Goal: Find specific page/section: Find specific page/section

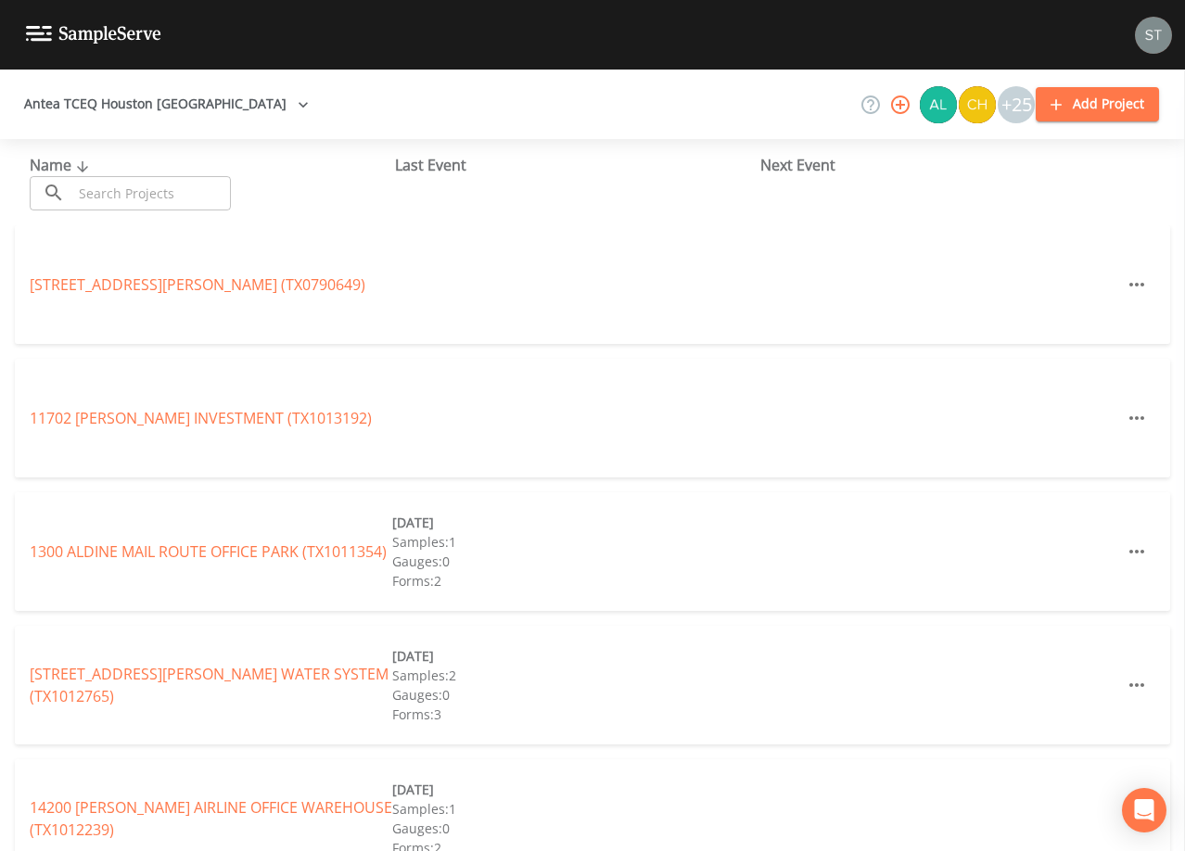
drag, startPoint x: 193, startPoint y: 185, endPoint x: 190, endPoint y: 176, distance: 9.7
click at [192, 185] on input "text" at bounding box center [151, 193] width 159 height 34
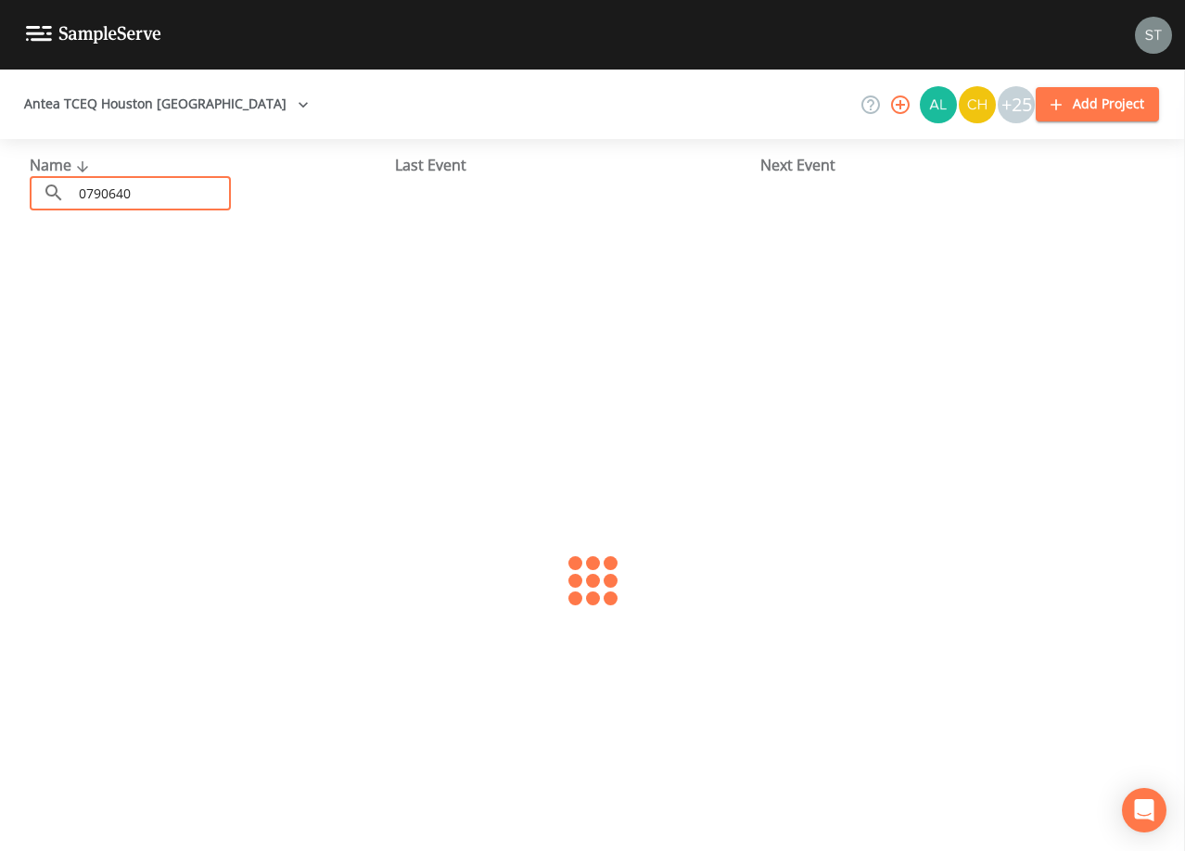
type input "0790640"
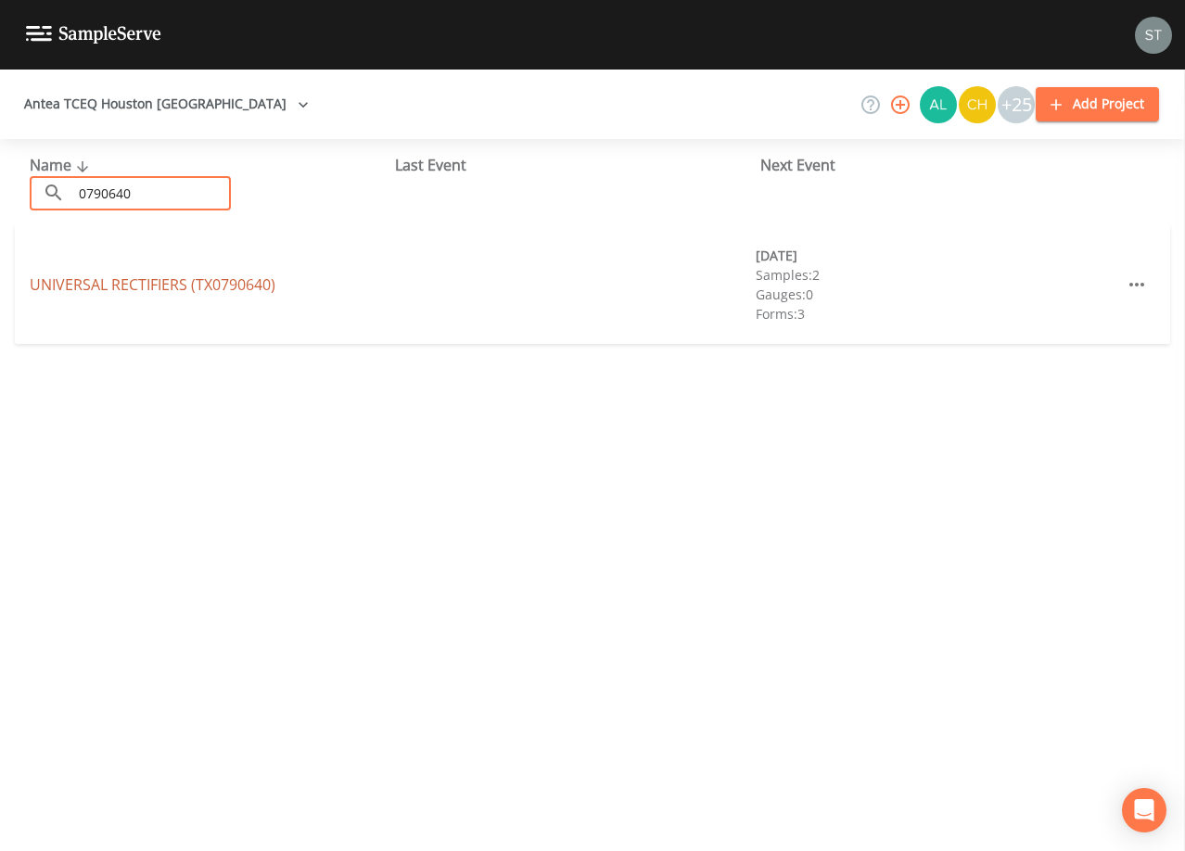
click at [211, 286] on link "UNIVERSAL RECTIFIERS (TX0790640)" at bounding box center [153, 284] width 246 height 20
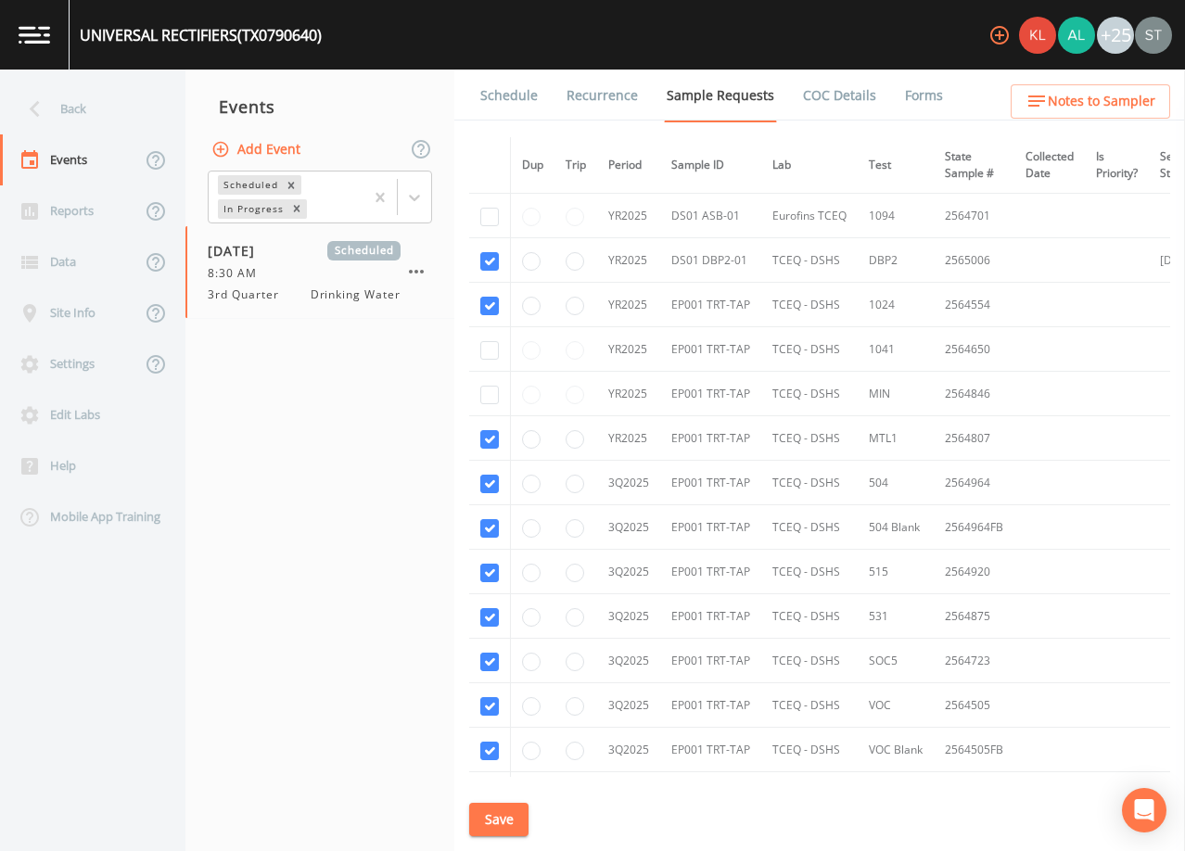
click at [506, 97] on link "Schedule" at bounding box center [508, 96] width 63 height 52
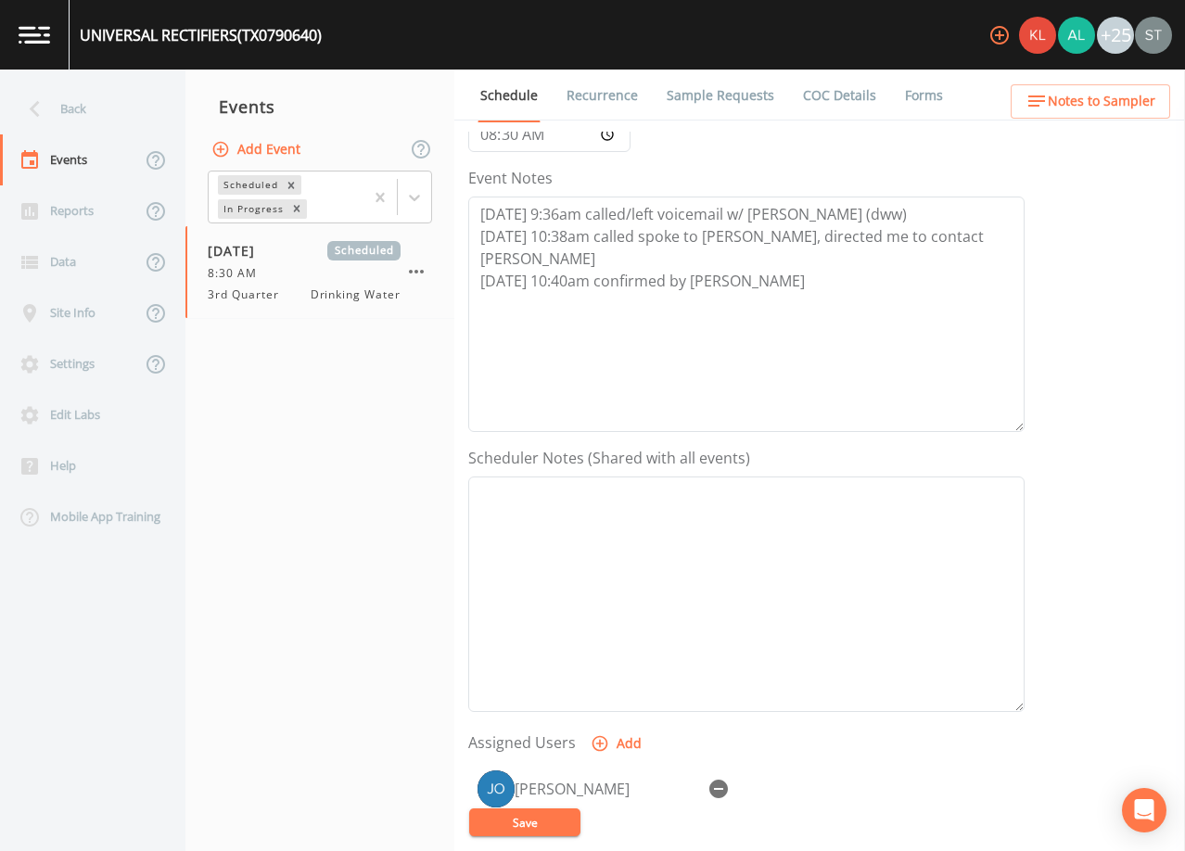
scroll to position [278, 0]
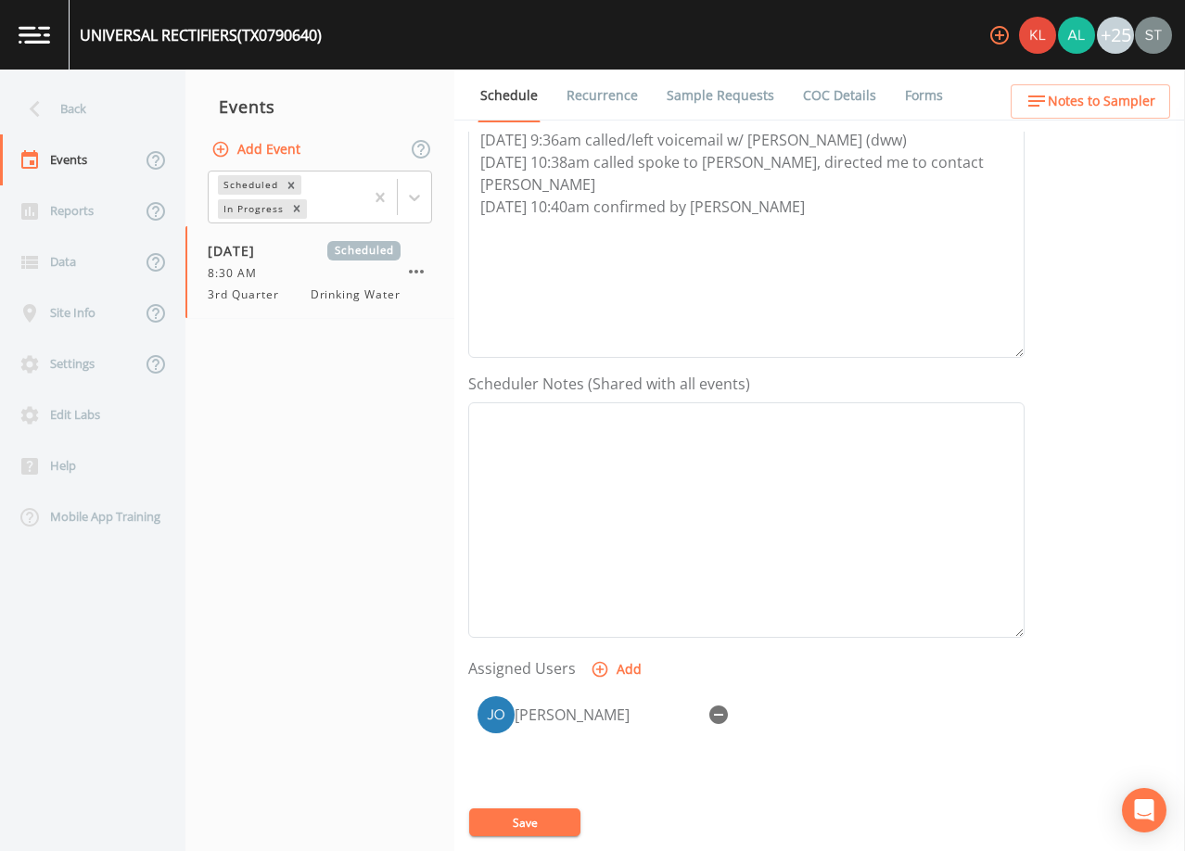
click at [1131, 100] on span "Notes to Sampler" at bounding box center [1102, 101] width 108 height 23
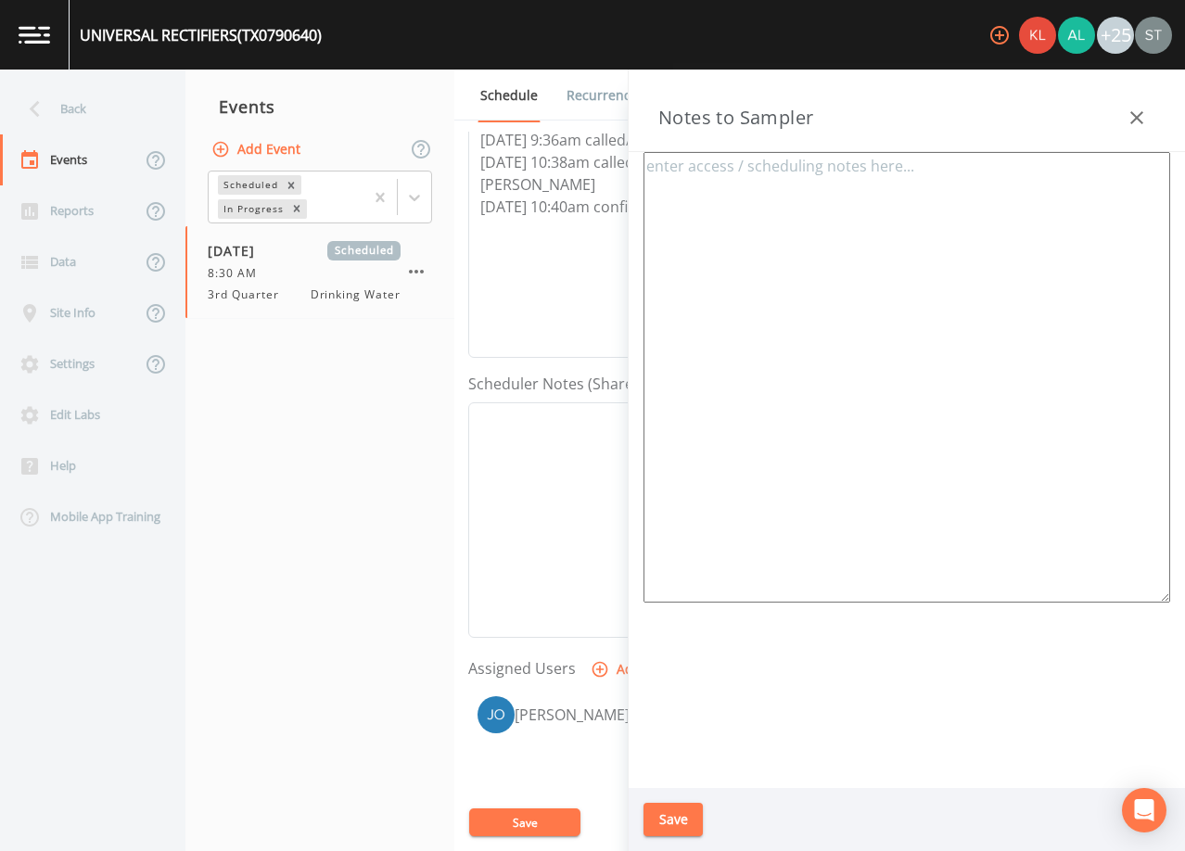
type textarea "[PERSON_NAME] [PHONE_NUMBER] Meet Location: [STREET_ADDRESS][PERSON_NAME] [GEOG…"
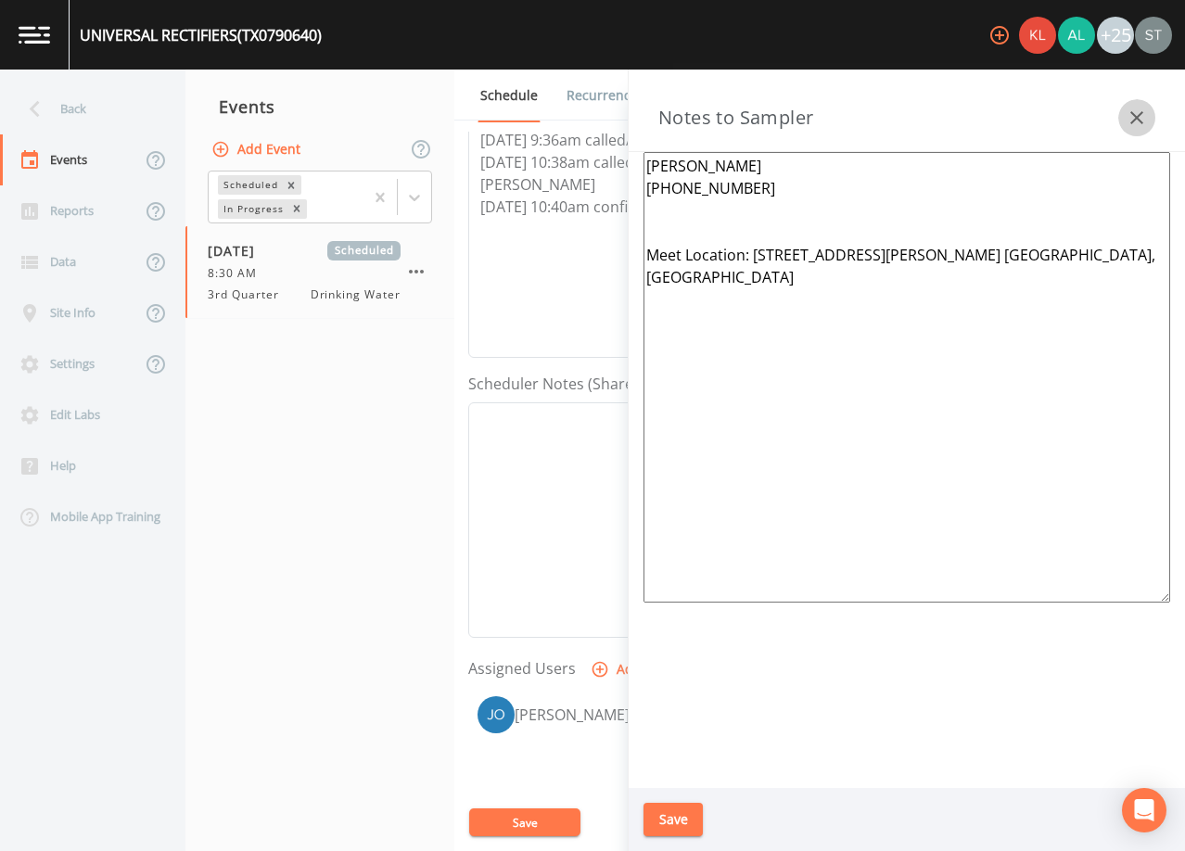
click at [1131, 100] on button "button" at bounding box center [1136, 117] width 37 height 37
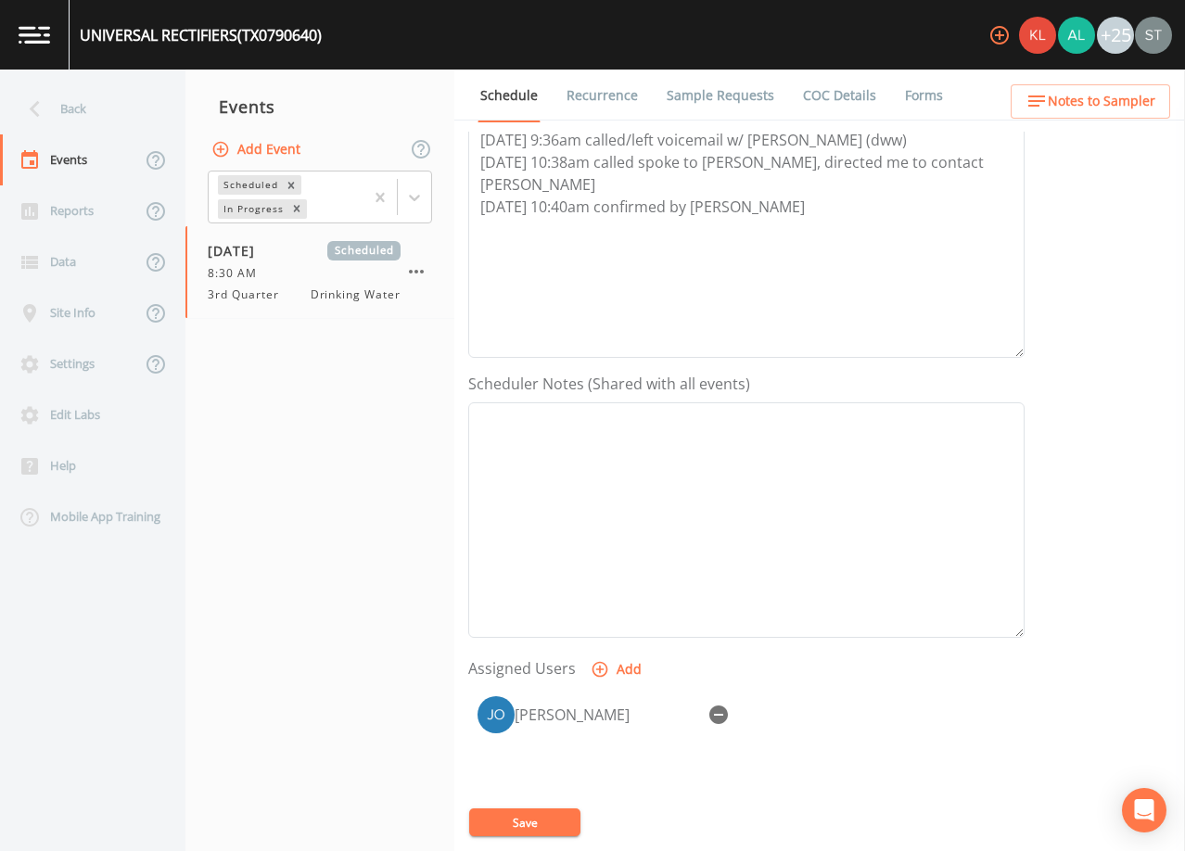
click at [1131, 114] on button "Notes to Sampler" at bounding box center [1089, 101] width 159 height 34
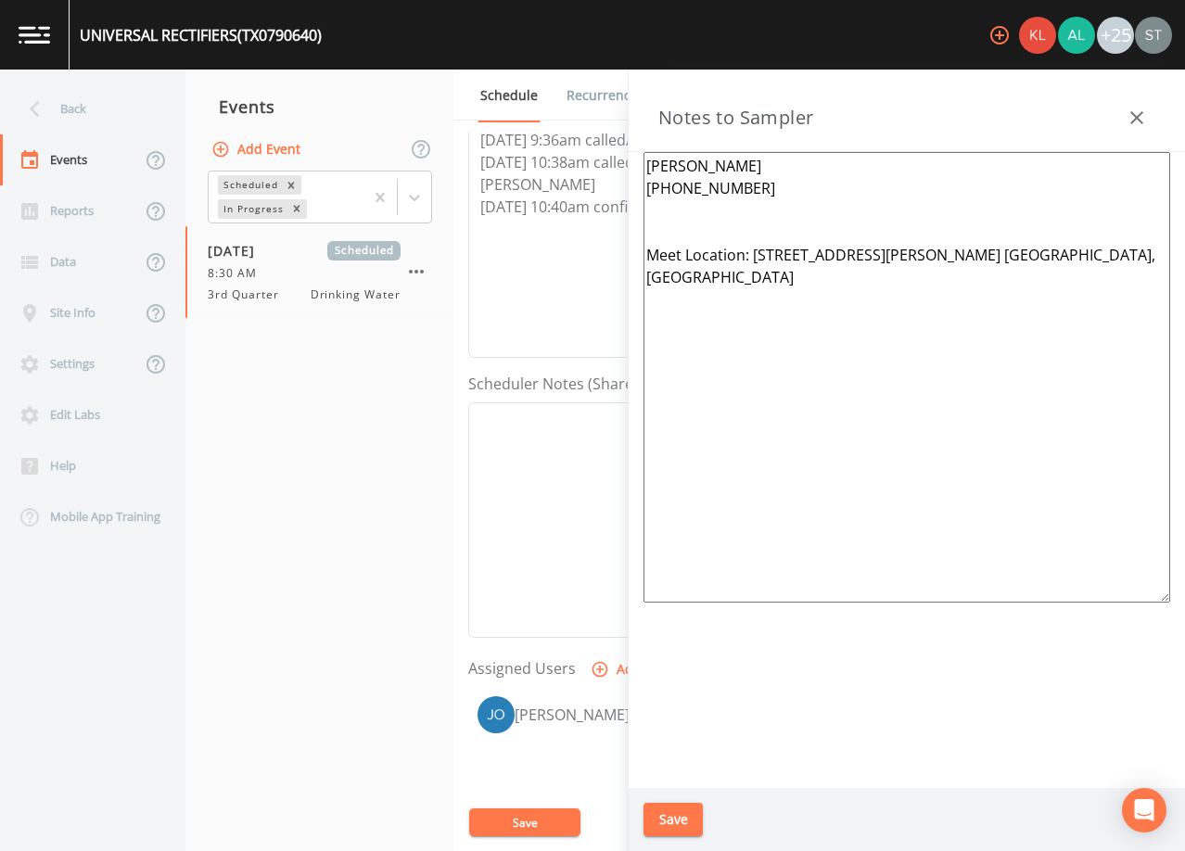
click at [1135, 103] on button "button" at bounding box center [1136, 117] width 37 height 37
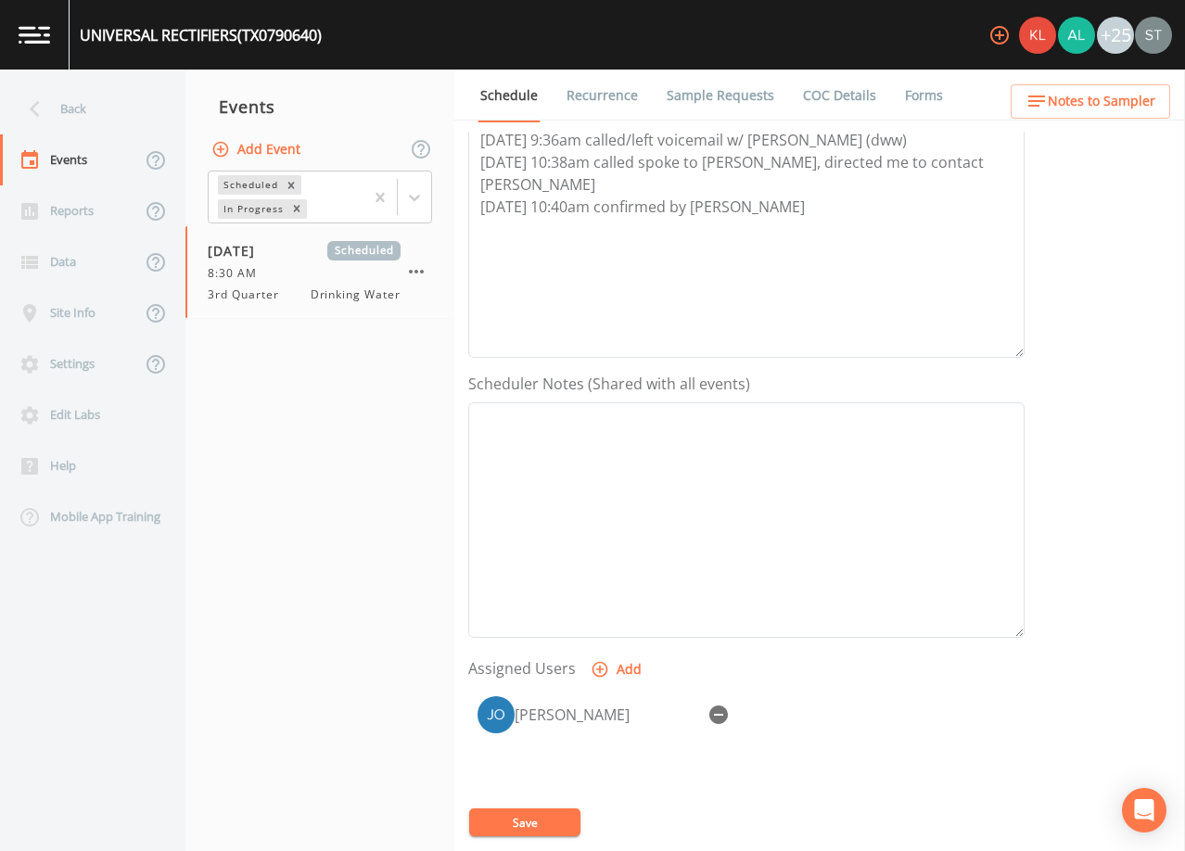
click at [694, 102] on link "Sample Requests" at bounding box center [720, 96] width 113 height 52
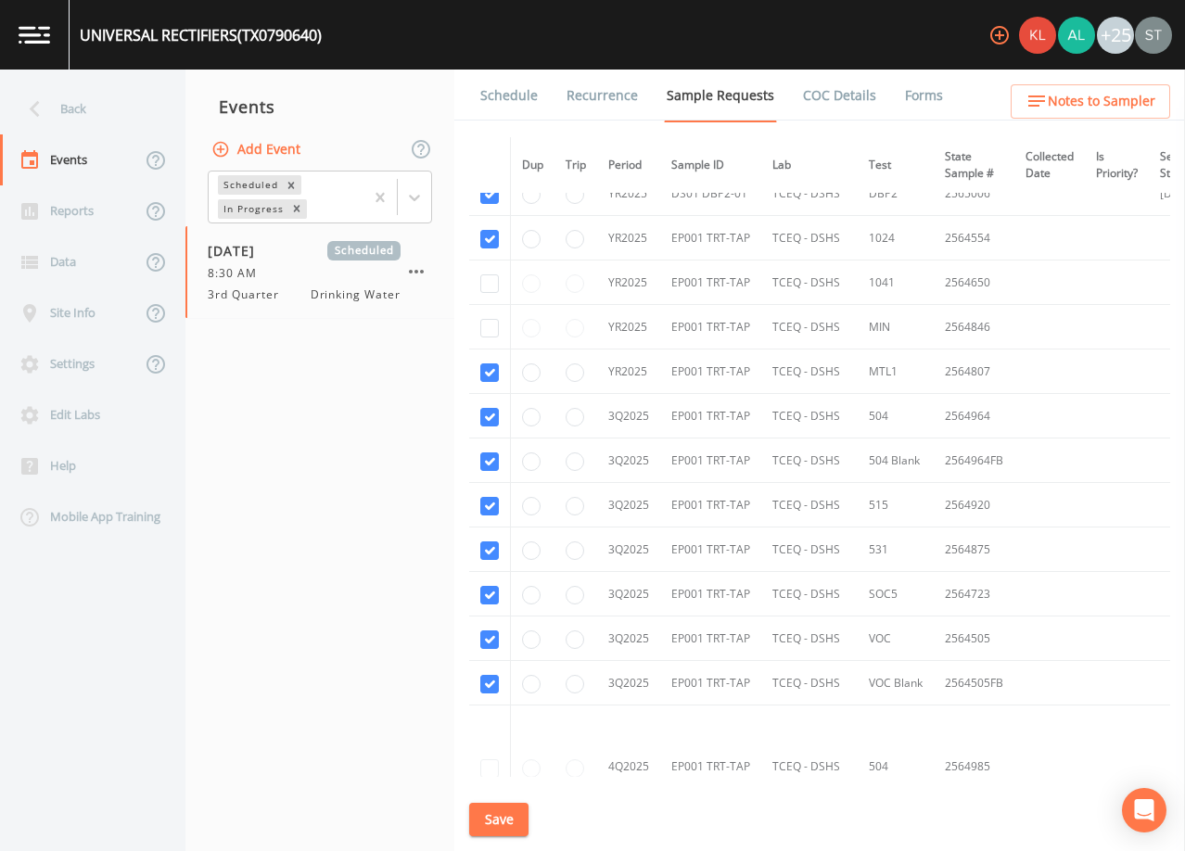
scroll to position [93, 0]
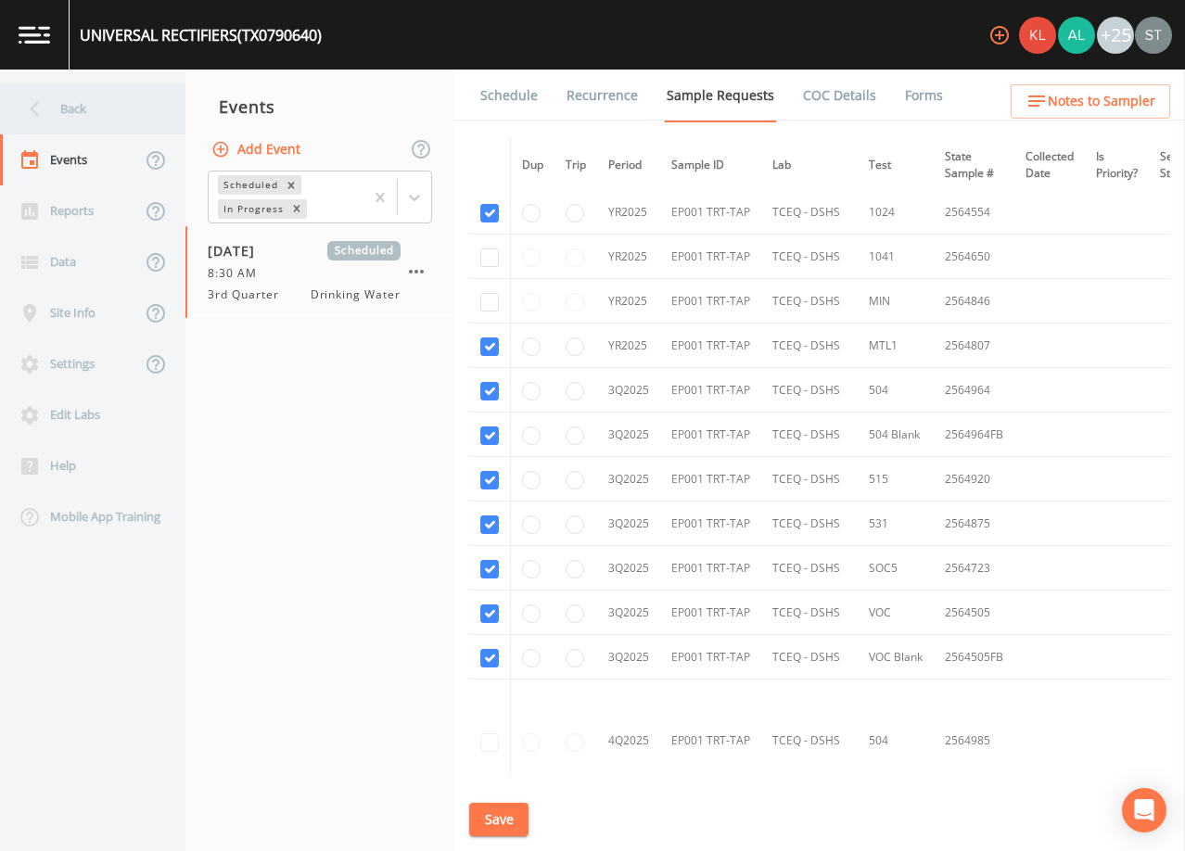
click at [73, 109] on div "Back" at bounding box center [83, 108] width 167 height 51
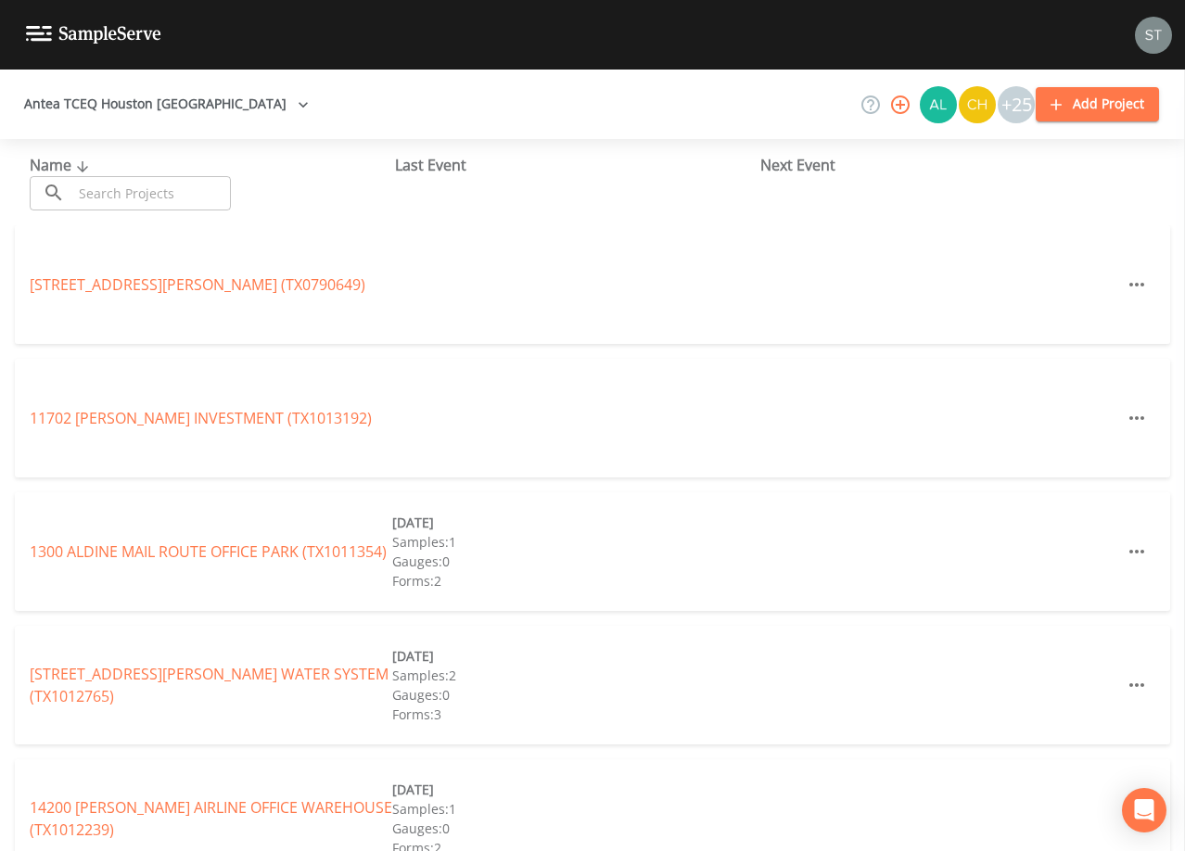
click at [202, 194] on input "text" at bounding box center [151, 193] width 159 height 34
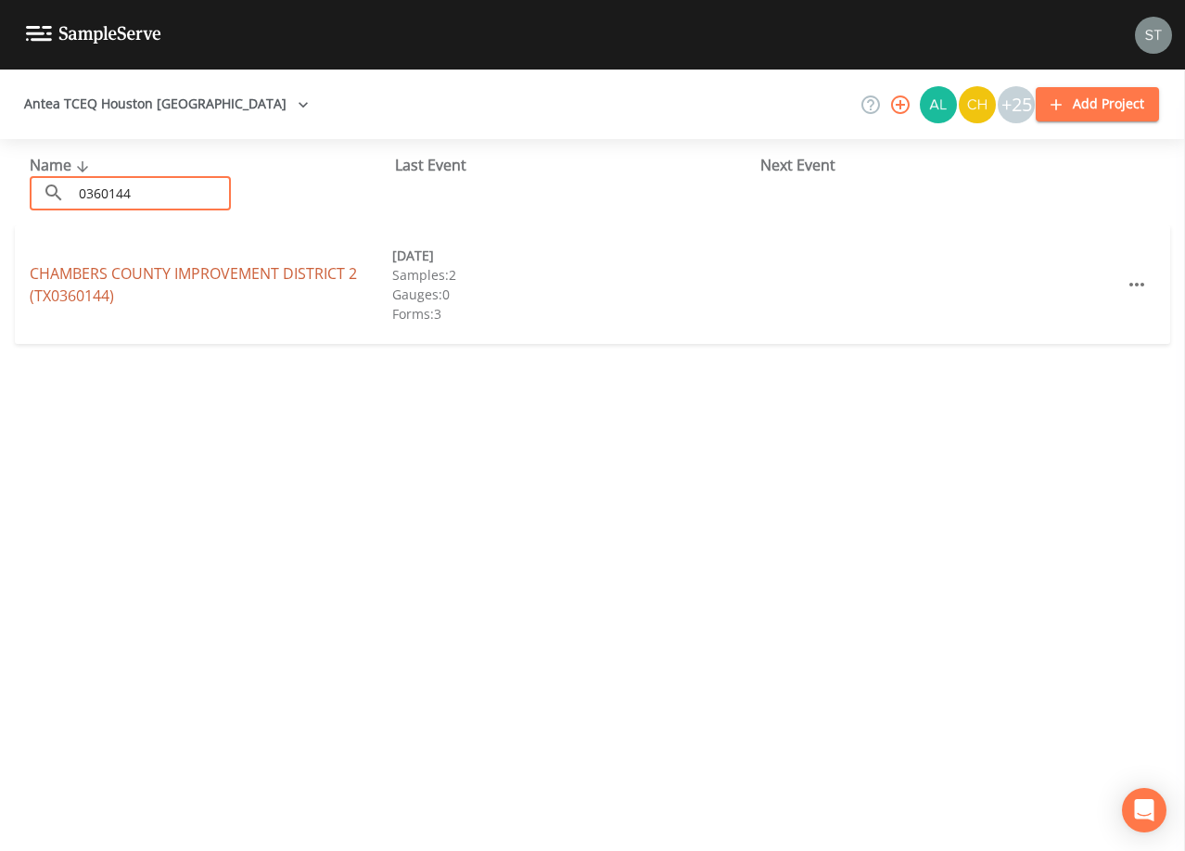
type input "0360144"
click at [218, 273] on link "[GEOGRAPHIC_DATA] 2 (TX0360144)" at bounding box center [193, 284] width 327 height 43
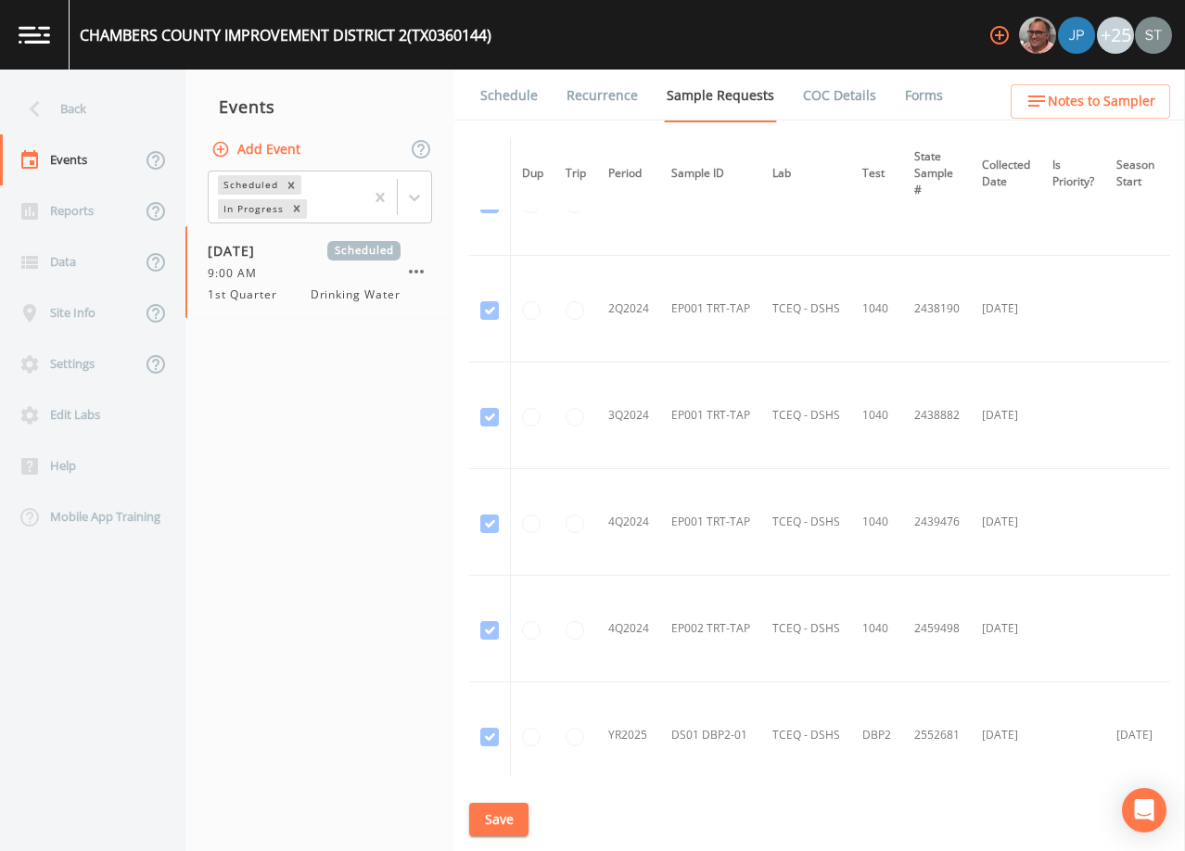
scroll to position [89, 0]
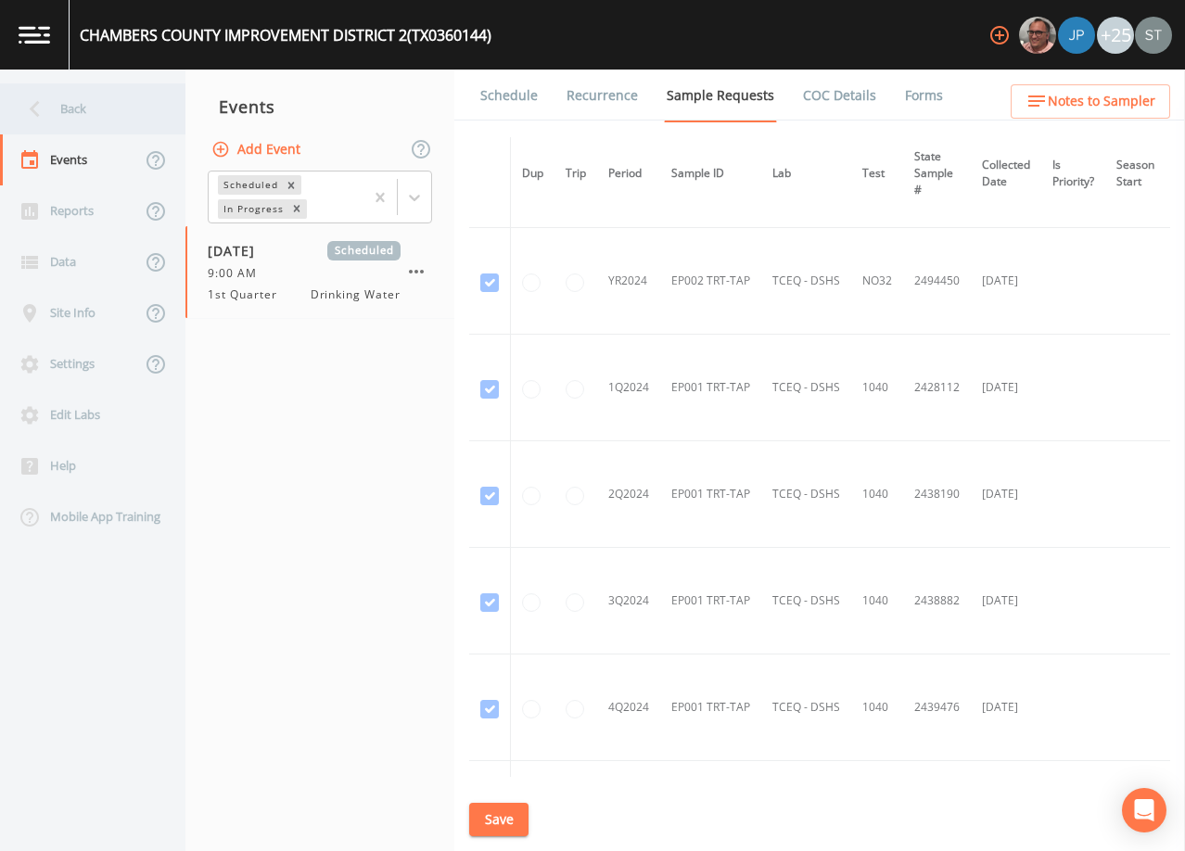
click at [98, 116] on div "Back" at bounding box center [83, 108] width 167 height 51
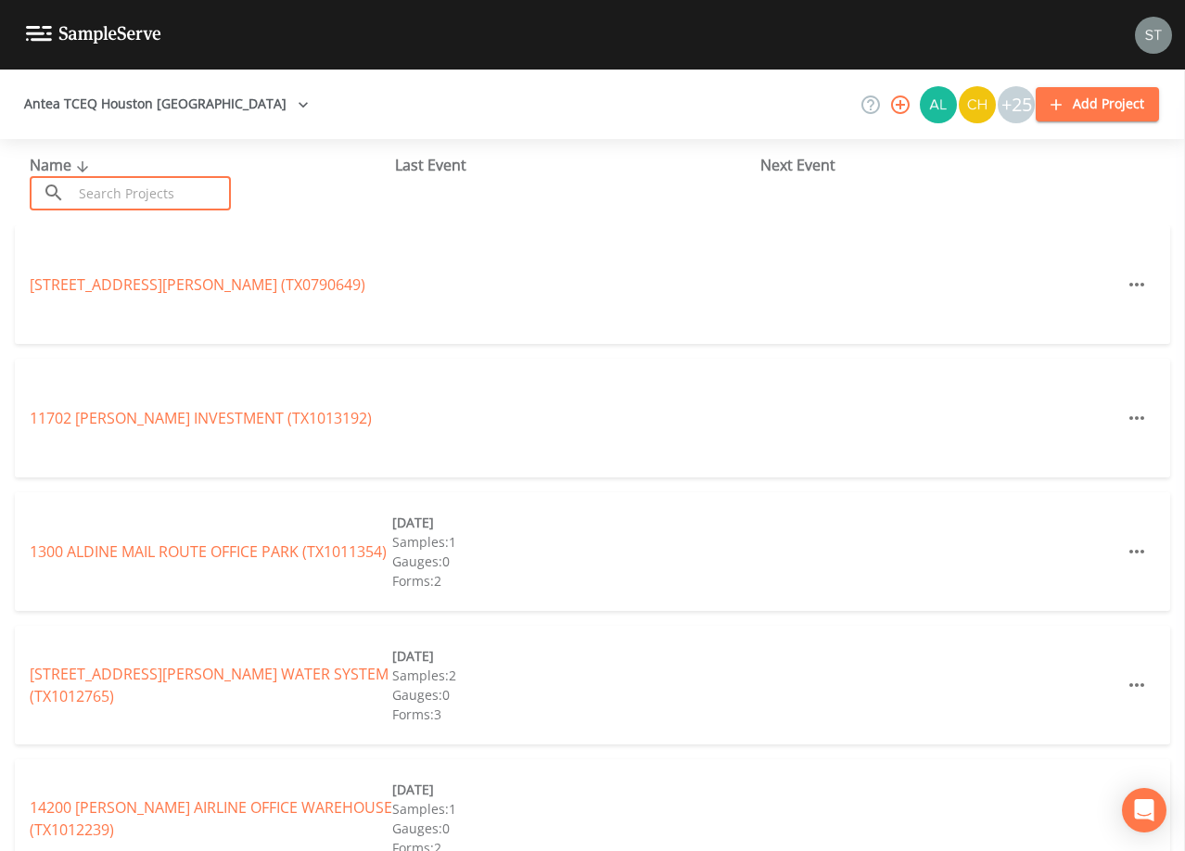
click at [144, 189] on input "text" at bounding box center [151, 193] width 159 height 34
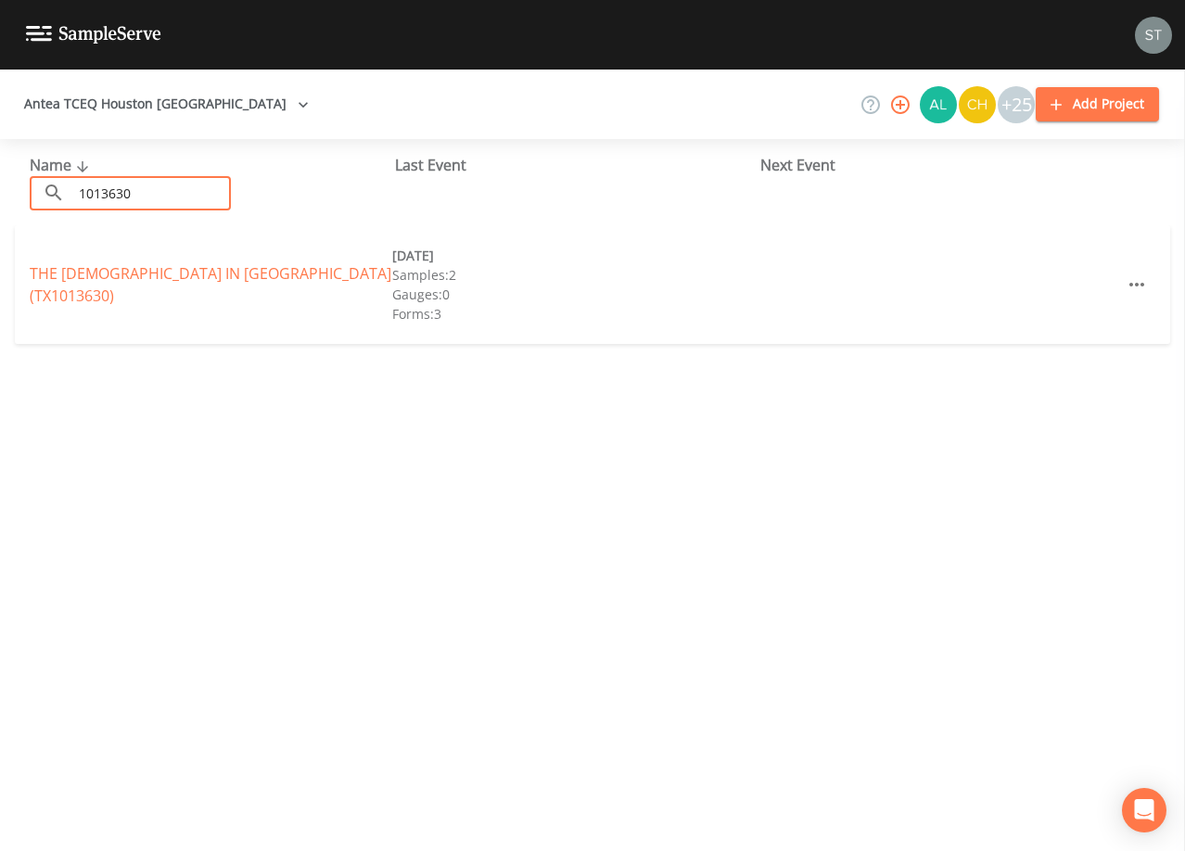
type input "1013630"
click at [218, 278] on link "THE [DEMOGRAPHIC_DATA] IN [GEOGRAPHIC_DATA] (TX1013630)" at bounding box center [211, 284] width 362 height 43
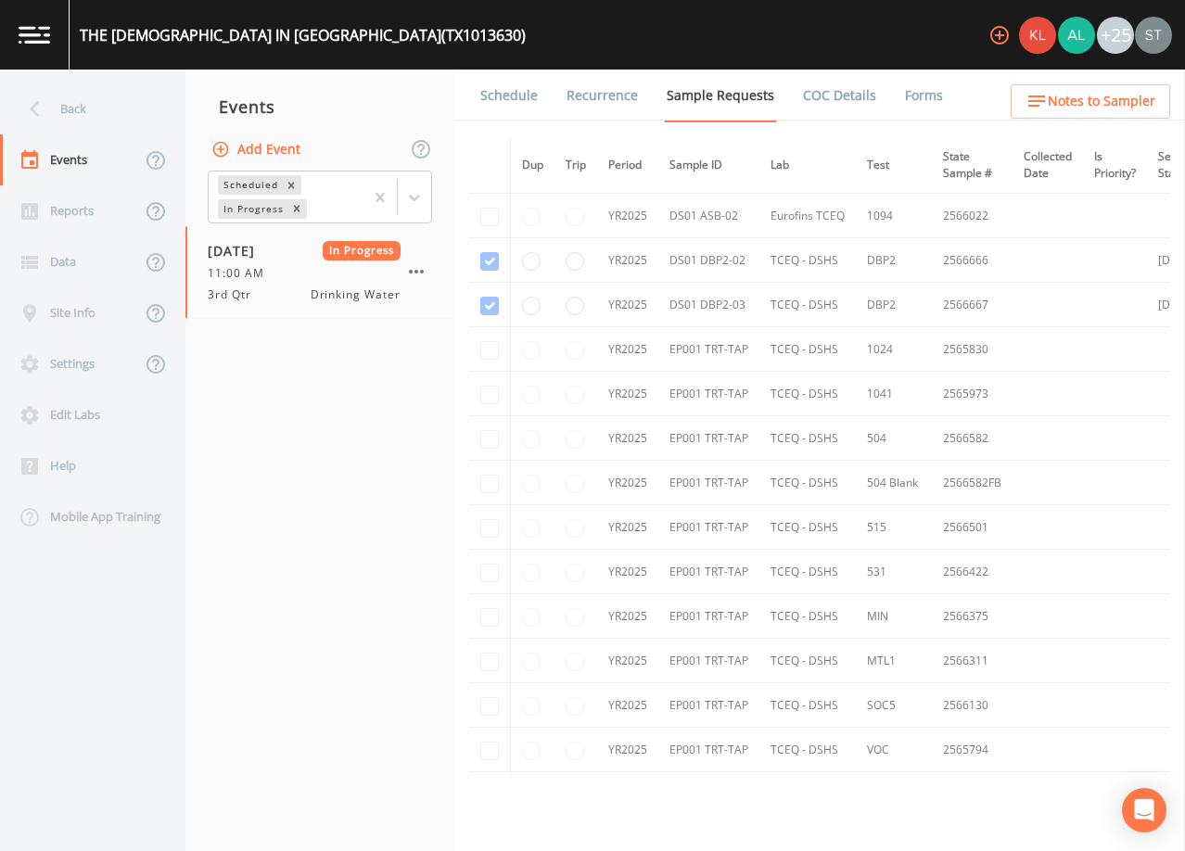
click at [515, 104] on link "Schedule" at bounding box center [508, 96] width 63 height 52
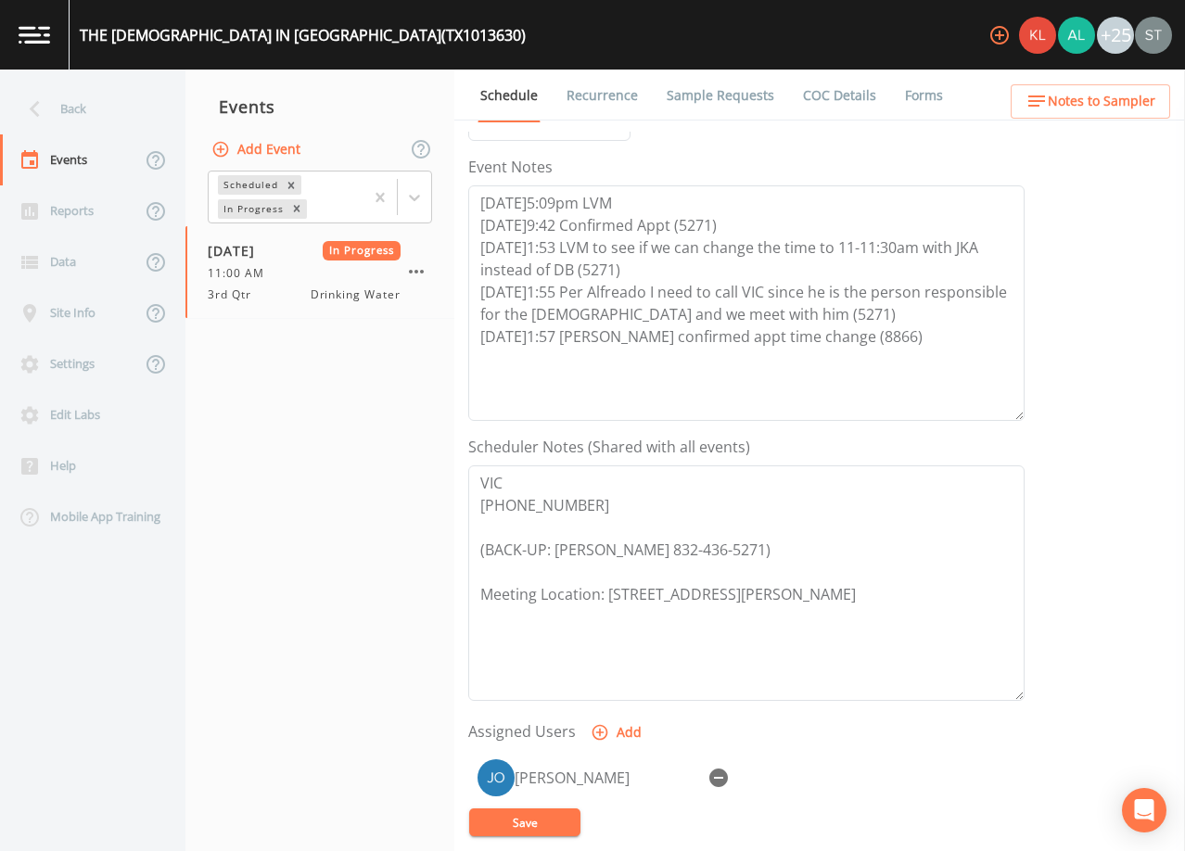
scroll to position [278, 0]
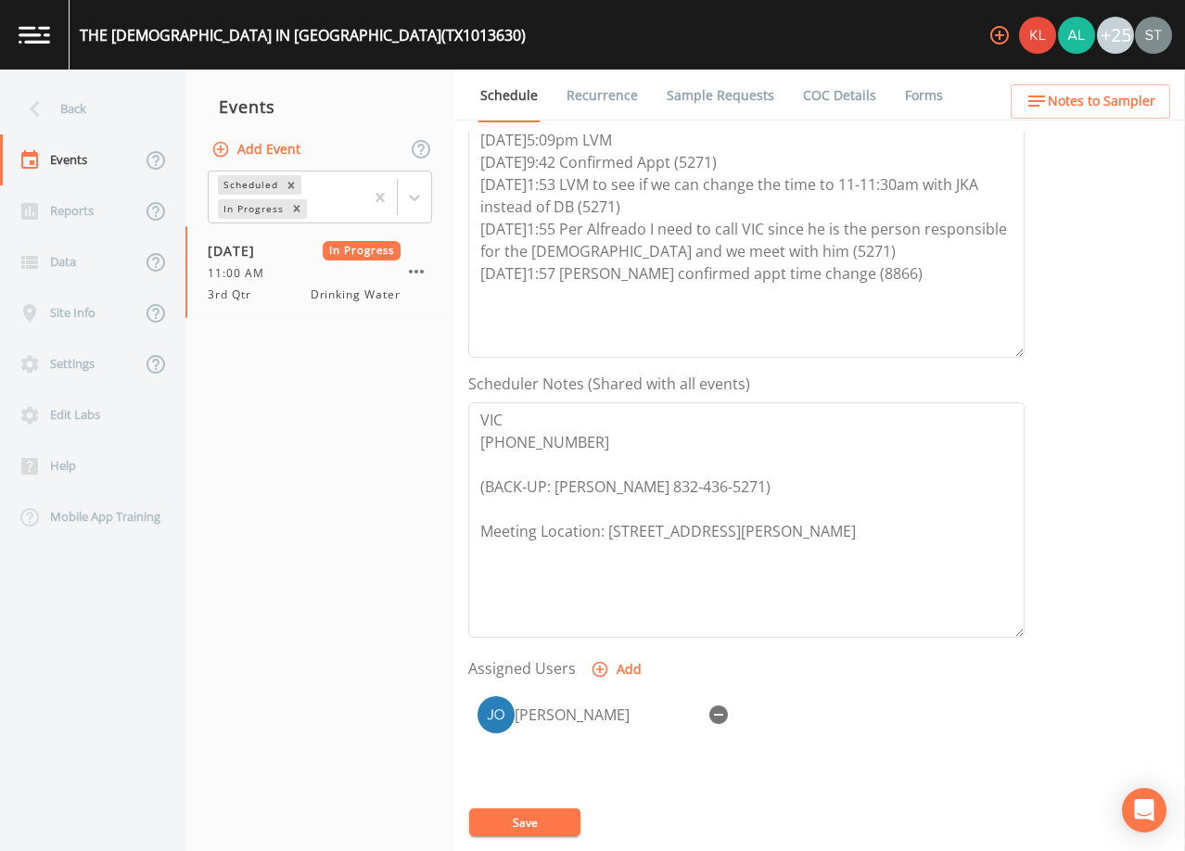
click at [925, 93] on link "Forms" at bounding box center [924, 96] width 44 height 52
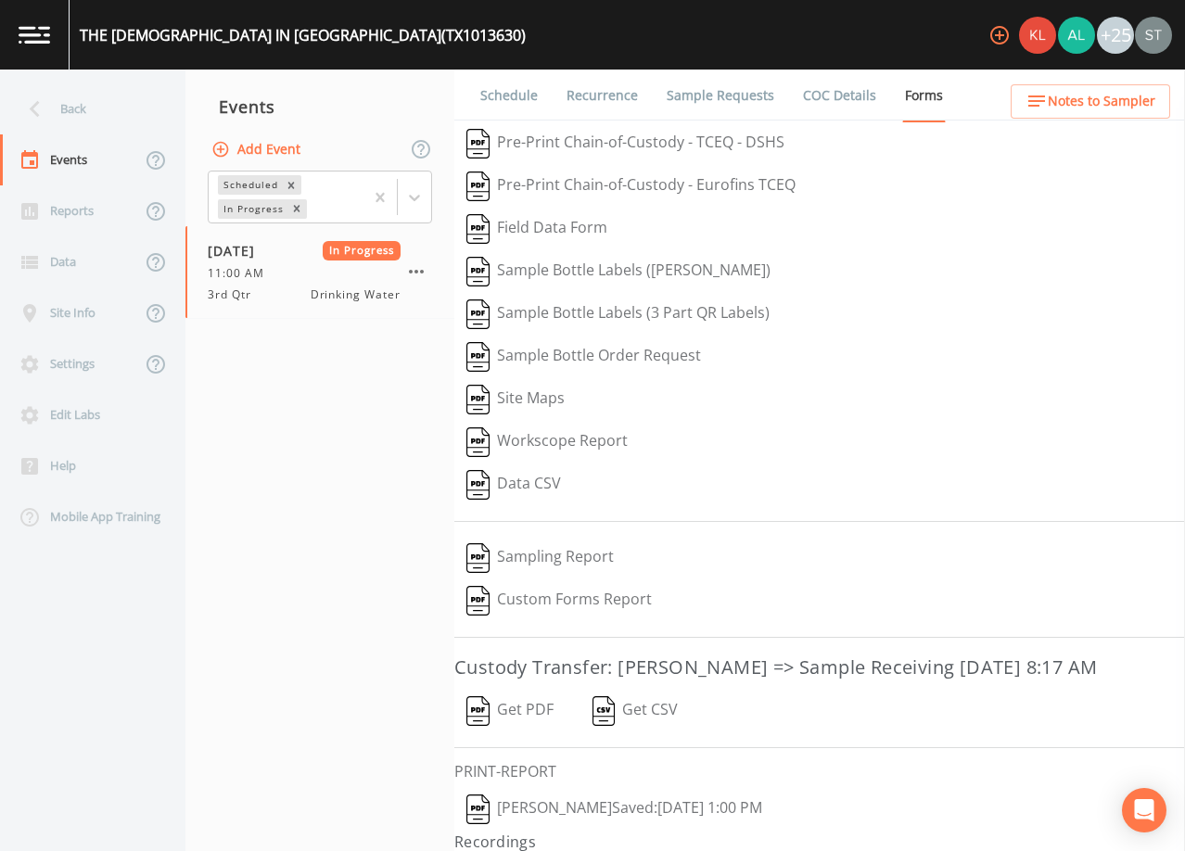
click at [554, 831] on button "[PERSON_NAME]  Saved: [DATE] 1:00 PM" at bounding box center [614, 809] width 320 height 43
click at [676, 98] on link "Sample Requests" at bounding box center [720, 96] width 113 height 52
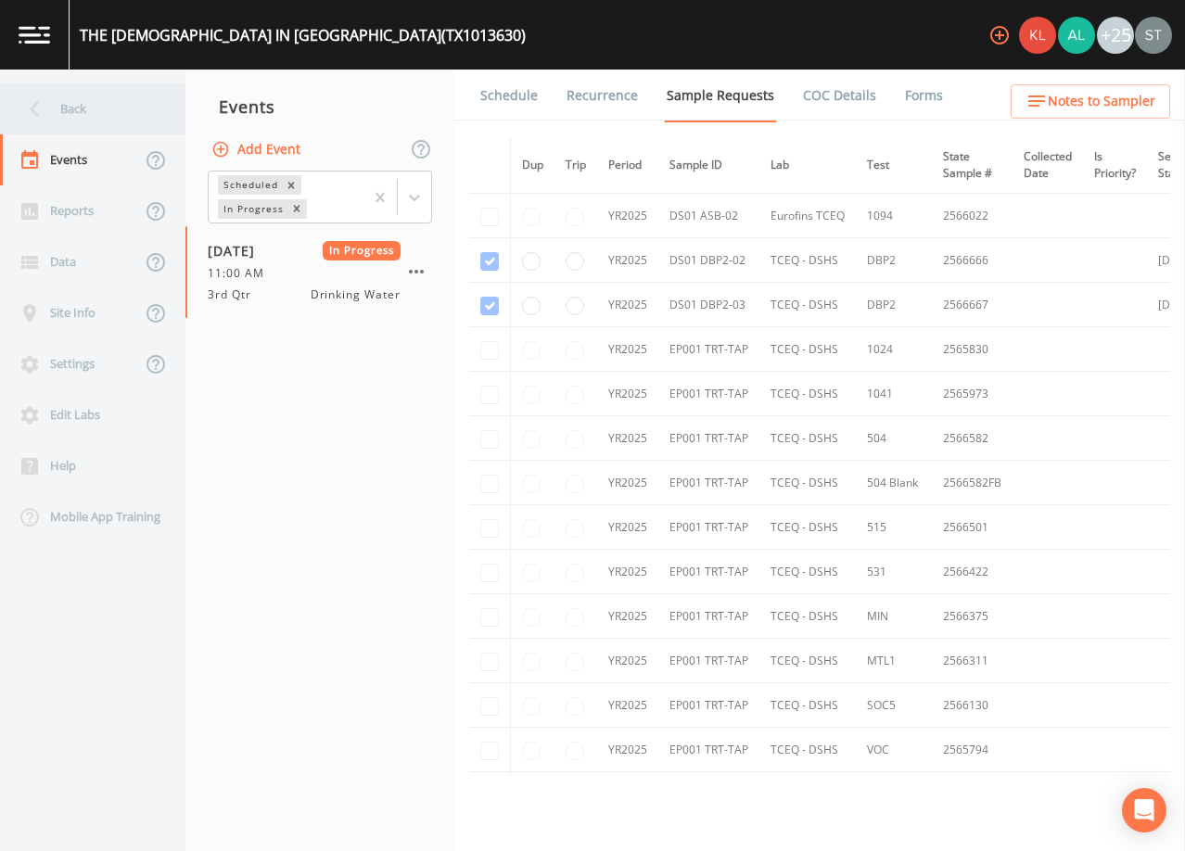
click at [76, 108] on div "Back" at bounding box center [83, 108] width 167 height 51
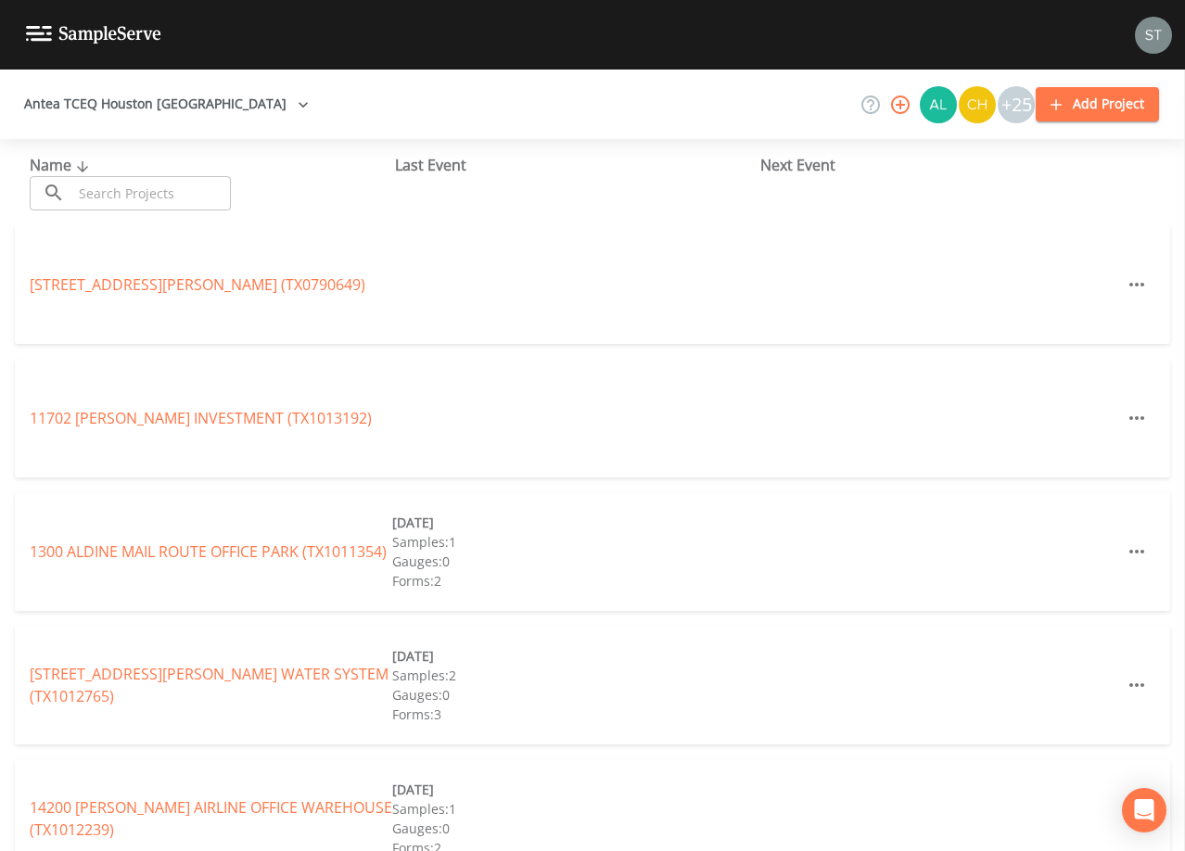
click at [200, 190] on input "text" at bounding box center [151, 193] width 159 height 34
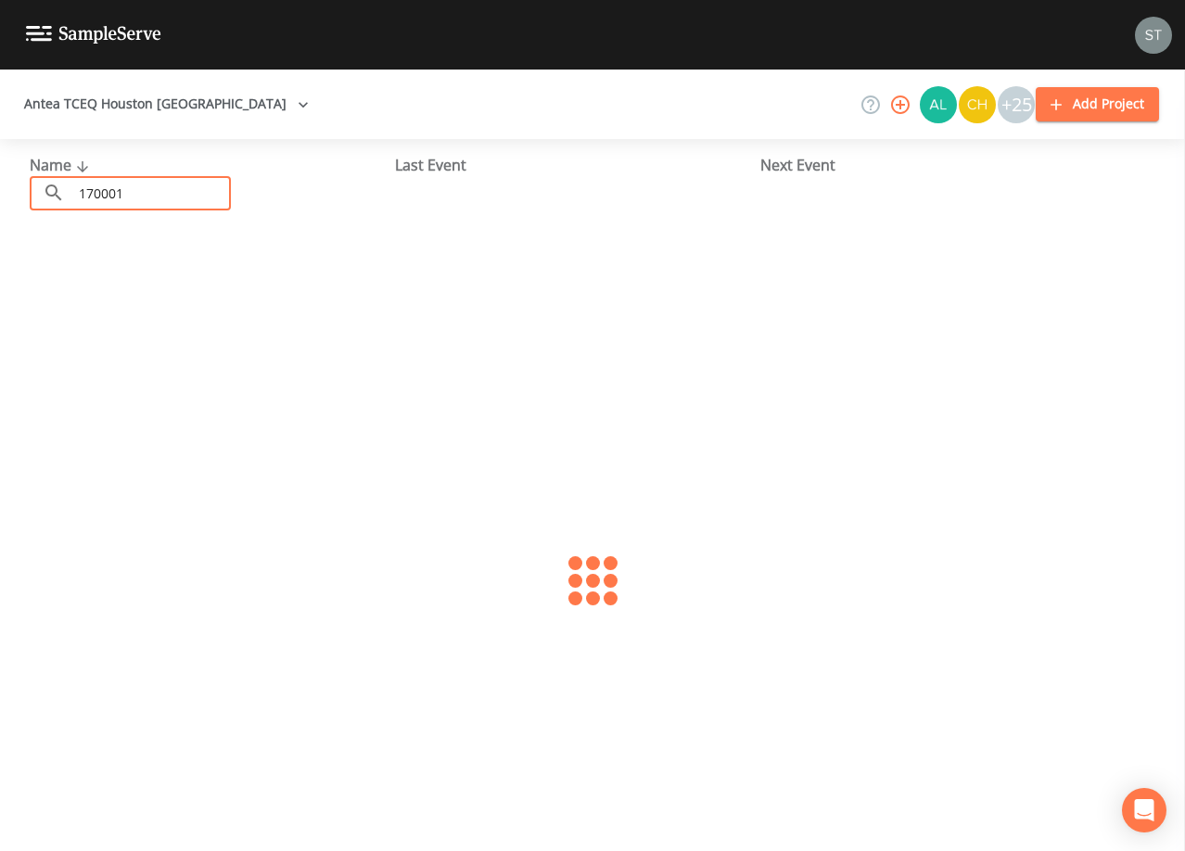
type input "1700011"
click at [194, 286] on link "[GEOGRAPHIC_DATA] (TX1700011)" at bounding box center [147, 284] width 235 height 20
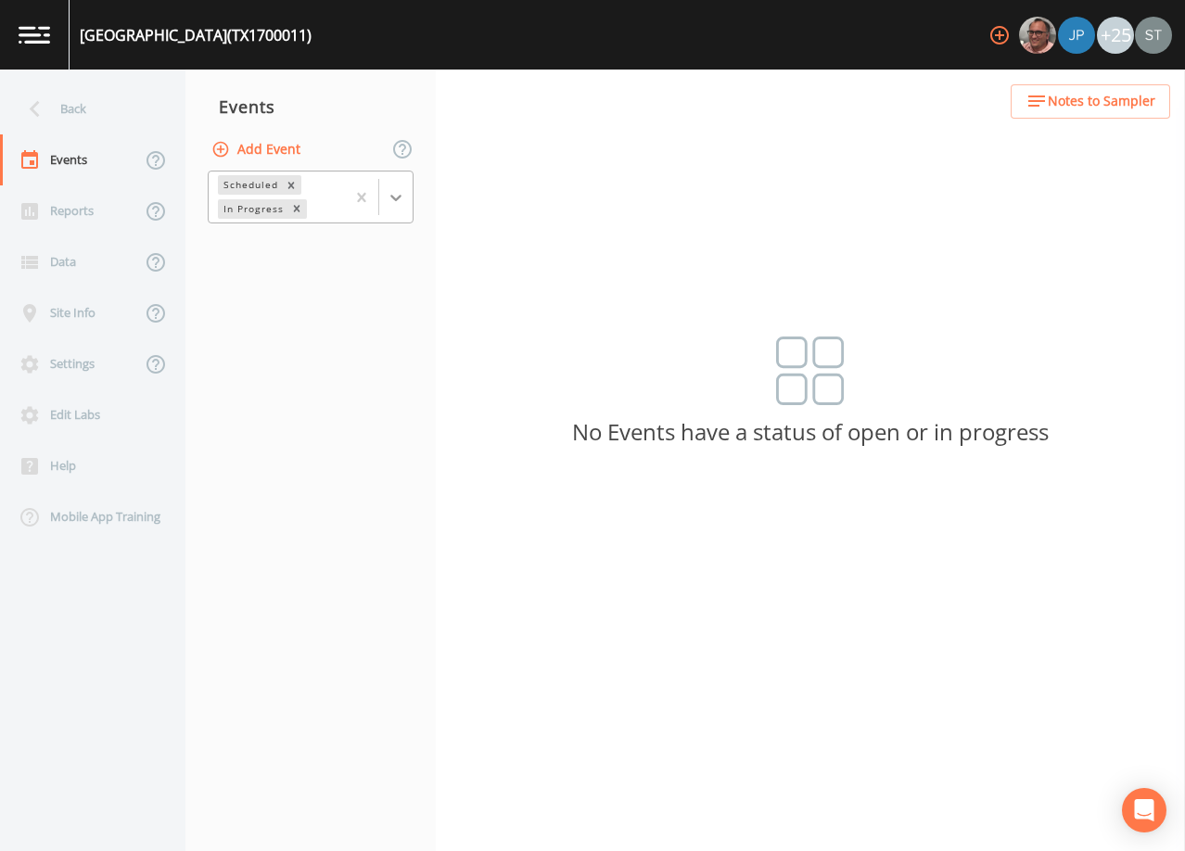
click at [400, 201] on icon at bounding box center [396, 197] width 19 height 19
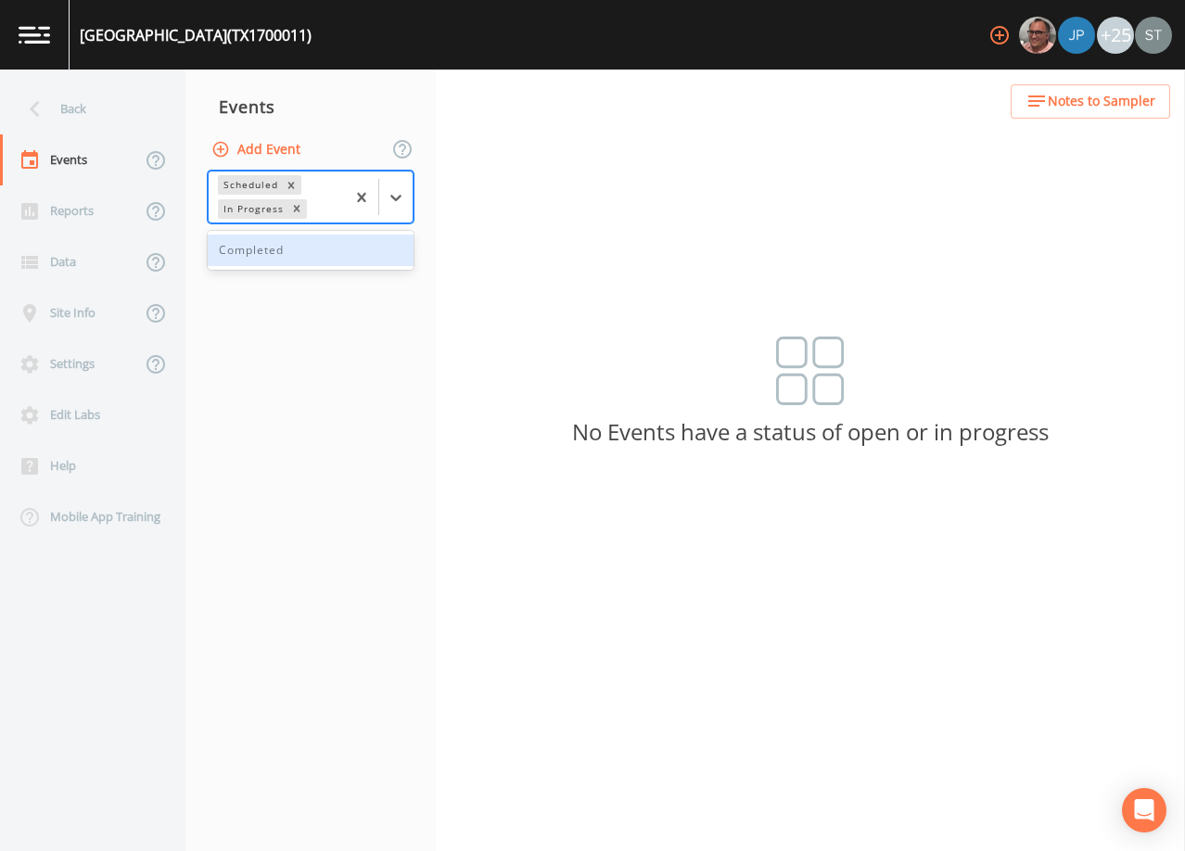
click at [346, 253] on div "Completed" at bounding box center [311, 251] width 206 height 32
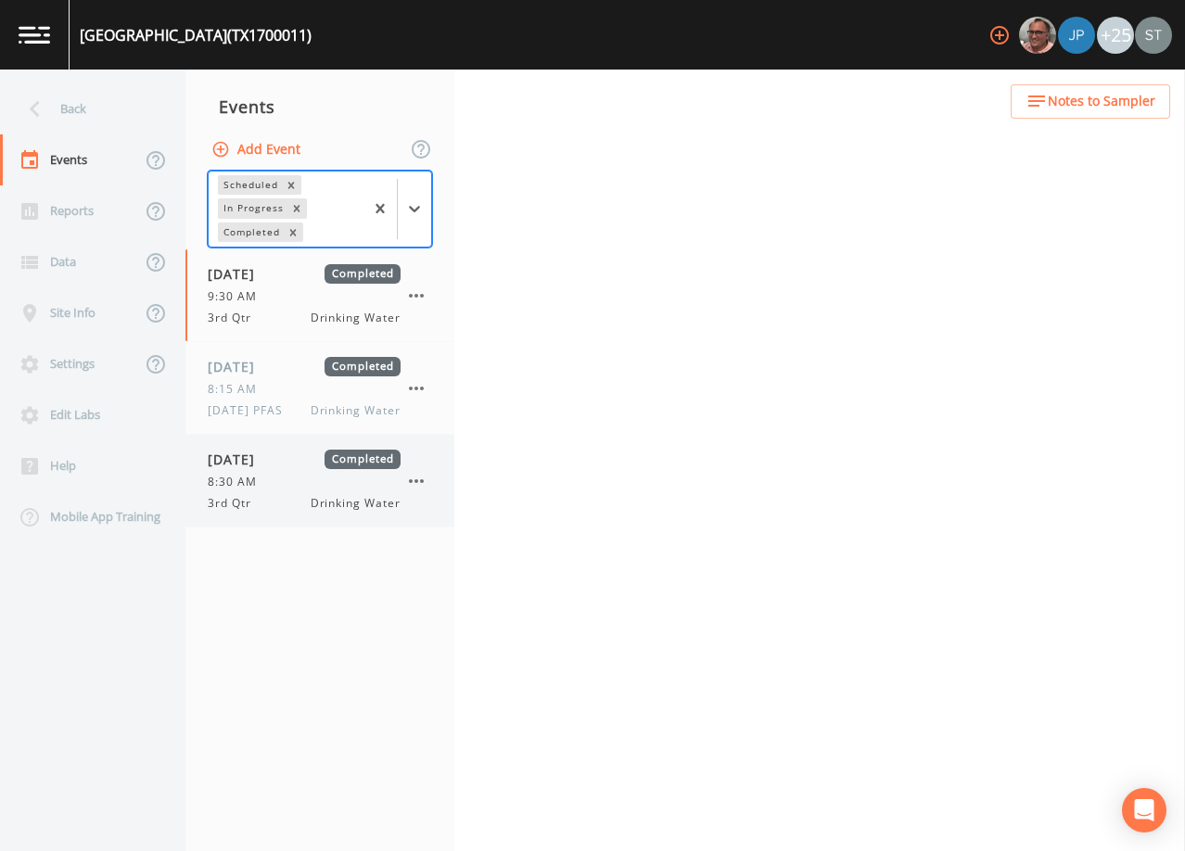
click at [308, 491] on div "[DATE] Completed 8:30 AM 3rd Qtr Drinking Water" at bounding box center [304, 481] width 193 height 62
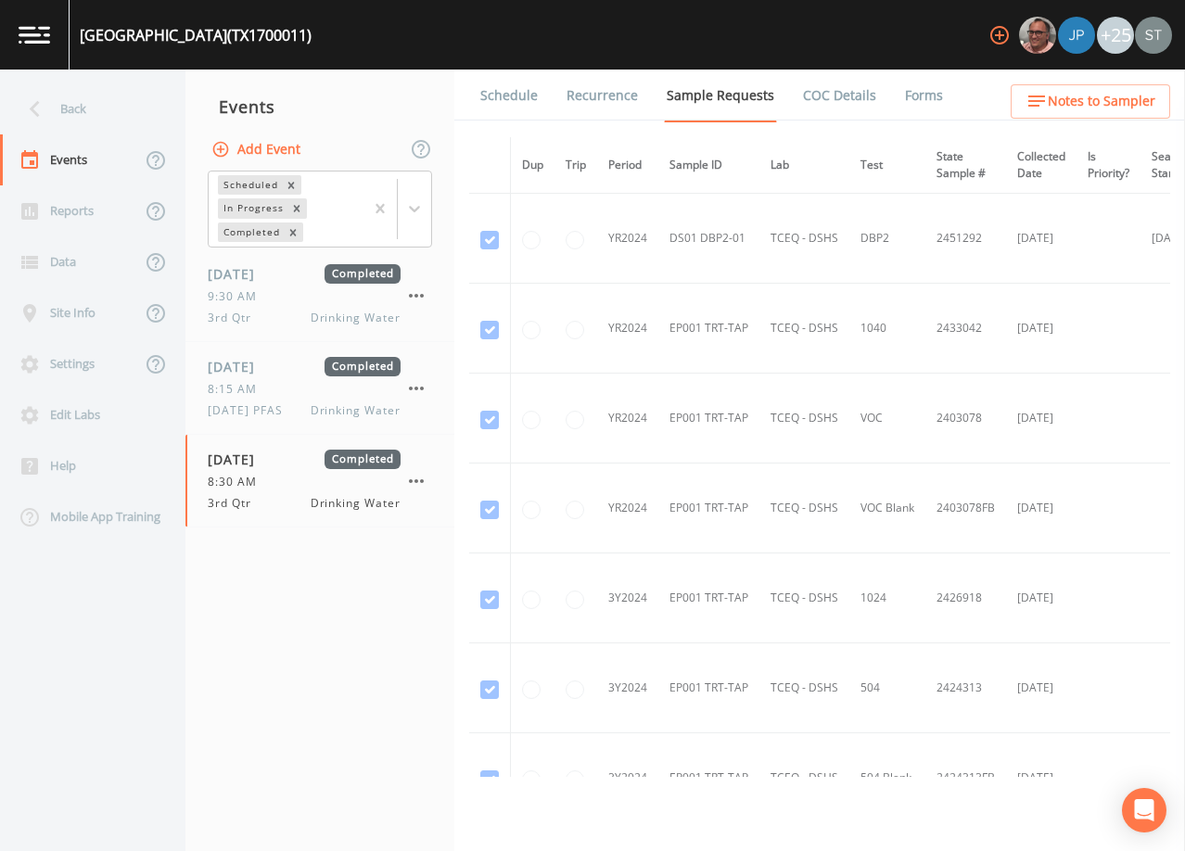
click at [506, 97] on link "Schedule" at bounding box center [508, 96] width 63 height 52
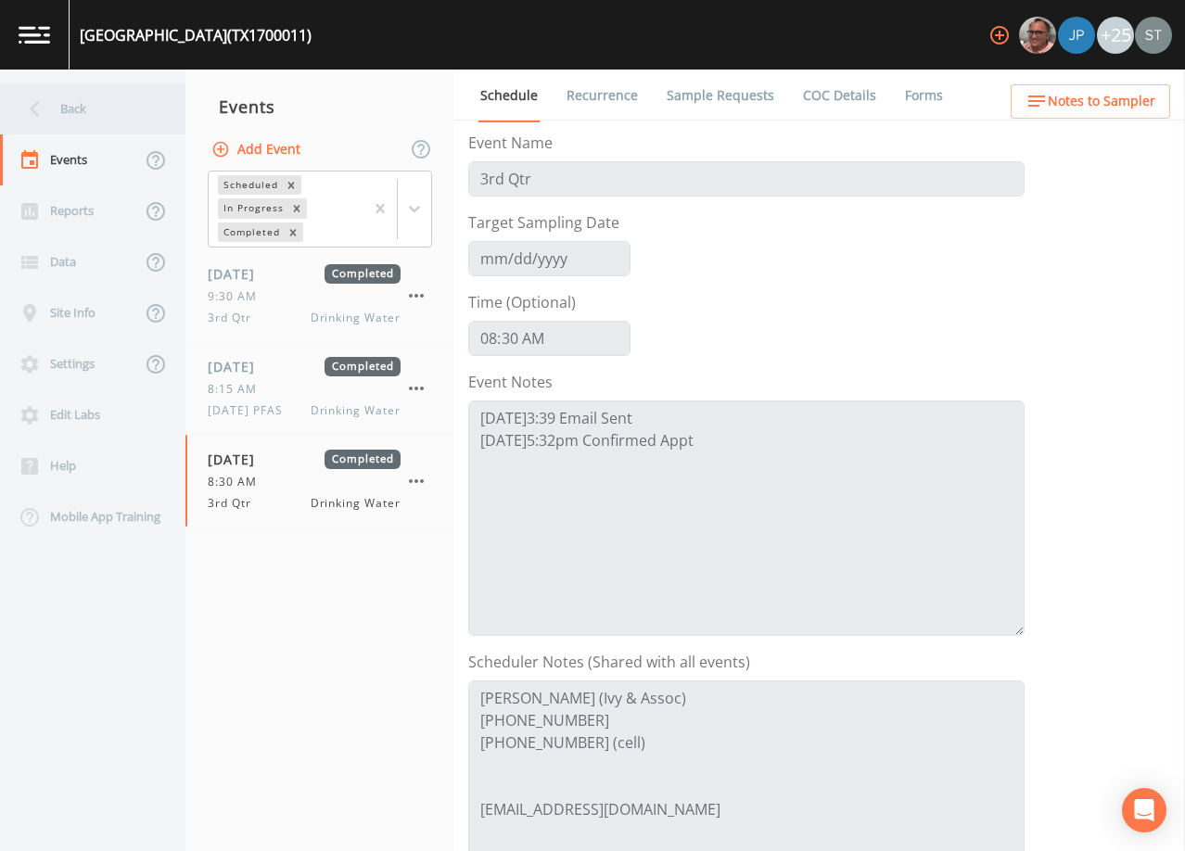
click at [56, 109] on div "Back" at bounding box center [83, 108] width 167 height 51
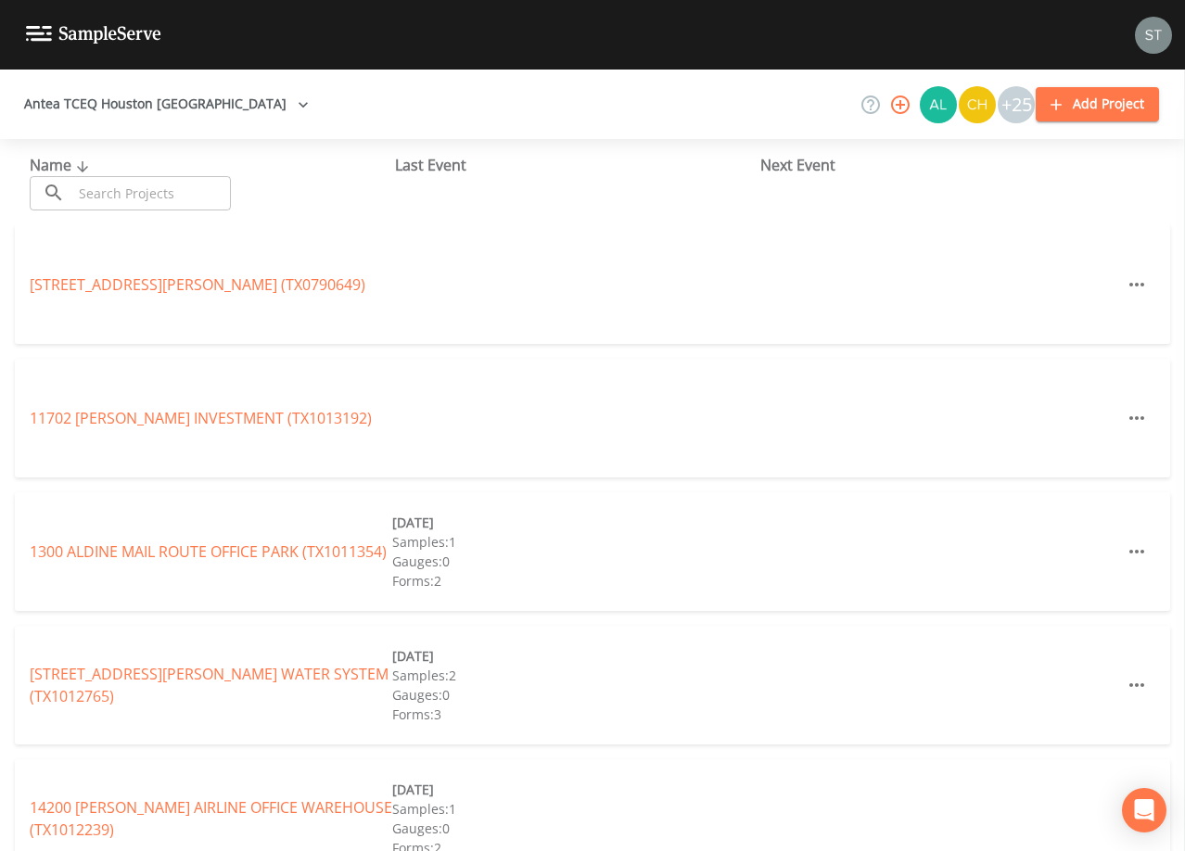
click at [206, 196] on input "text" at bounding box center [151, 193] width 159 height 34
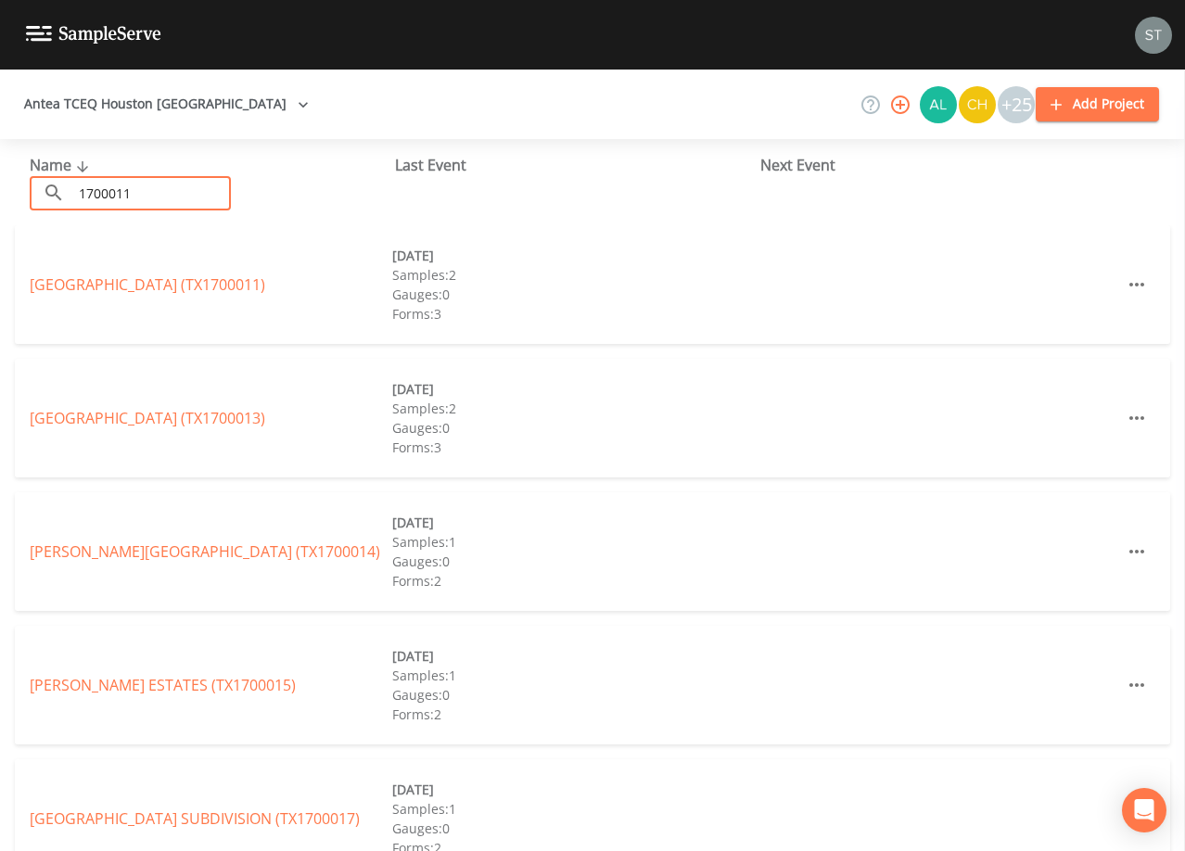
type input "1700011"
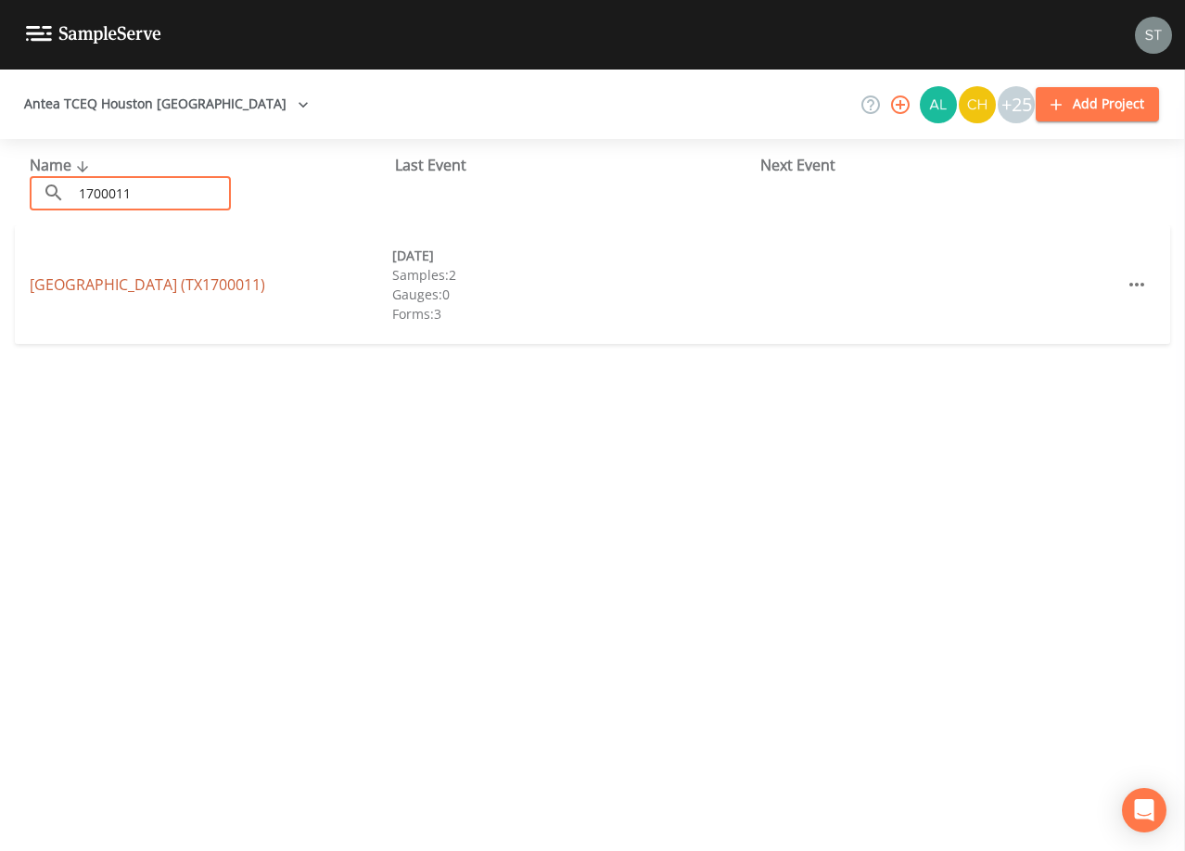
click at [224, 281] on link "[GEOGRAPHIC_DATA] (TX1700011)" at bounding box center [147, 284] width 235 height 20
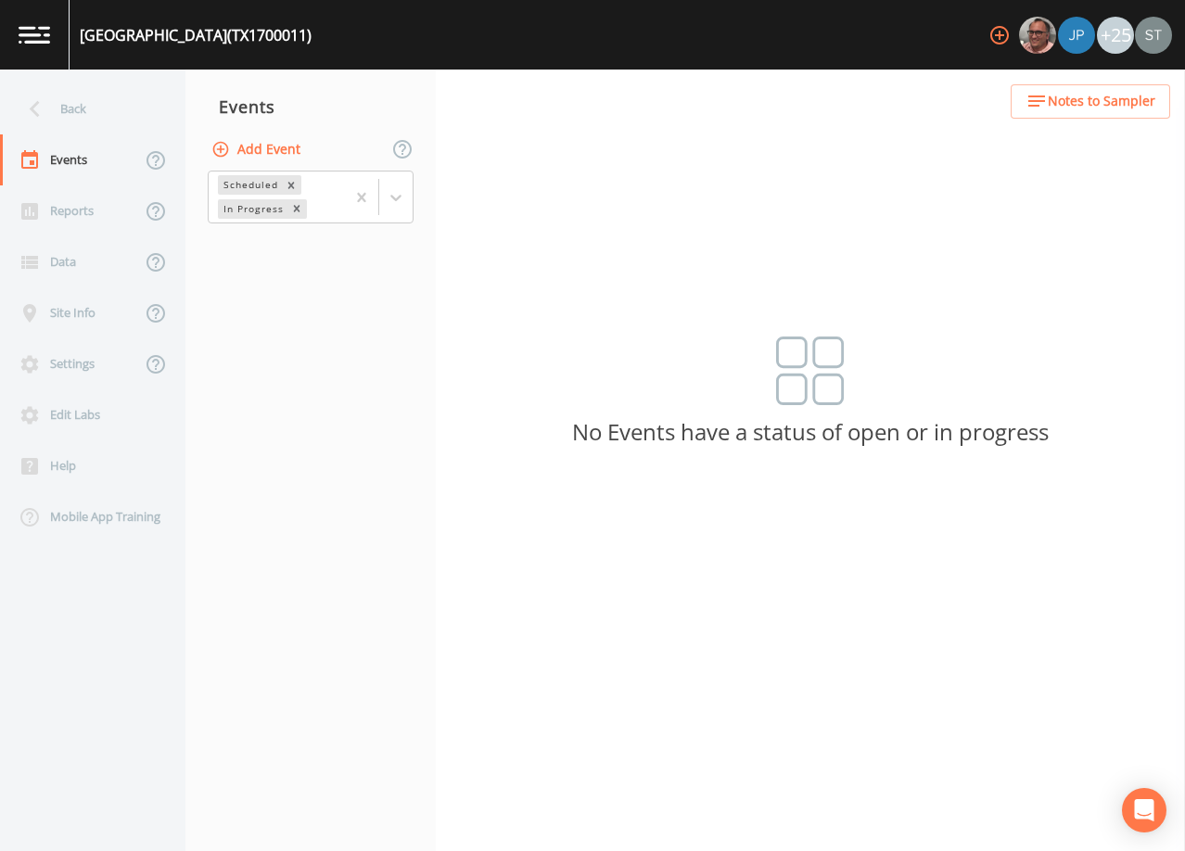
click at [1091, 104] on span "Notes to Sampler" at bounding box center [1102, 101] width 108 height 23
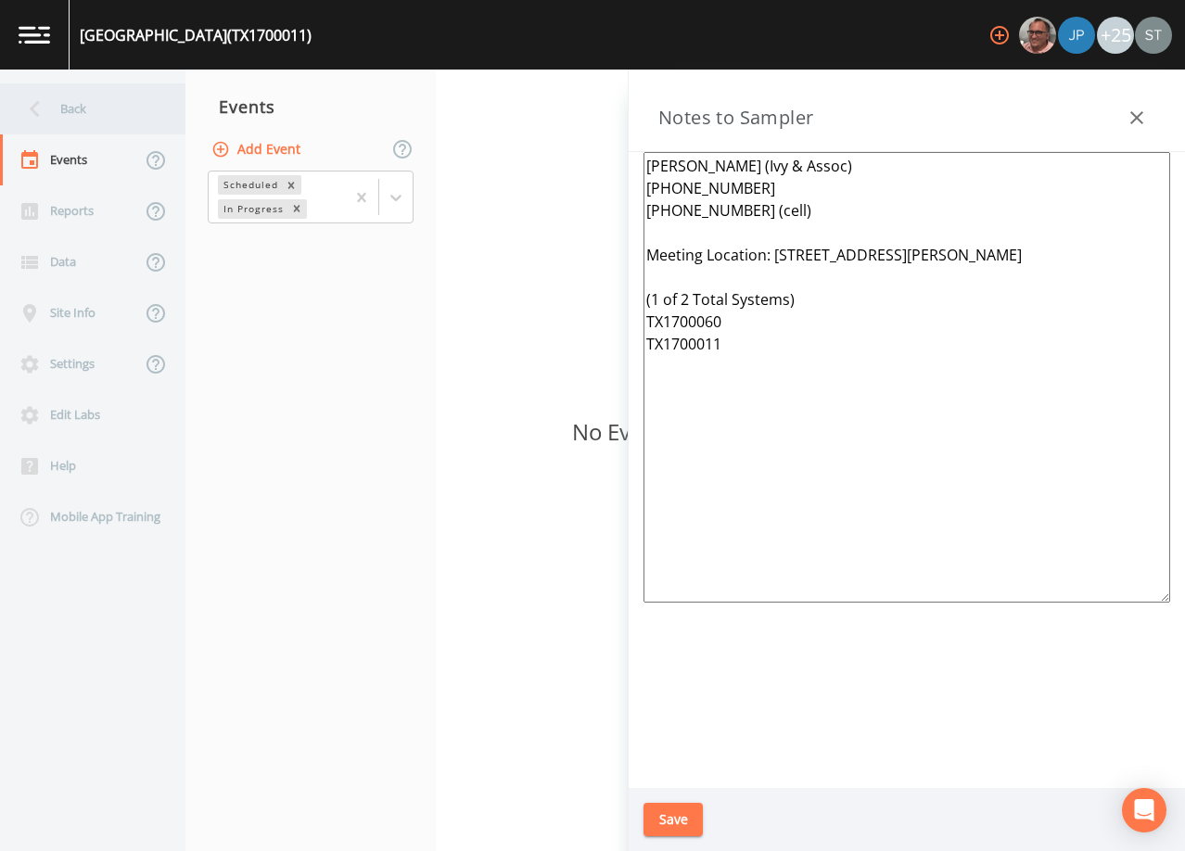
click at [94, 115] on div "Back" at bounding box center [83, 108] width 167 height 51
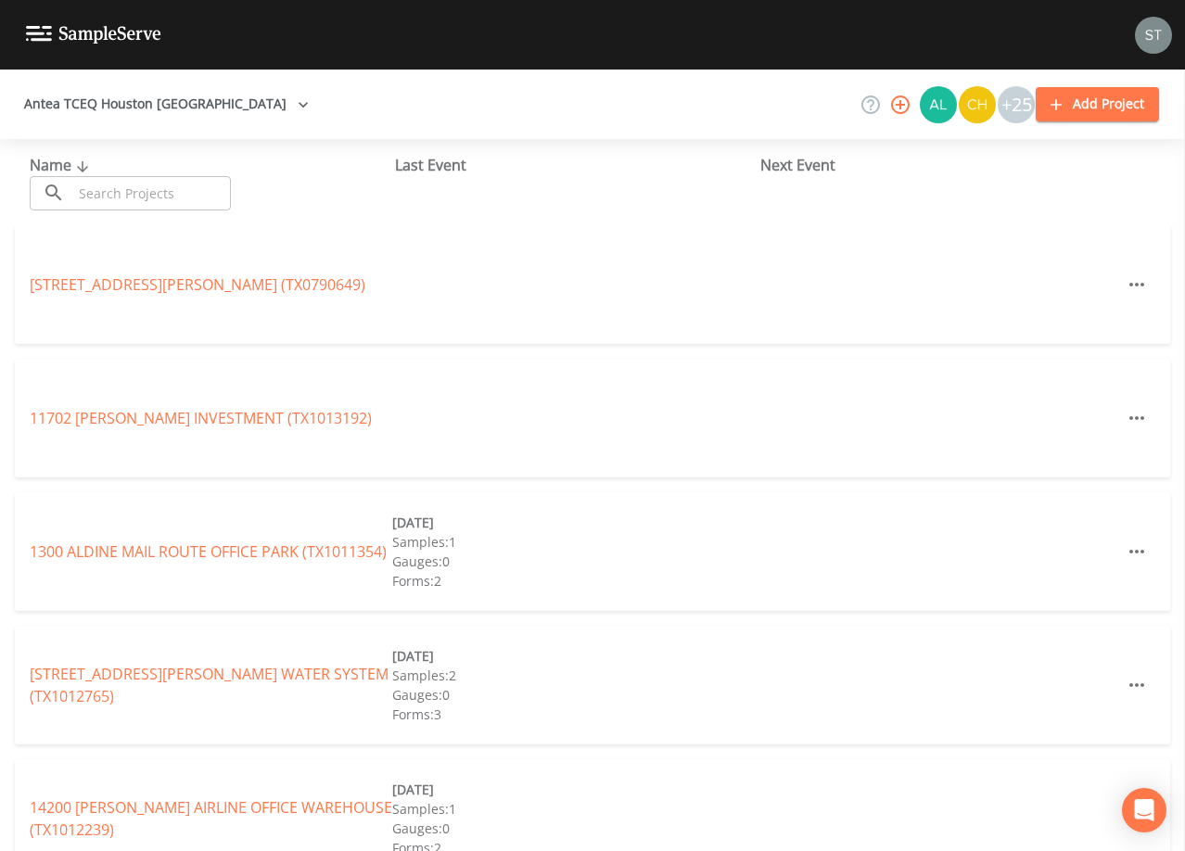
click at [193, 192] on input "text" at bounding box center [151, 193] width 159 height 34
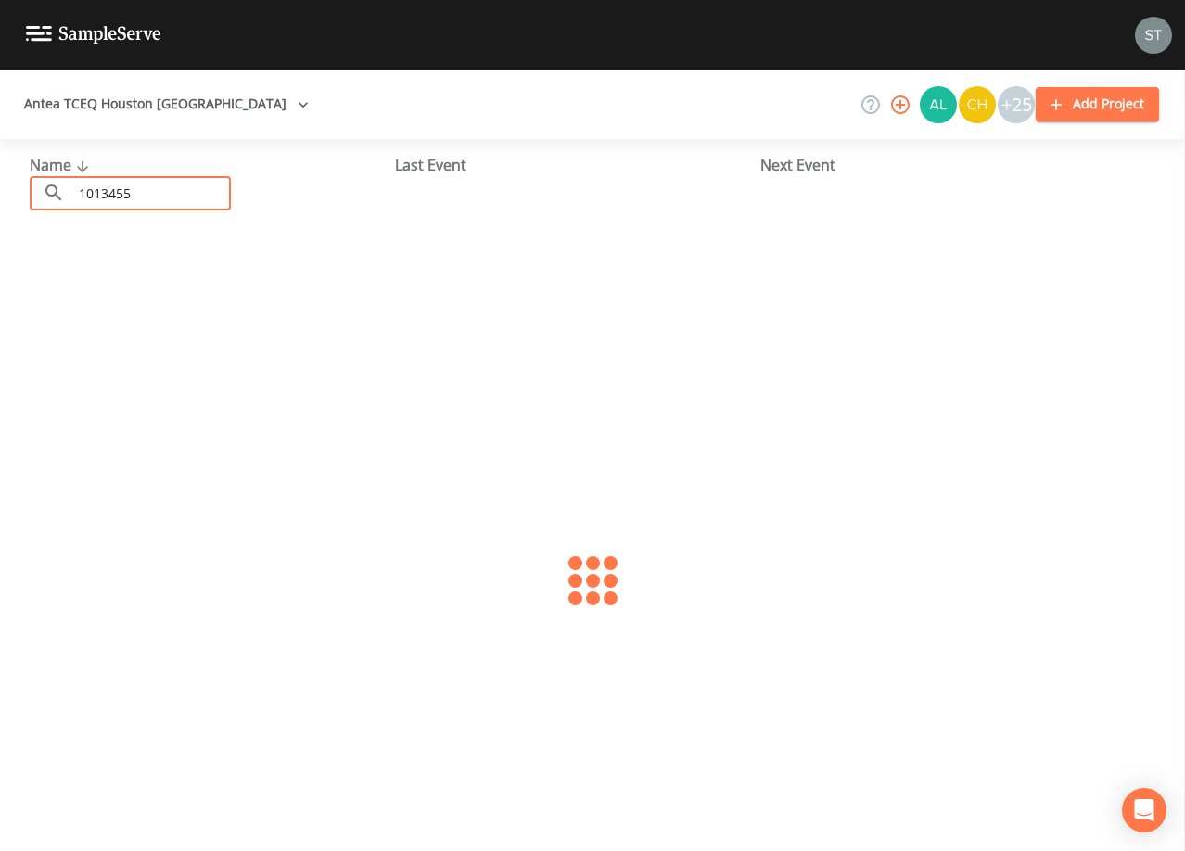
type input "1013455"
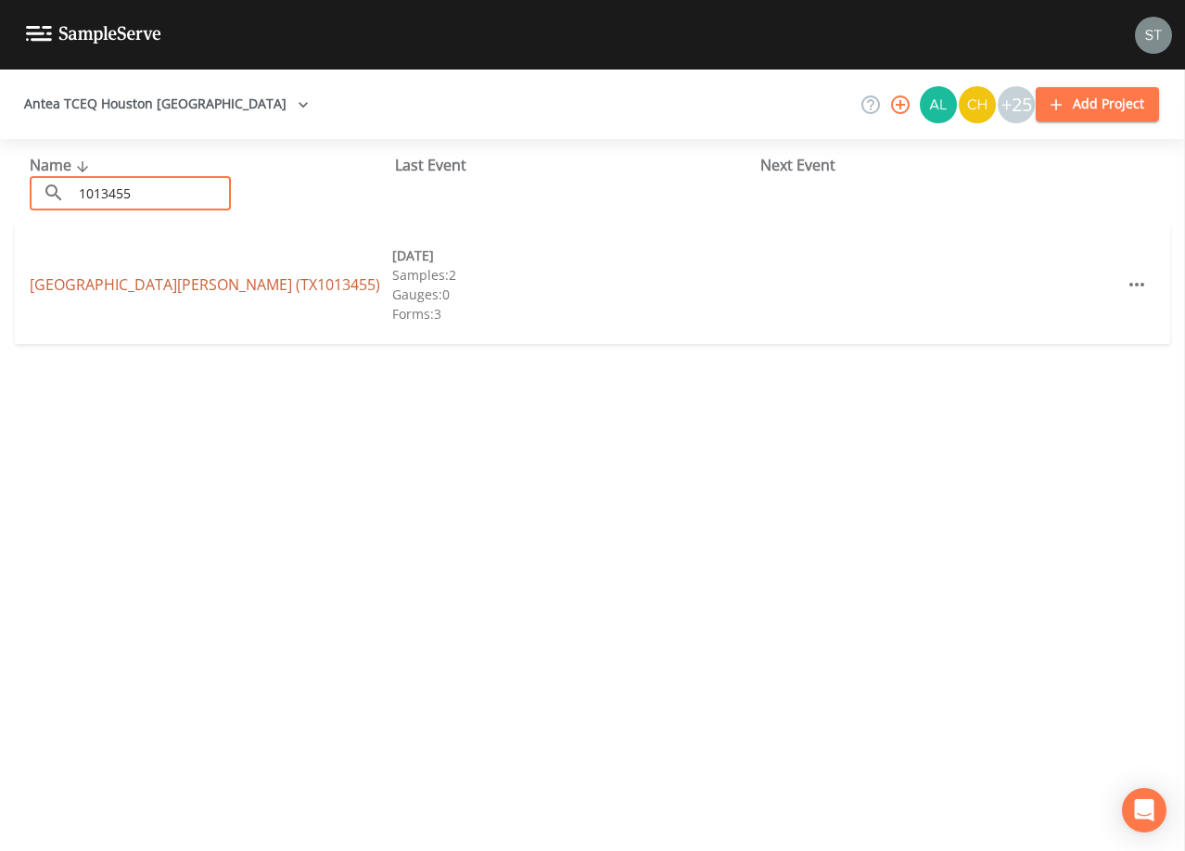
click at [229, 278] on link "[GEOGRAPHIC_DATA][PERSON_NAME] (TX1013455)" at bounding box center [205, 284] width 350 height 20
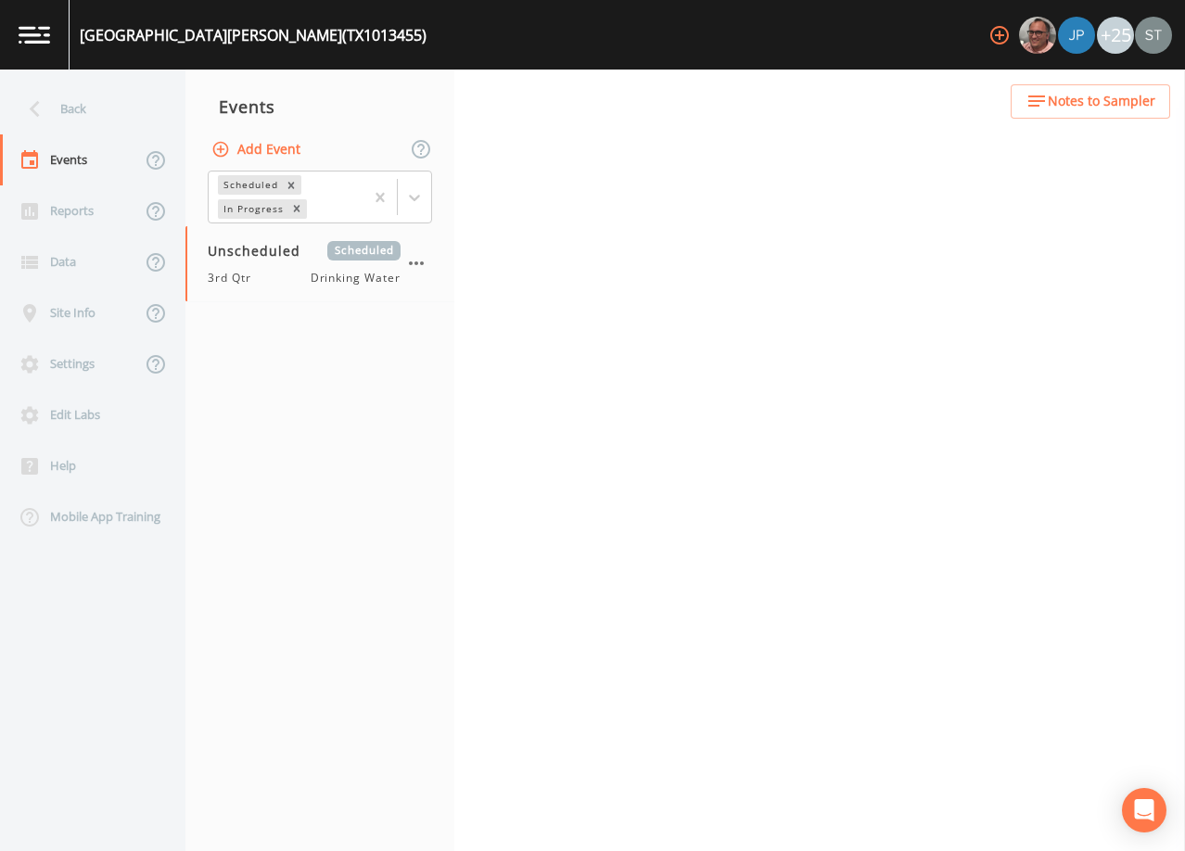
click at [1121, 100] on span "Notes to Sampler" at bounding box center [1102, 101] width 108 height 23
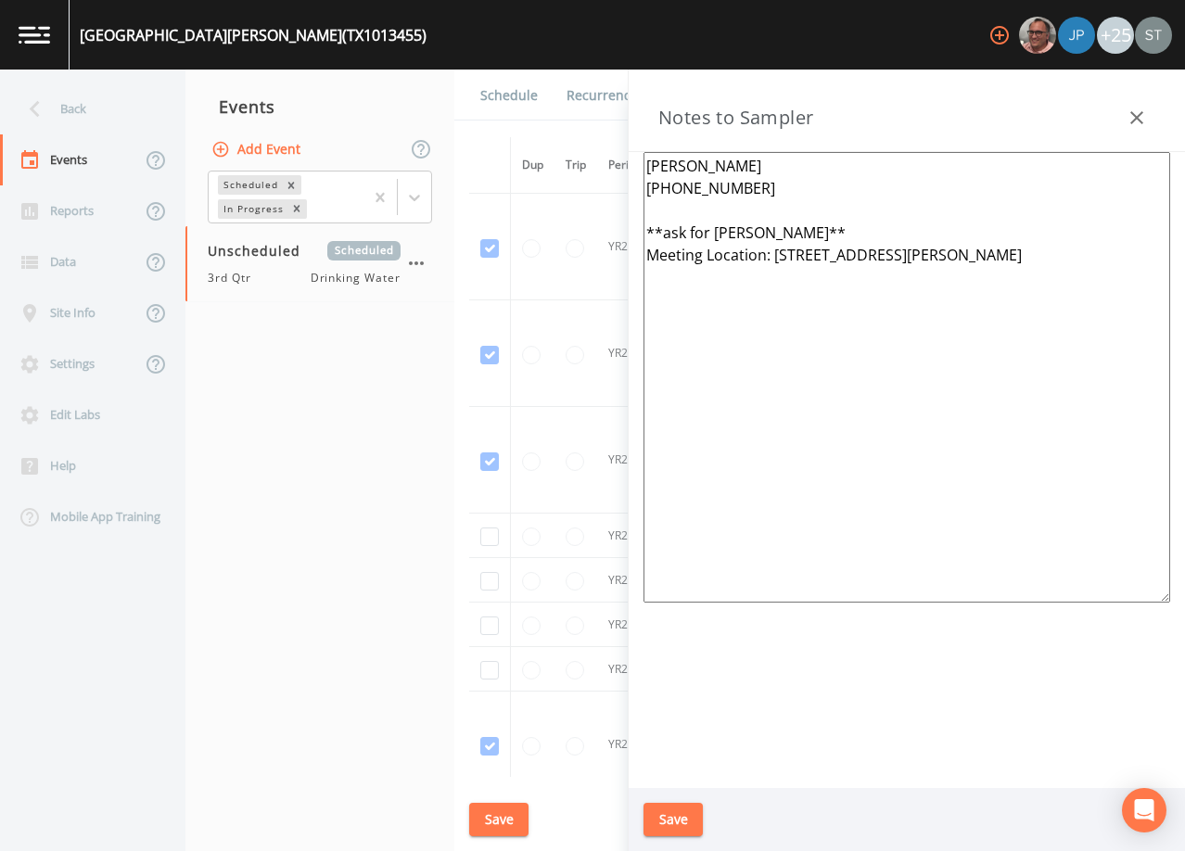
click at [1129, 118] on icon "button" at bounding box center [1136, 118] width 22 height 22
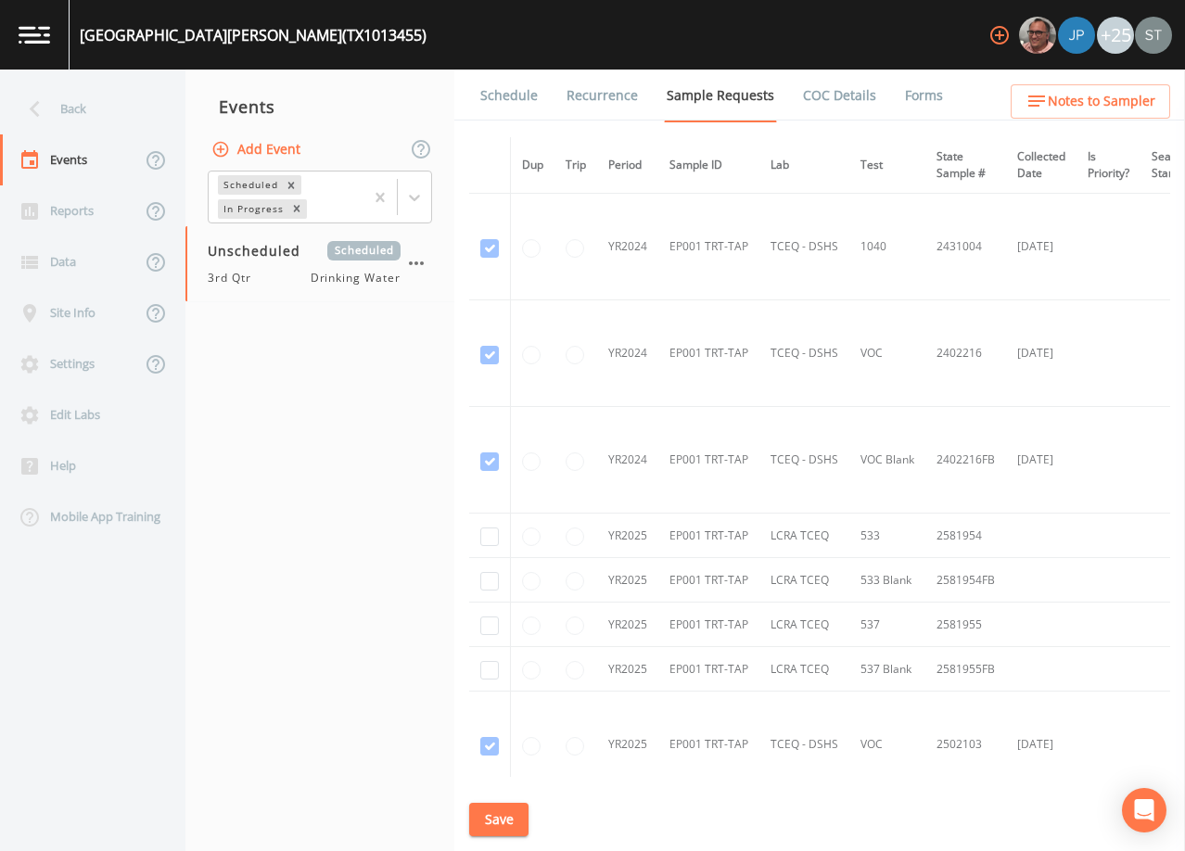
click at [86, 109] on div "Back" at bounding box center [83, 108] width 167 height 51
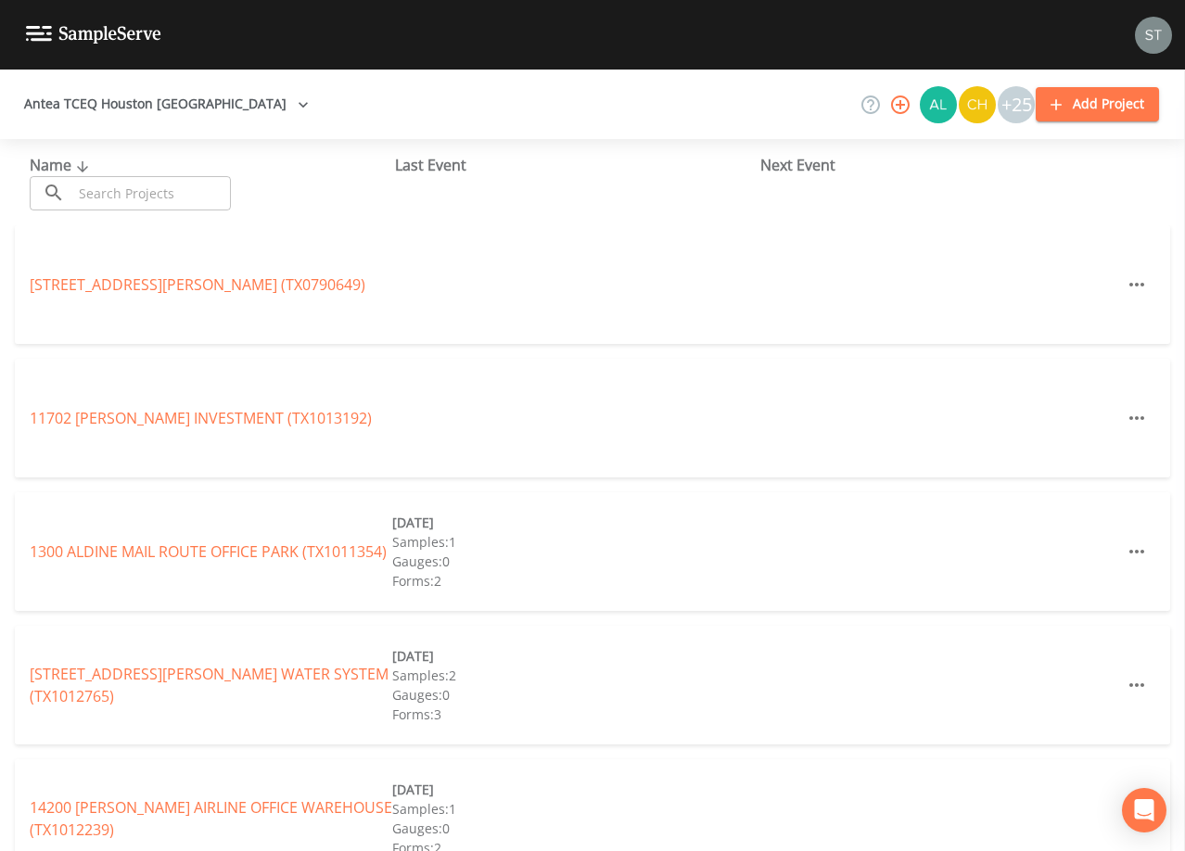
click at [201, 188] on input "text" at bounding box center [151, 193] width 159 height 34
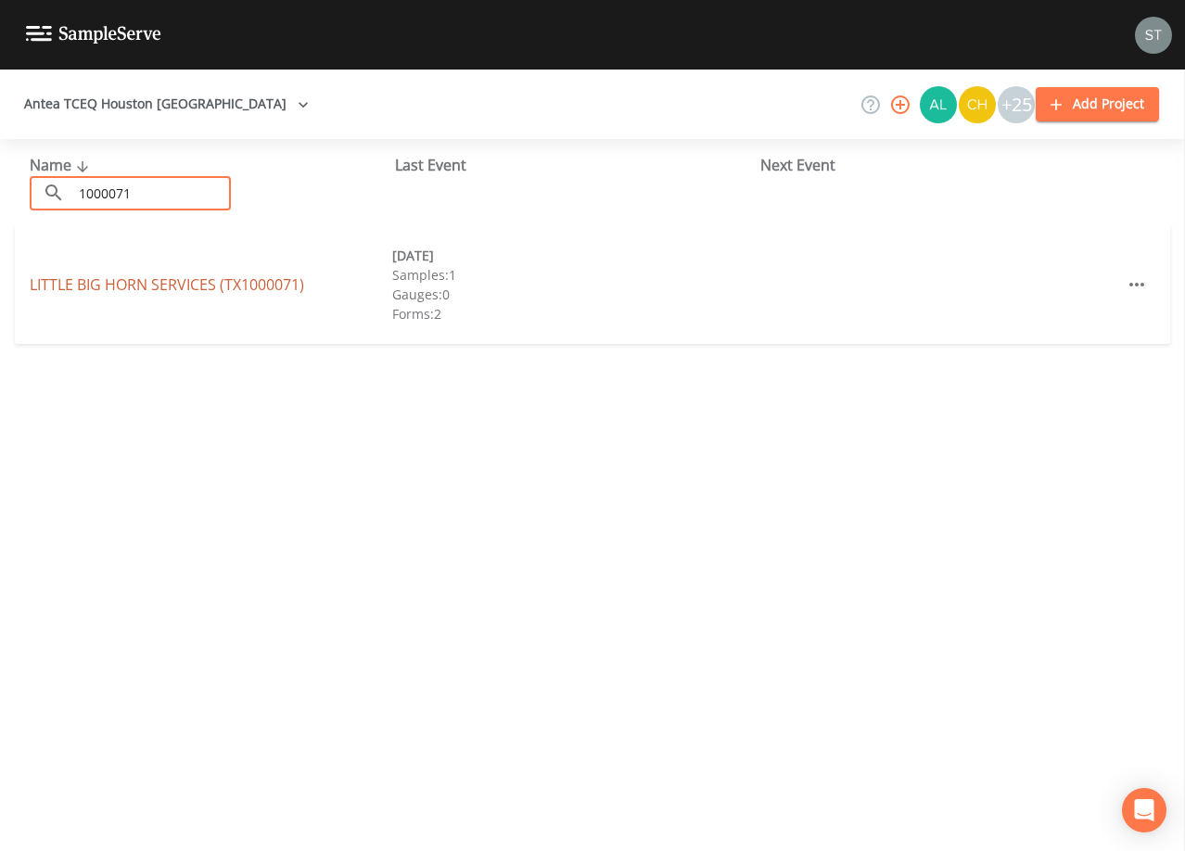
type input "1000071"
click at [233, 286] on link "LITTLE BIG HORN SERVICES (TX1000071)" at bounding box center [167, 284] width 274 height 20
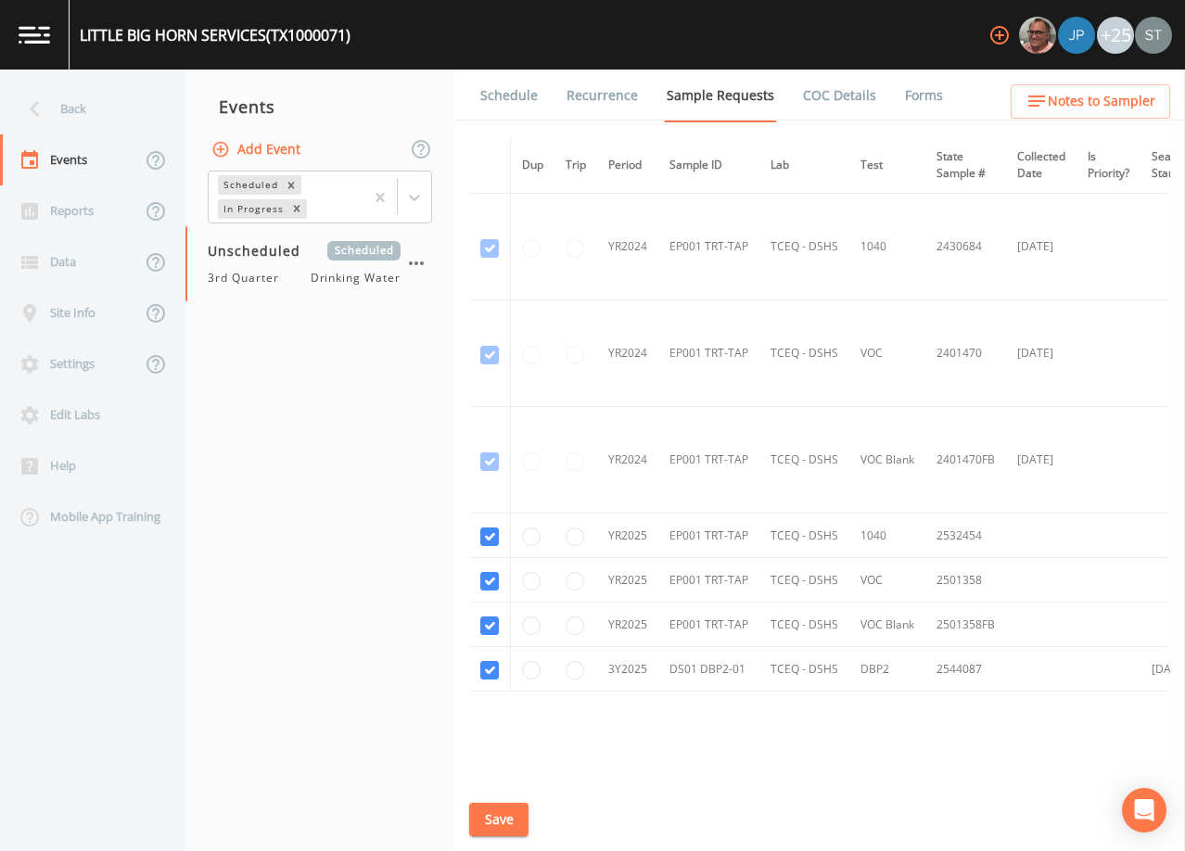
click at [516, 81] on link "Schedule" at bounding box center [508, 96] width 63 height 52
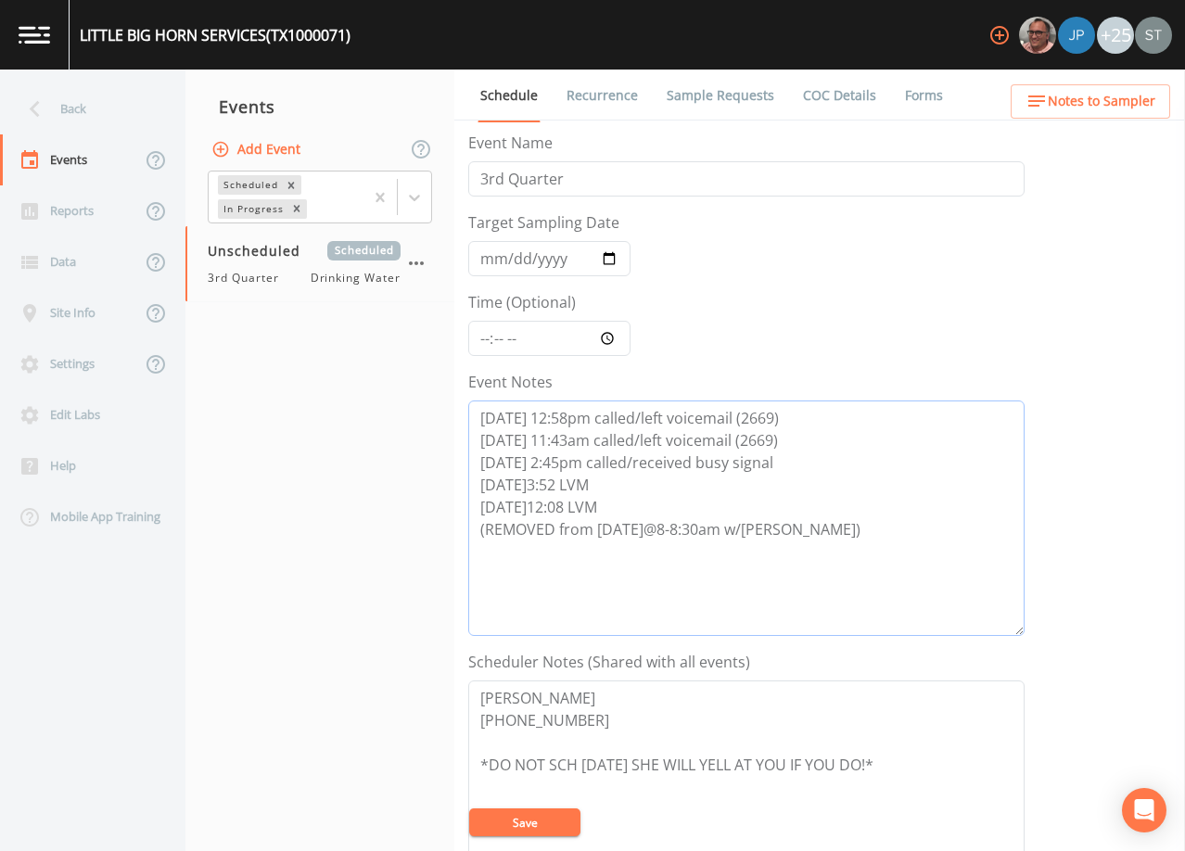
click at [825, 526] on textarea "[DATE] 12:58pm called/left voicemail (2669) [DATE] 11:43am called/left voicemai…" at bounding box center [746, 517] width 556 height 235
type textarea "[DATE] 12:58pm called/left voicemail (2669) [DATE] 11:43am called/left voicemai…"
click at [564, 818] on button "Save" at bounding box center [524, 822] width 111 height 28
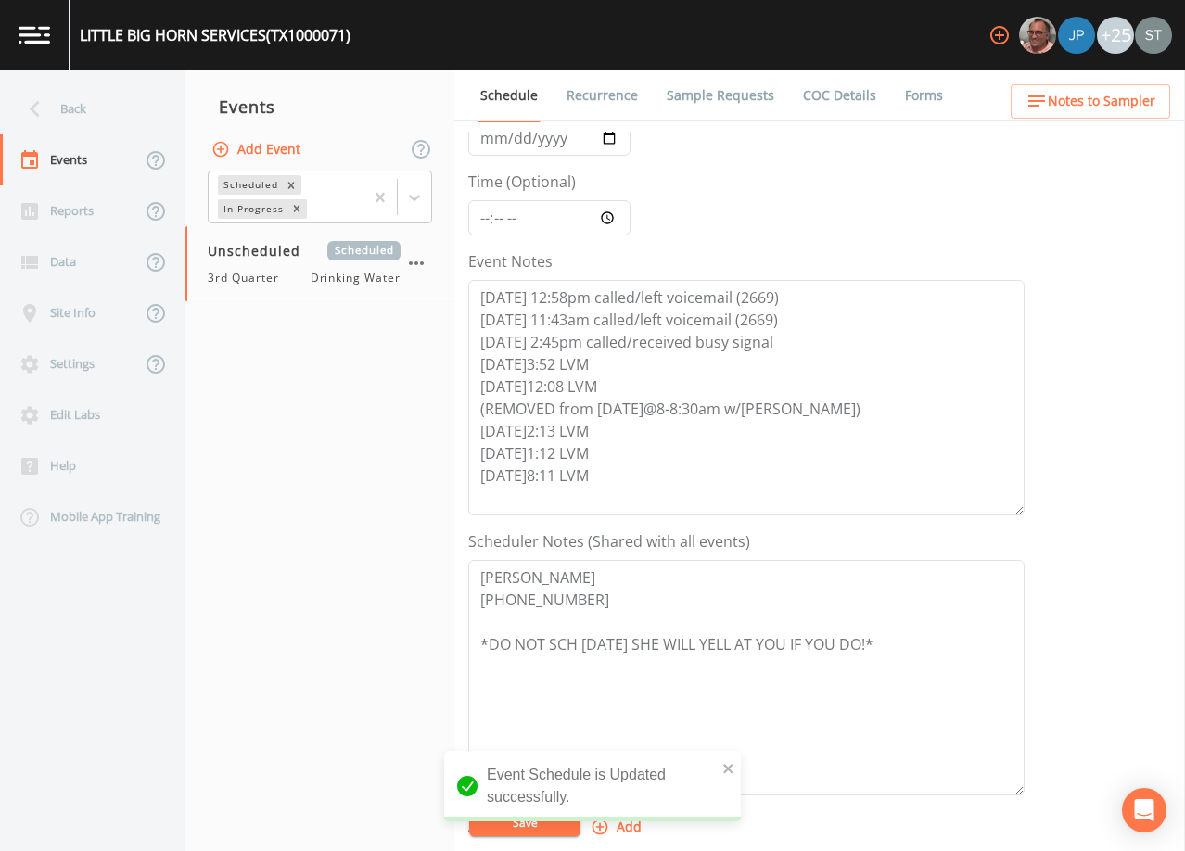
scroll to position [185, 0]
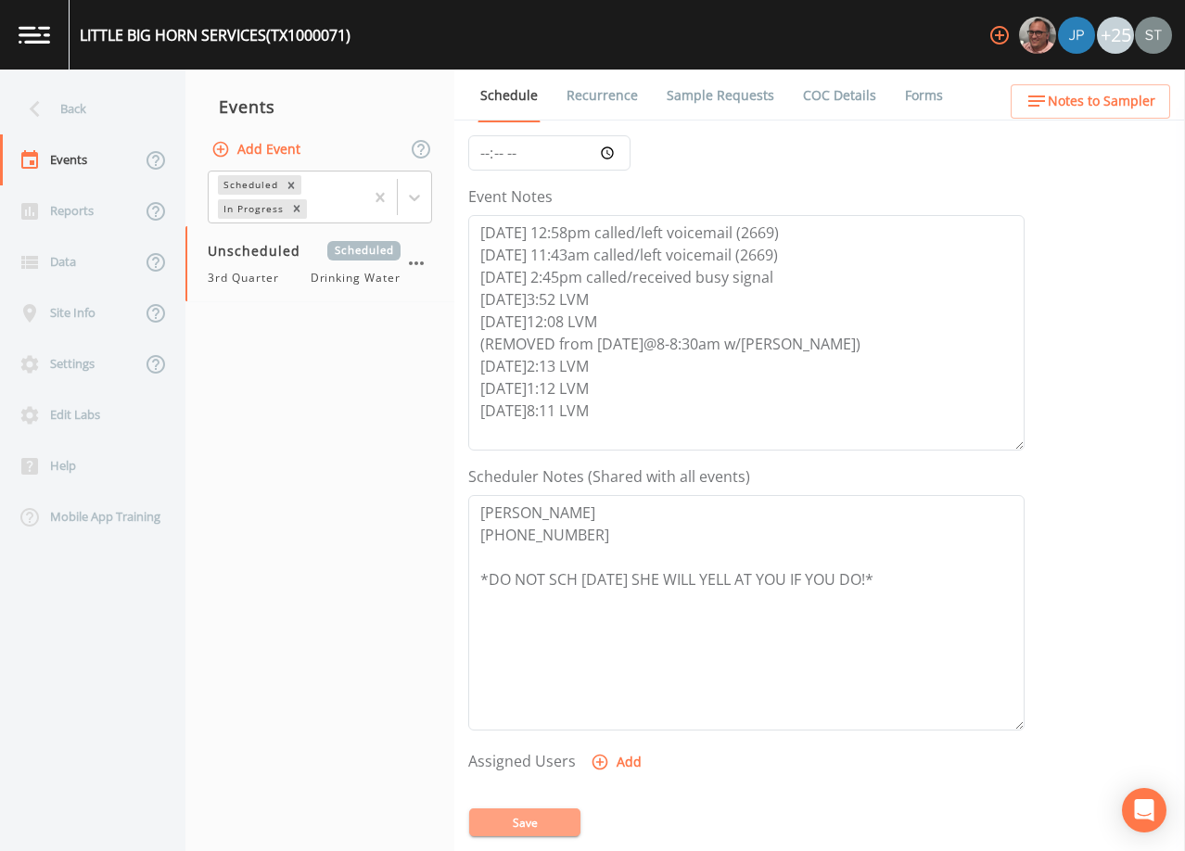
click at [556, 824] on button "Save" at bounding box center [524, 822] width 111 height 28
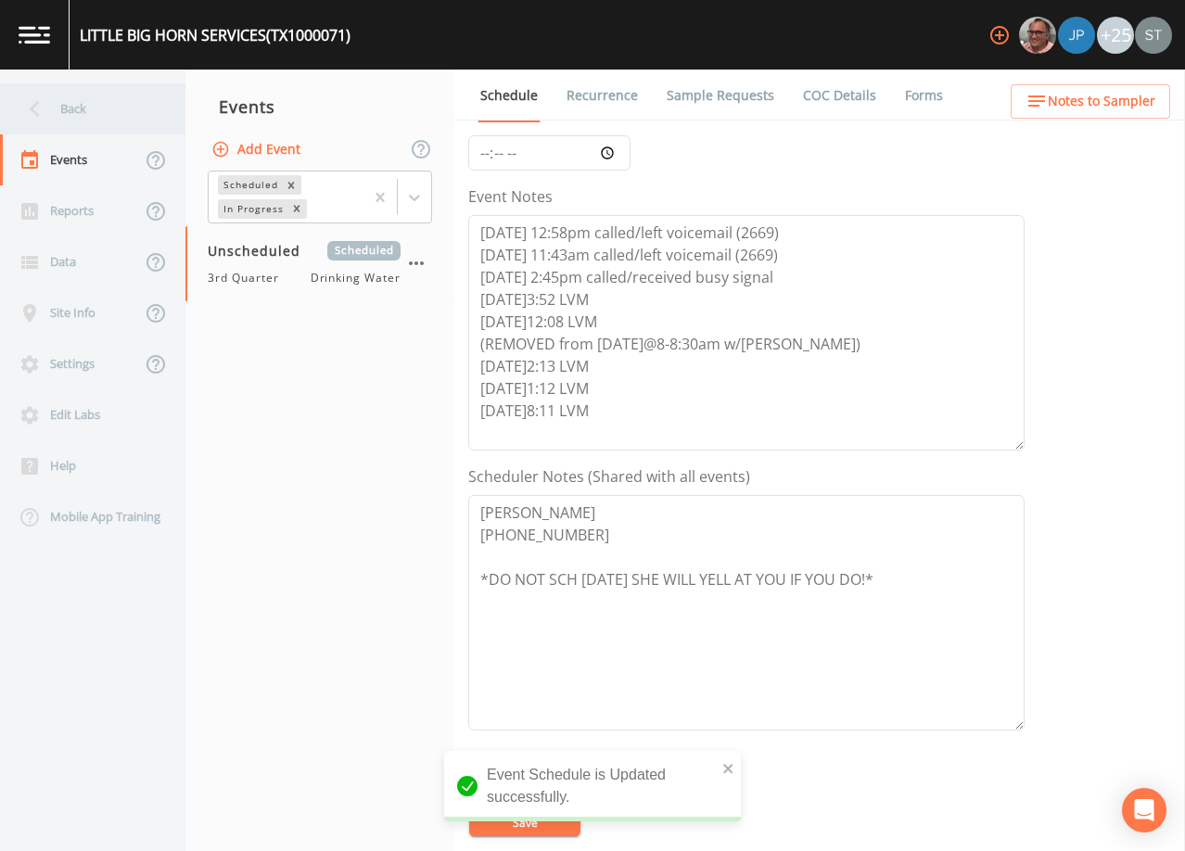
click at [83, 118] on div "Back" at bounding box center [83, 108] width 167 height 51
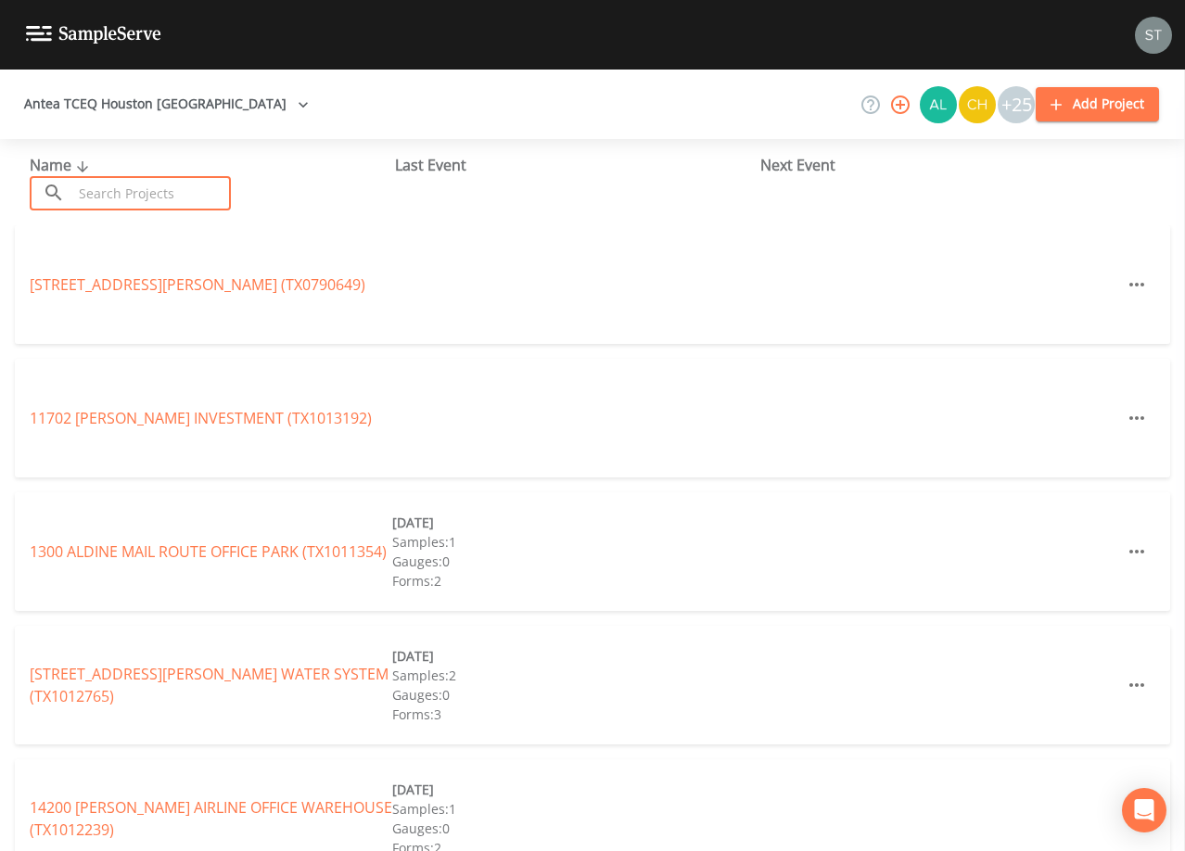
click at [206, 185] on input "text" at bounding box center [151, 193] width 159 height 34
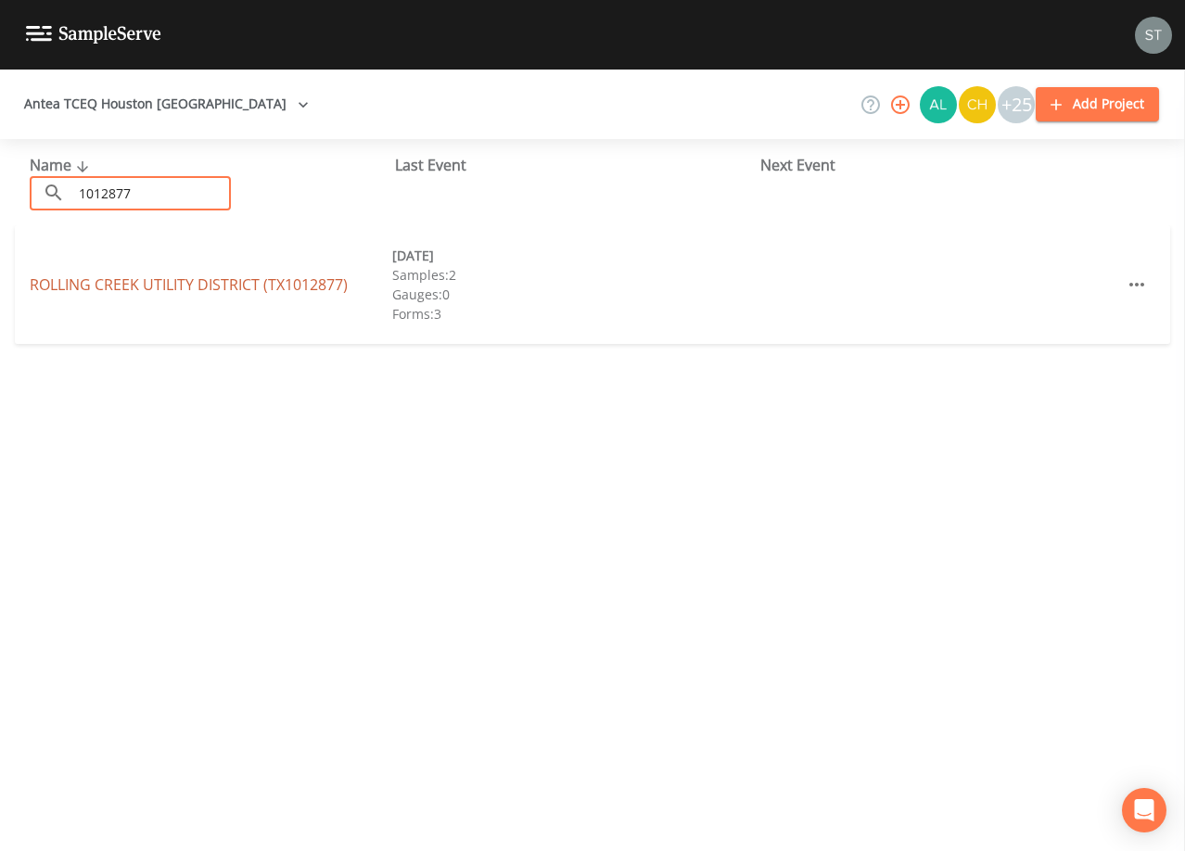
type input "1012877"
click at [191, 283] on link "[GEOGRAPHIC_DATA] (TX1012877)" at bounding box center [189, 284] width 318 height 20
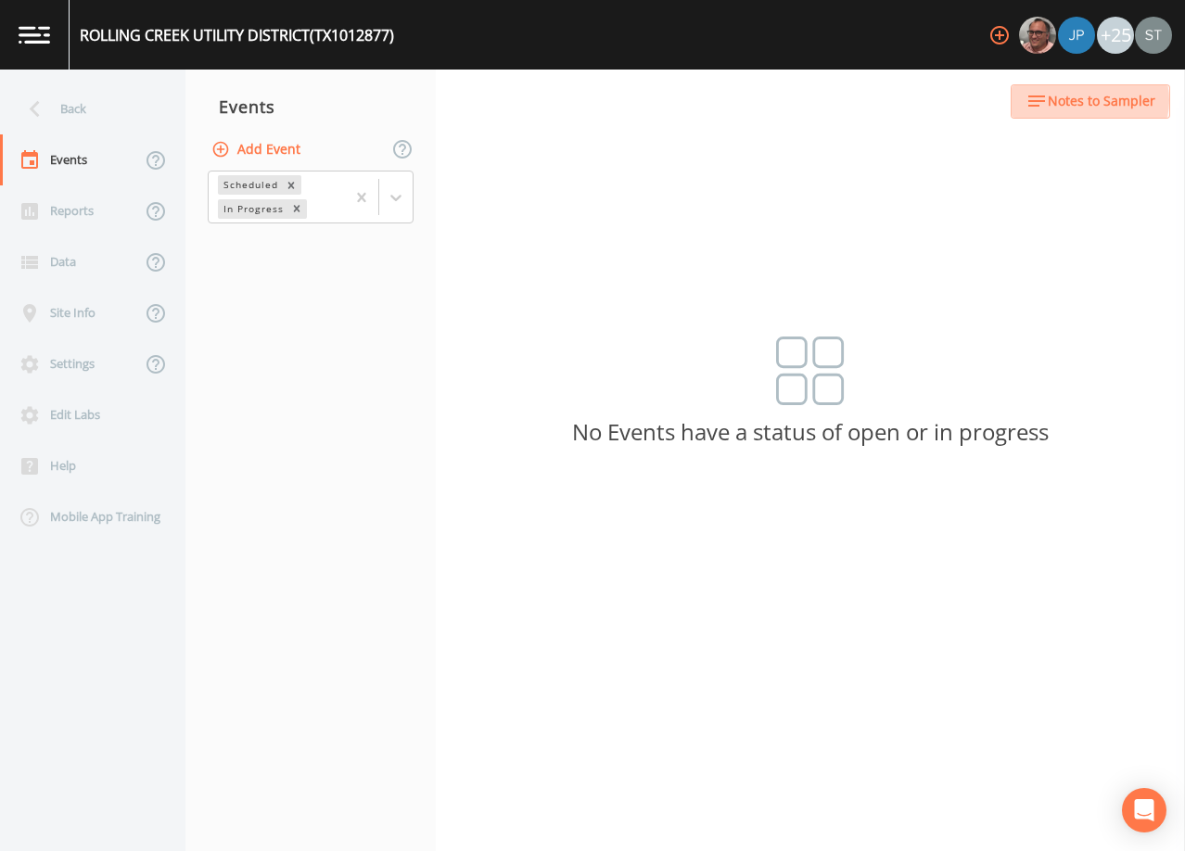
click at [1090, 100] on span "Notes to Sampler" at bounding box center [1102, 101] width 108 height 23
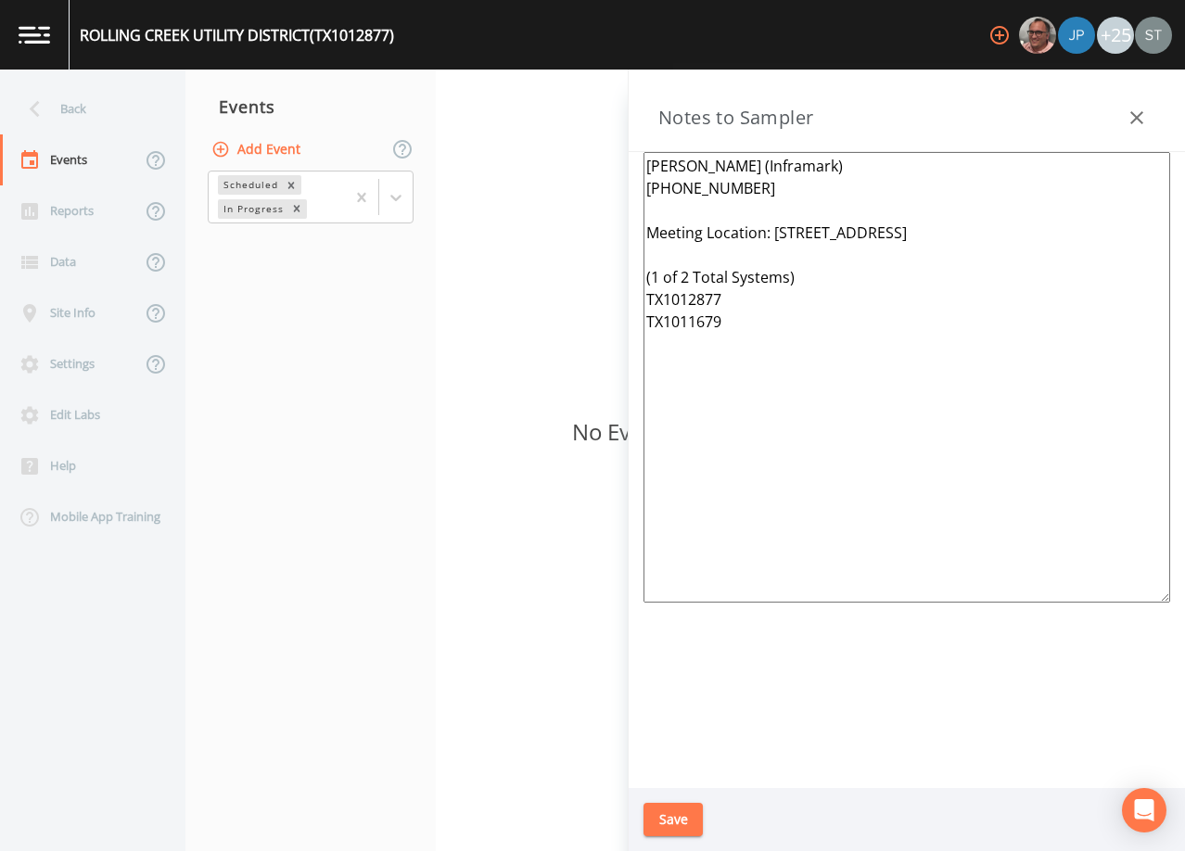
click at [1143, 121] on icon "button" at bounding box center [1136, 118] width 22 height 22
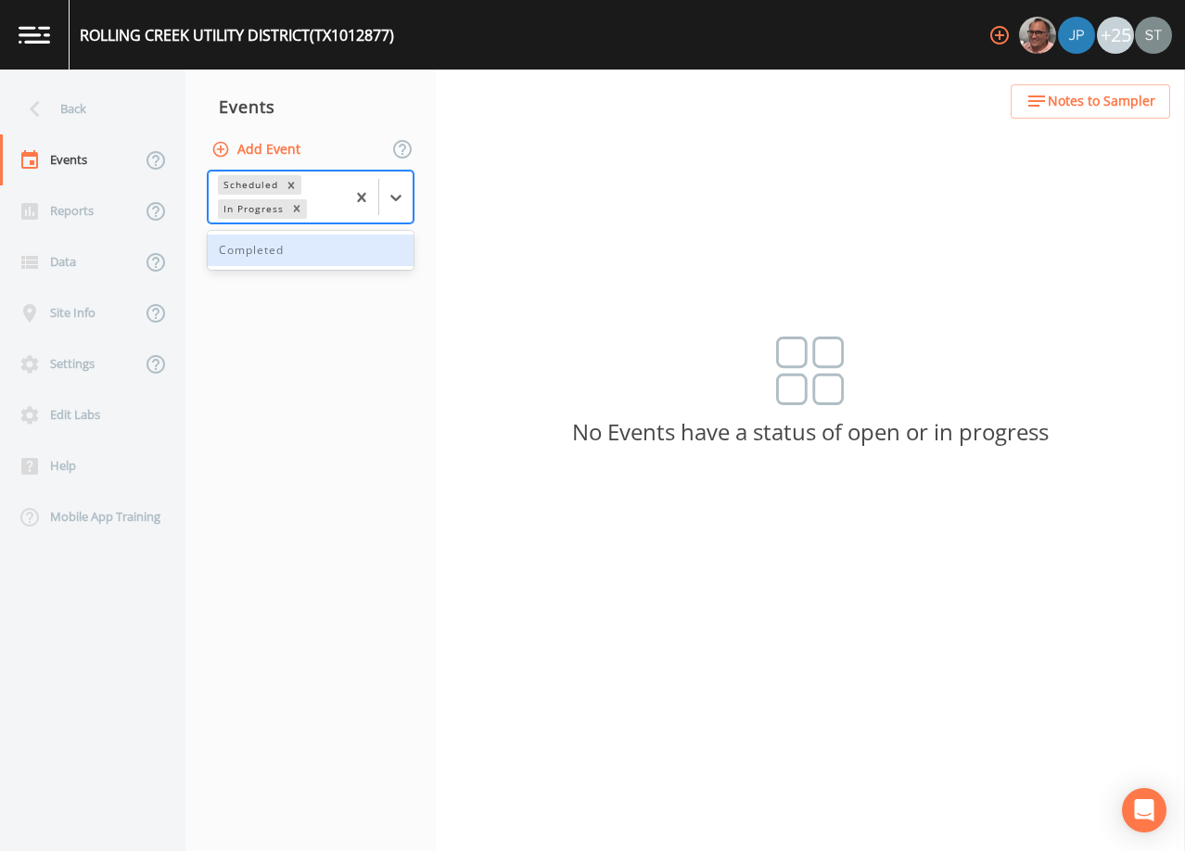
drag, startPoint x: 397, startPoint y: 198, endPoint x: 374, endPoint y: 219, distance: 30.9
click at [397, 200] on icon at bounding box center [395, 198] width 11 height 6
click at [340, 251] on div "Completed" at bounding box center [311, 251] width 206 height 32
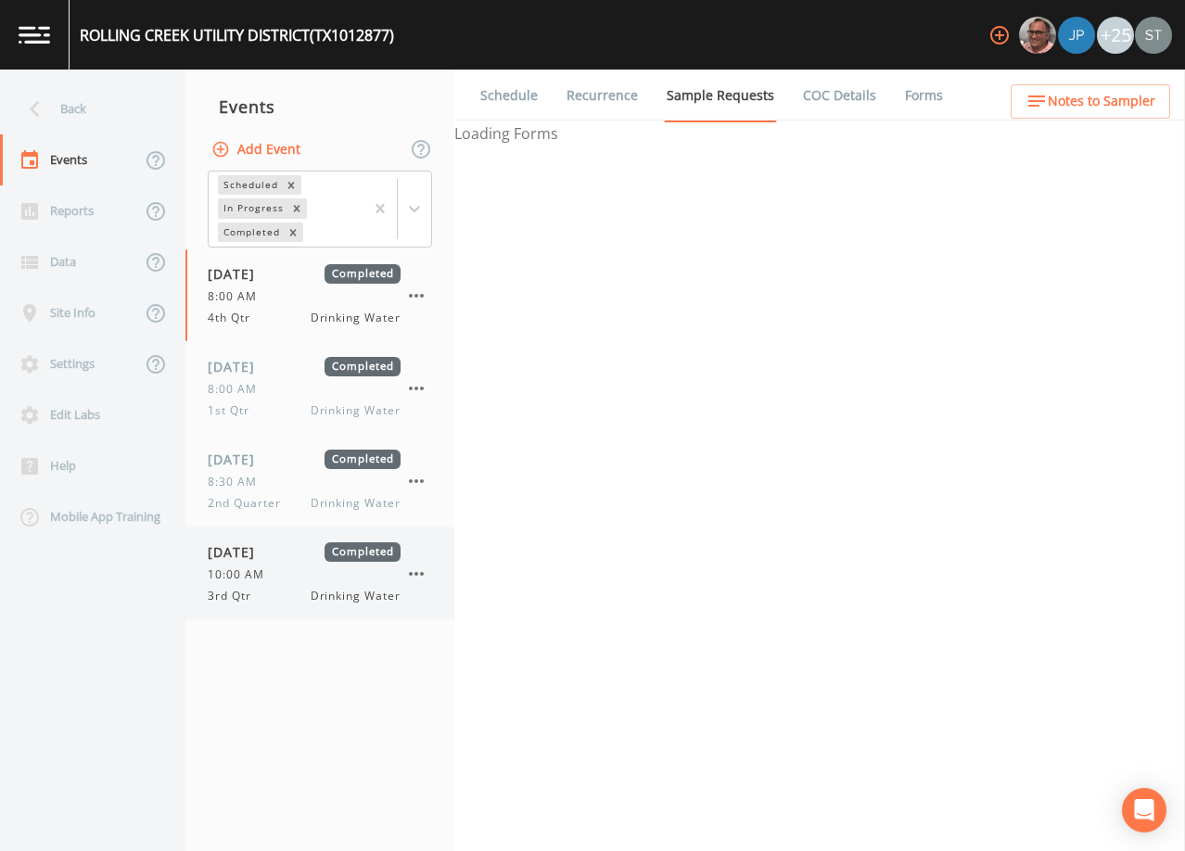
drag, startPoint x: 298, startPoint y: 582, endPoint x: 504, endPoint y: 398, distance: 276.4
click at [298, 581] on div "10:00 AM" at bounding box center [304, 574] width 193 height 17
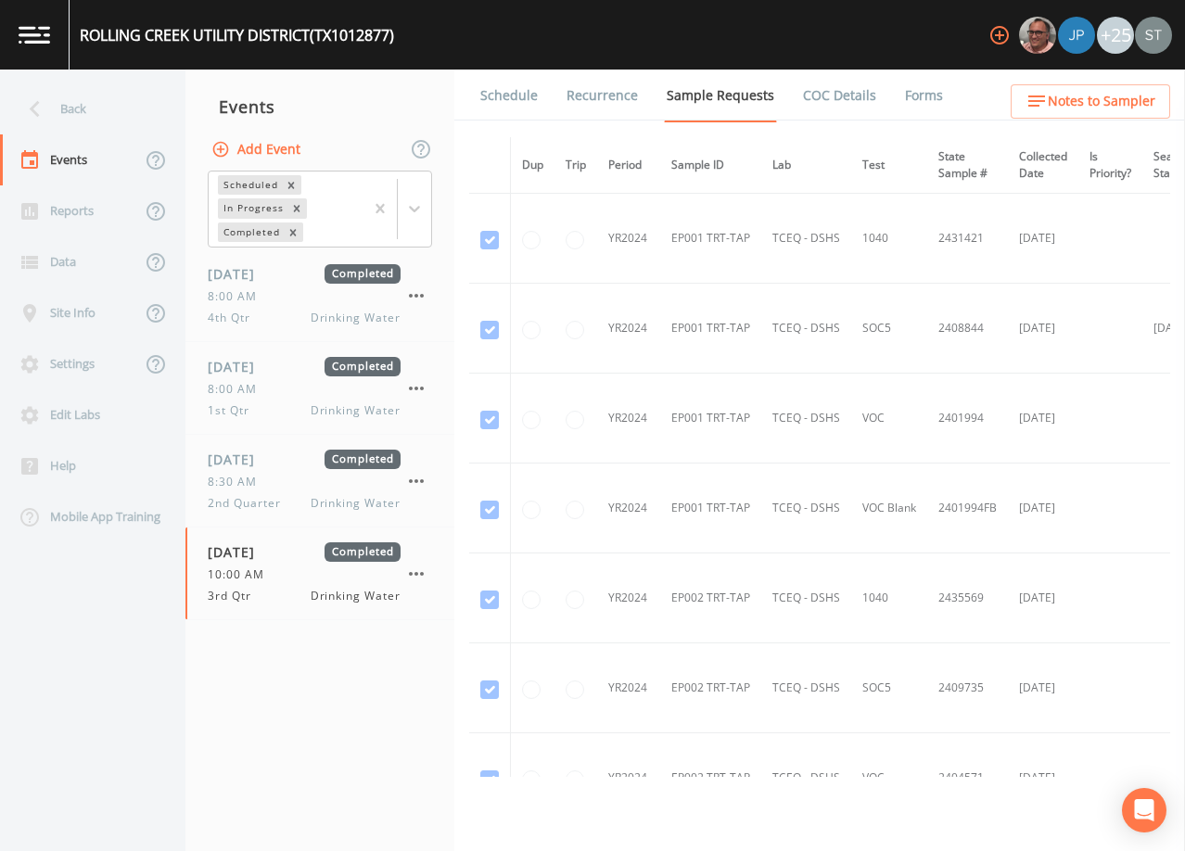
click at [499, 88] on link "Schedule" at bounding box center [508, 96] width 63 height 52
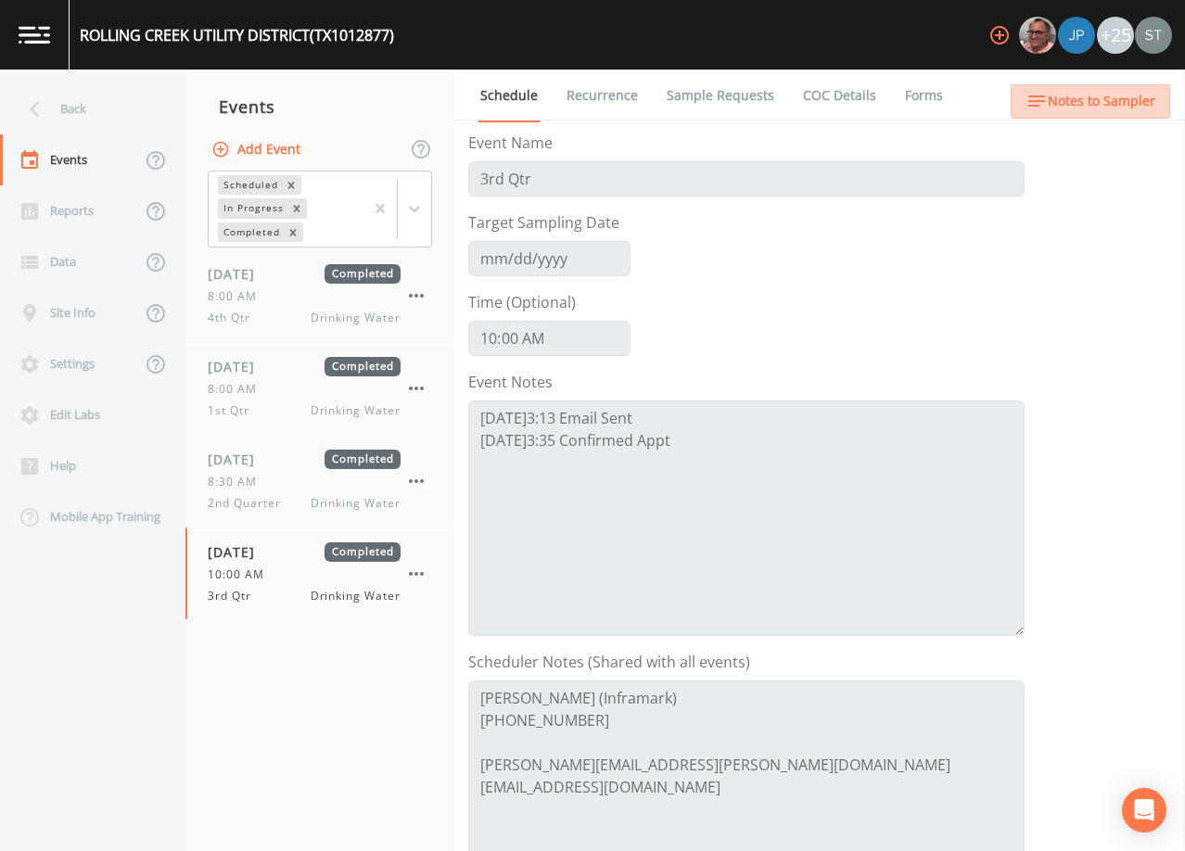
click at [1135, 101] on span "Notes to Sampler" at bounding box center [1102, 101] width 108 height 23
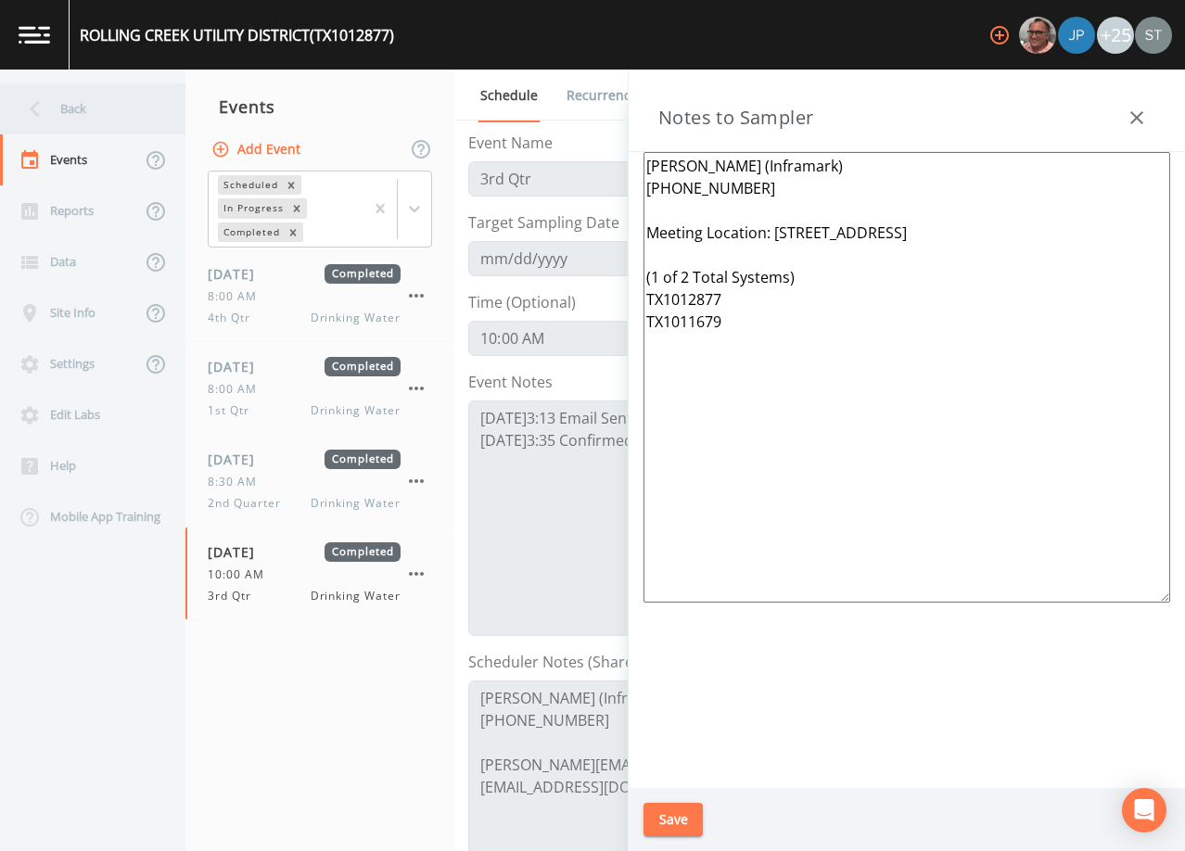
click at [99, 116] on div "Back" at bounding box center [83, 108] width 167 height 51
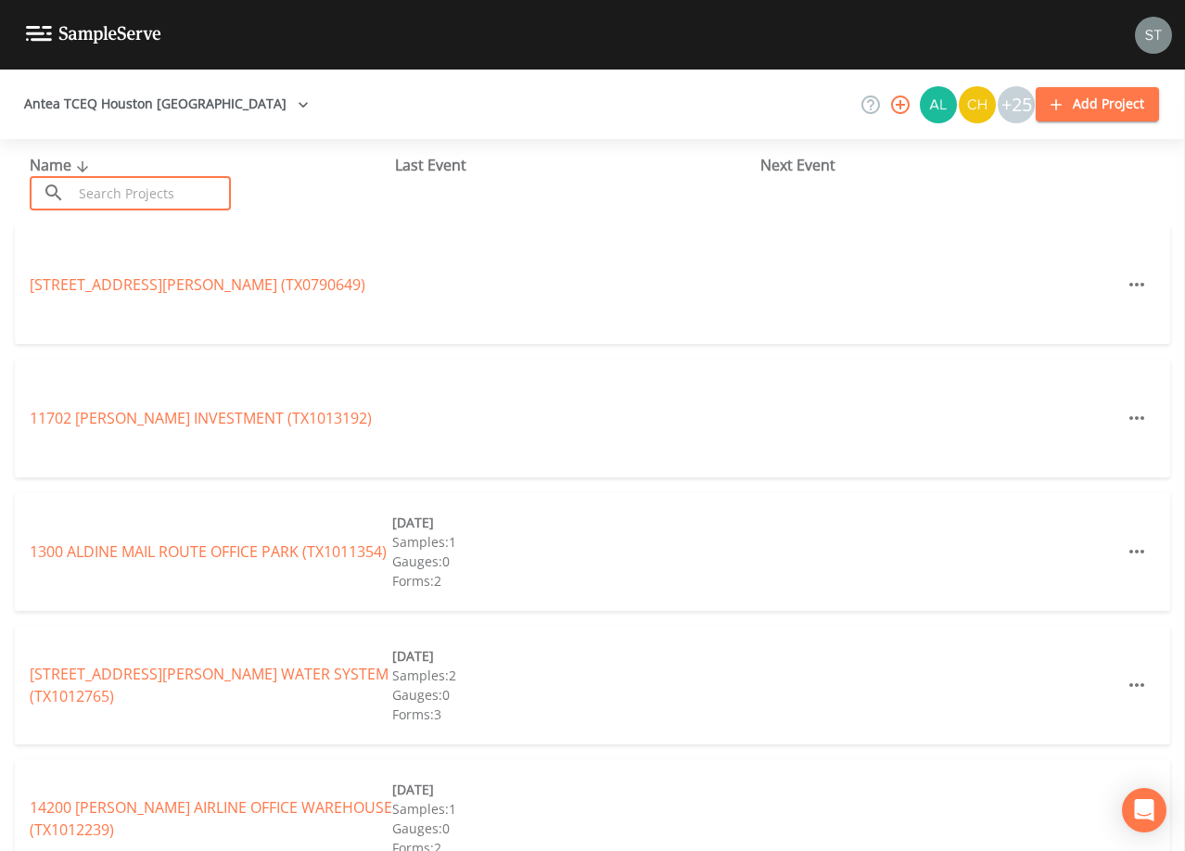
click at [147, 190] on input "text" at bounding box center [151, 193] width 159 height 34
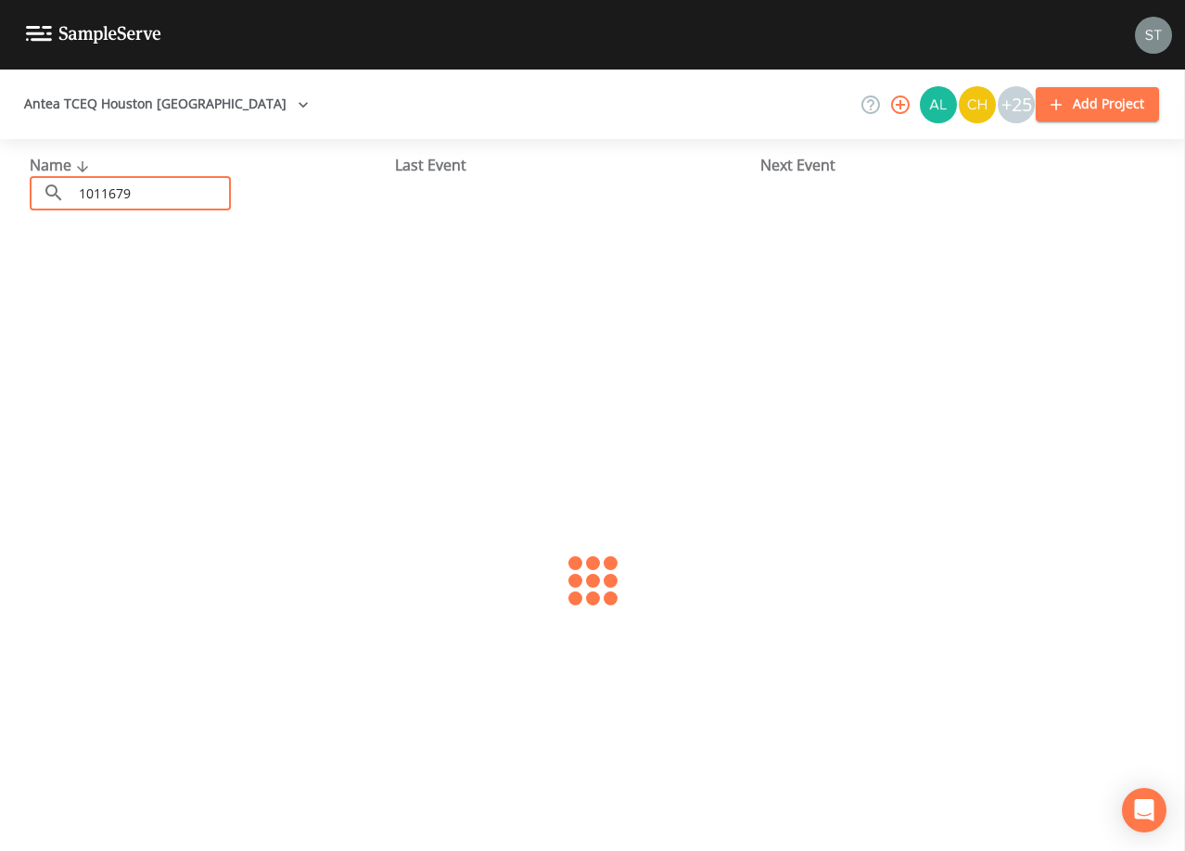
type input "1011679"
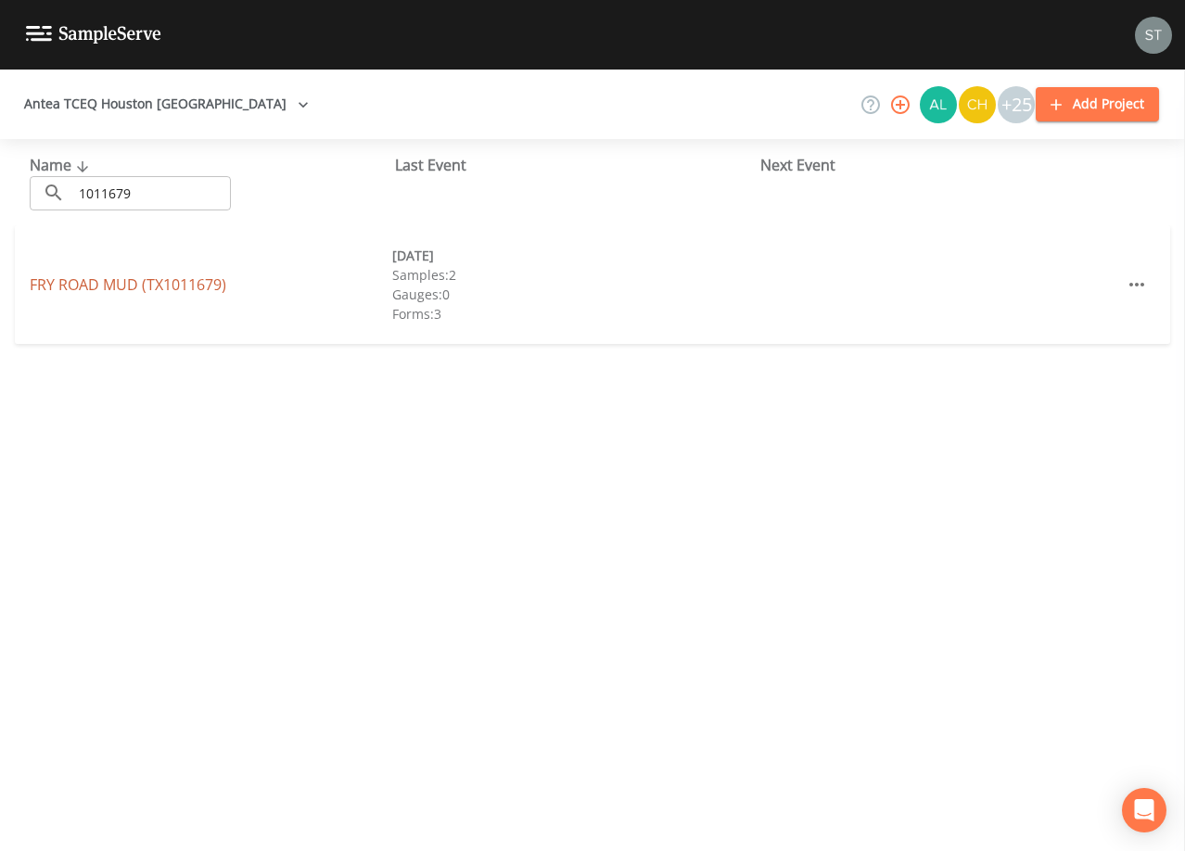
click at [195, 287] on link "[GEOGRAPHIC_DATA] (TX1011679)" at bounding box center [128, 284] width 197 height 20
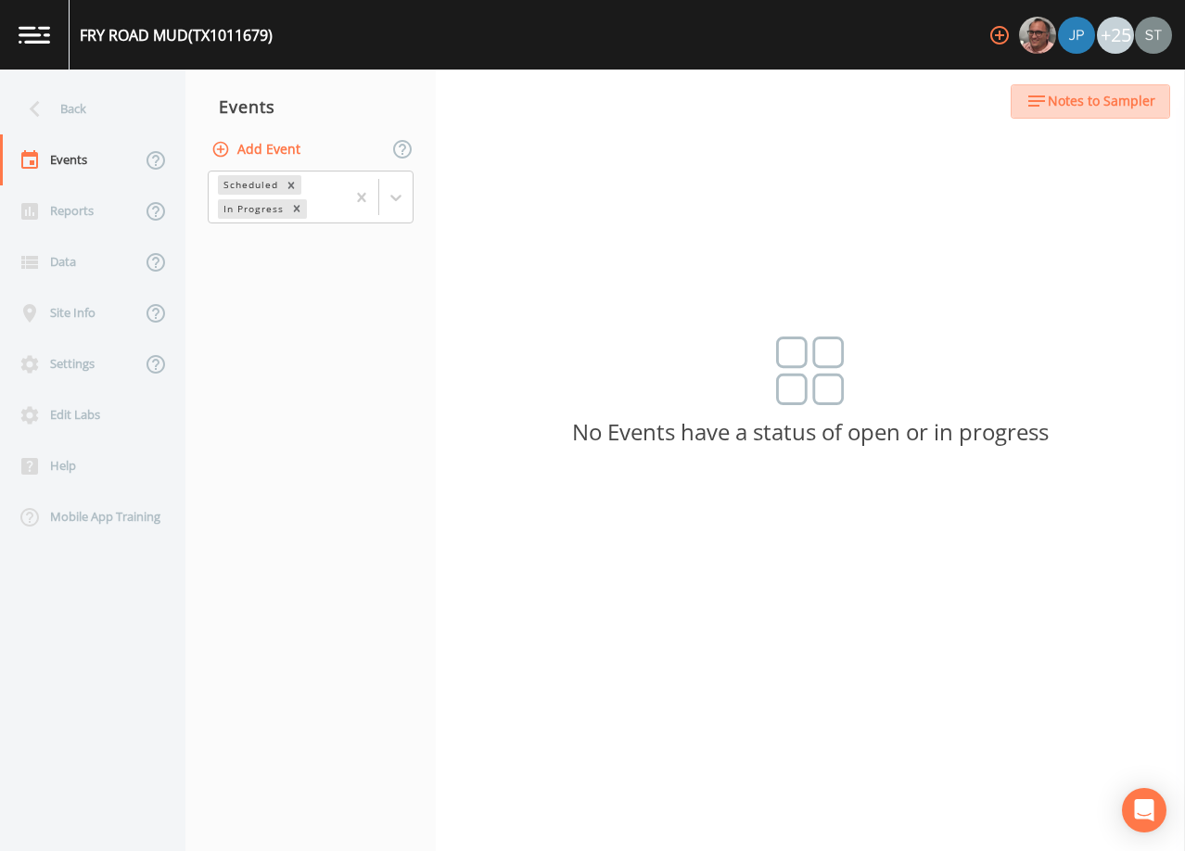
click at [1122, 105] on span "Notes to Sampler" at bounding box center [1102, 101] width 108 height 23
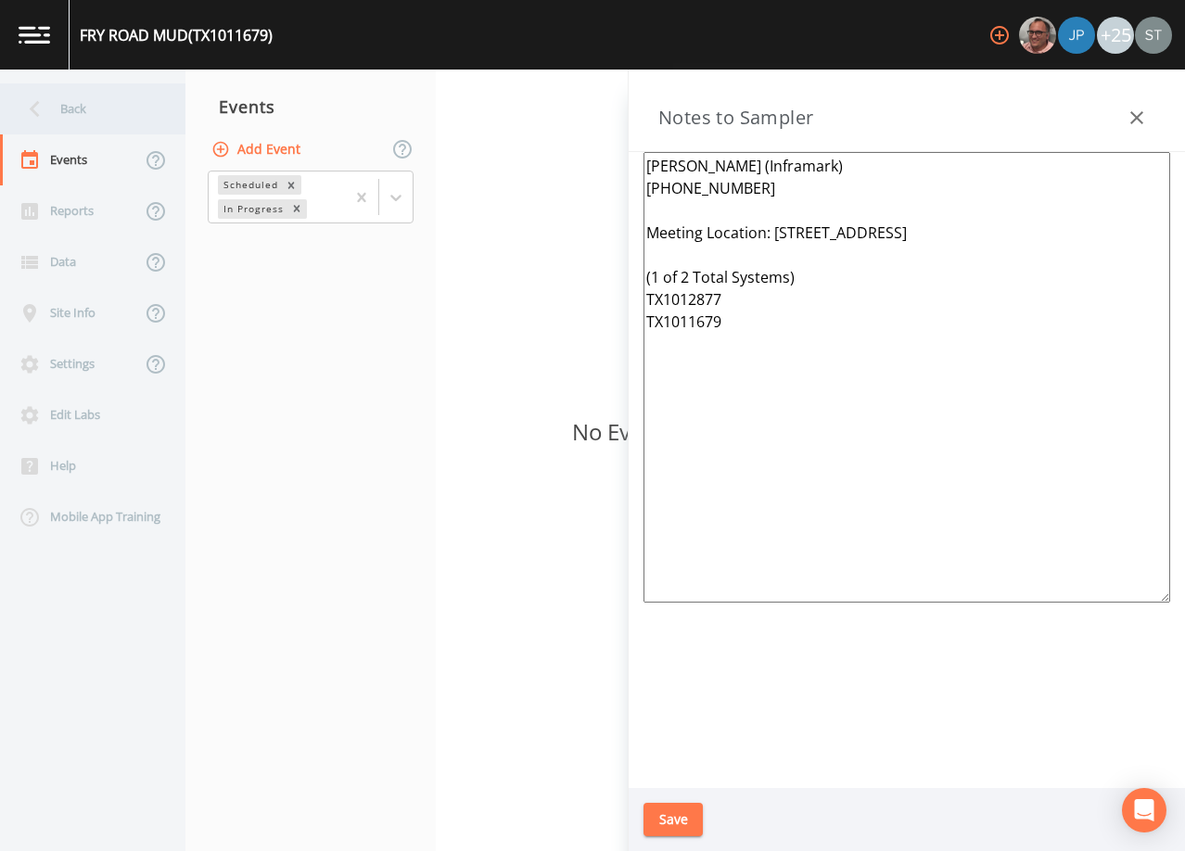
click at [95, 116] on div "Back" at bounding box center [83, 108] width 167 height 51
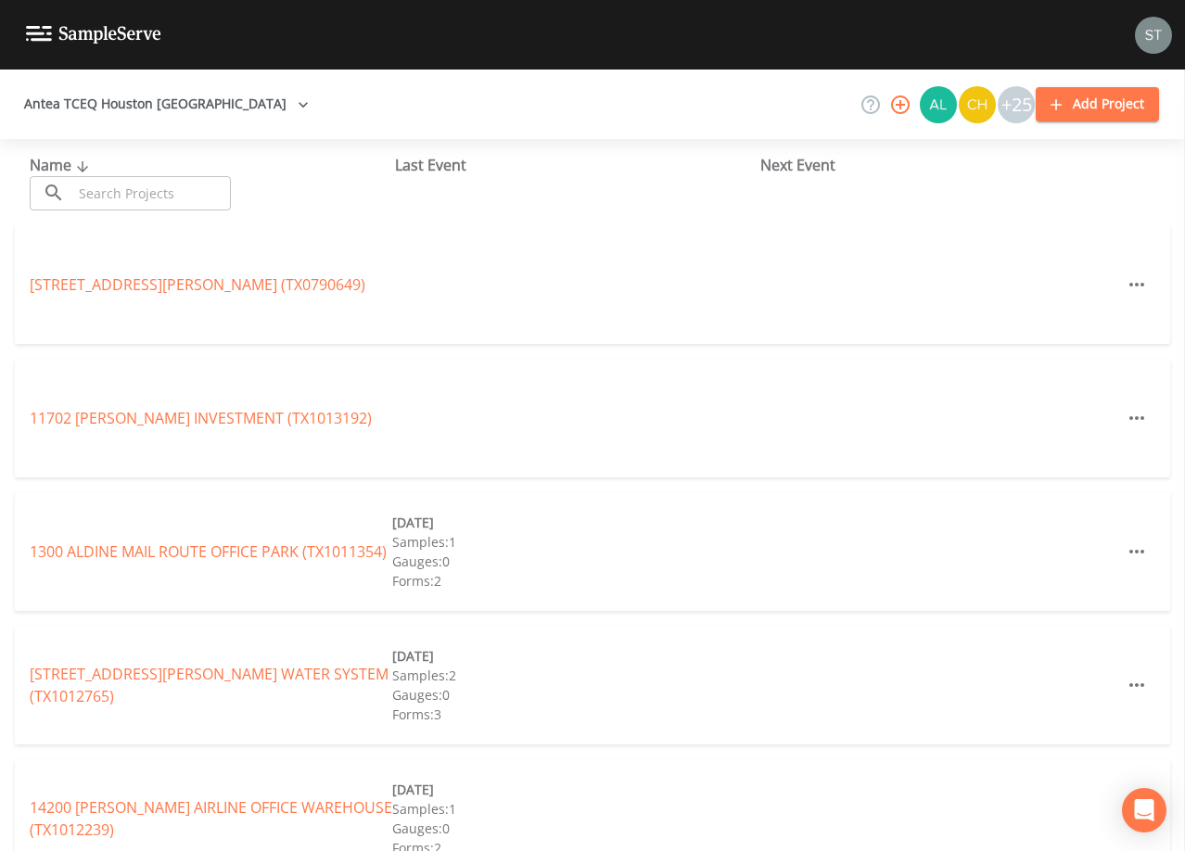
click at [194, 190] on input "text" at bounding box center [151, 193] width 159 height 34
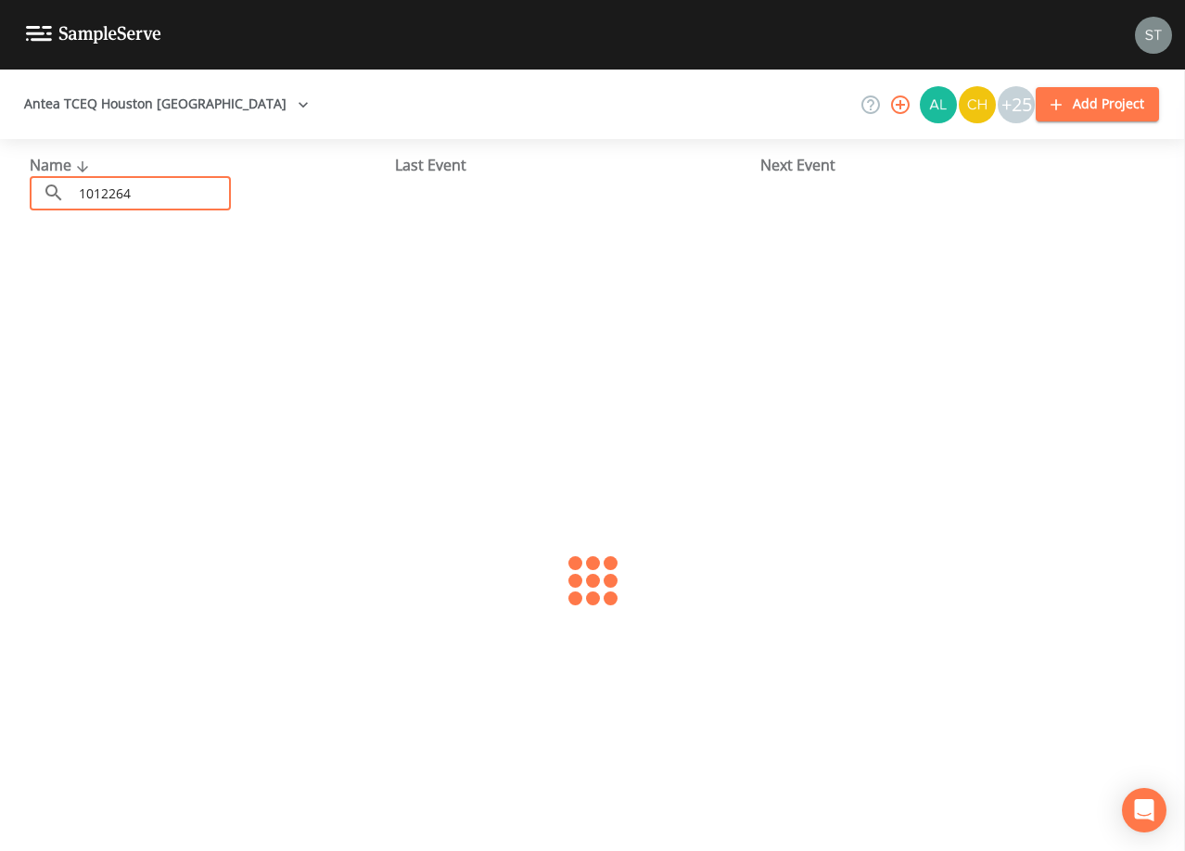
type input "1012264"
click at [212, 290] on link "INTERSTATE MUD (TX1012264)" at bounding box center [135, 284] width 210 height 20
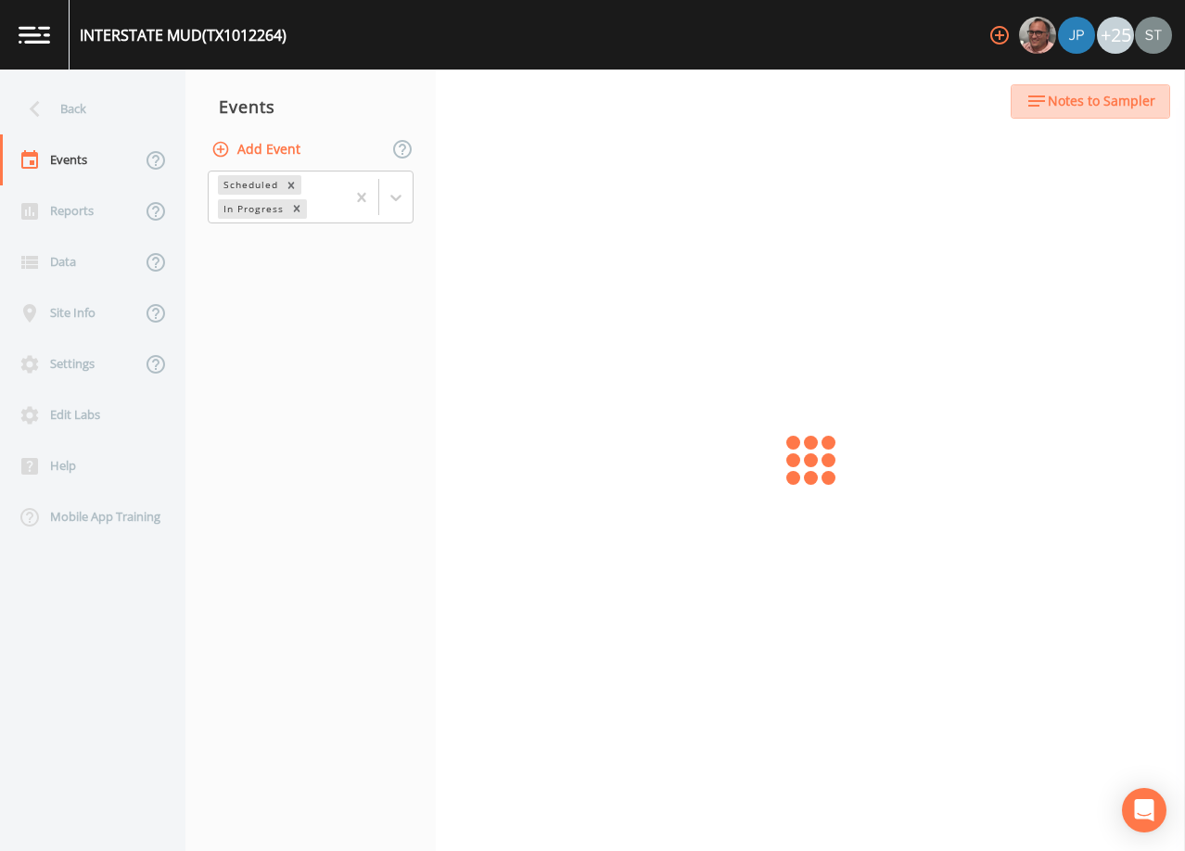
click at [1111, 104] on span "Notes to Sampler" at bounding box center [1102, 101] width 108 height 23
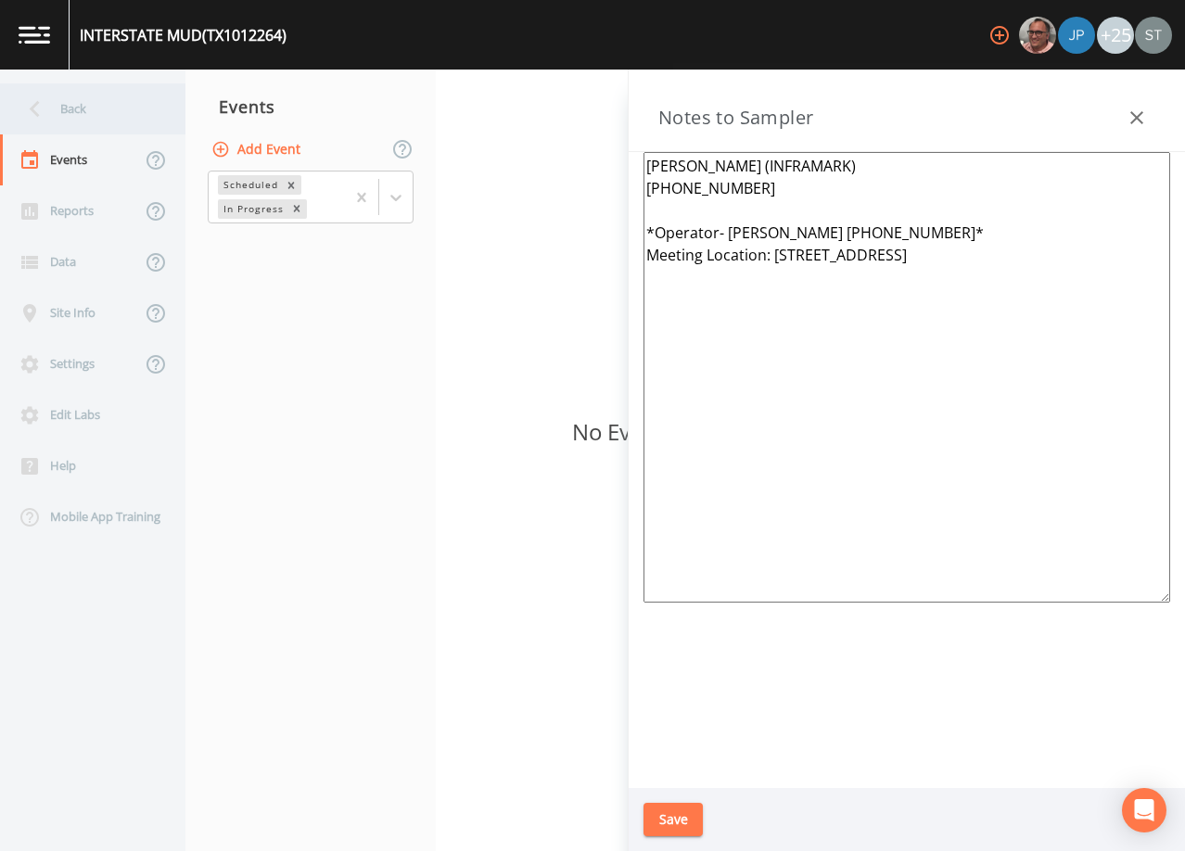
click at [90, 128] on div "Back" at bounding box center [83, 108] width 167 height 51
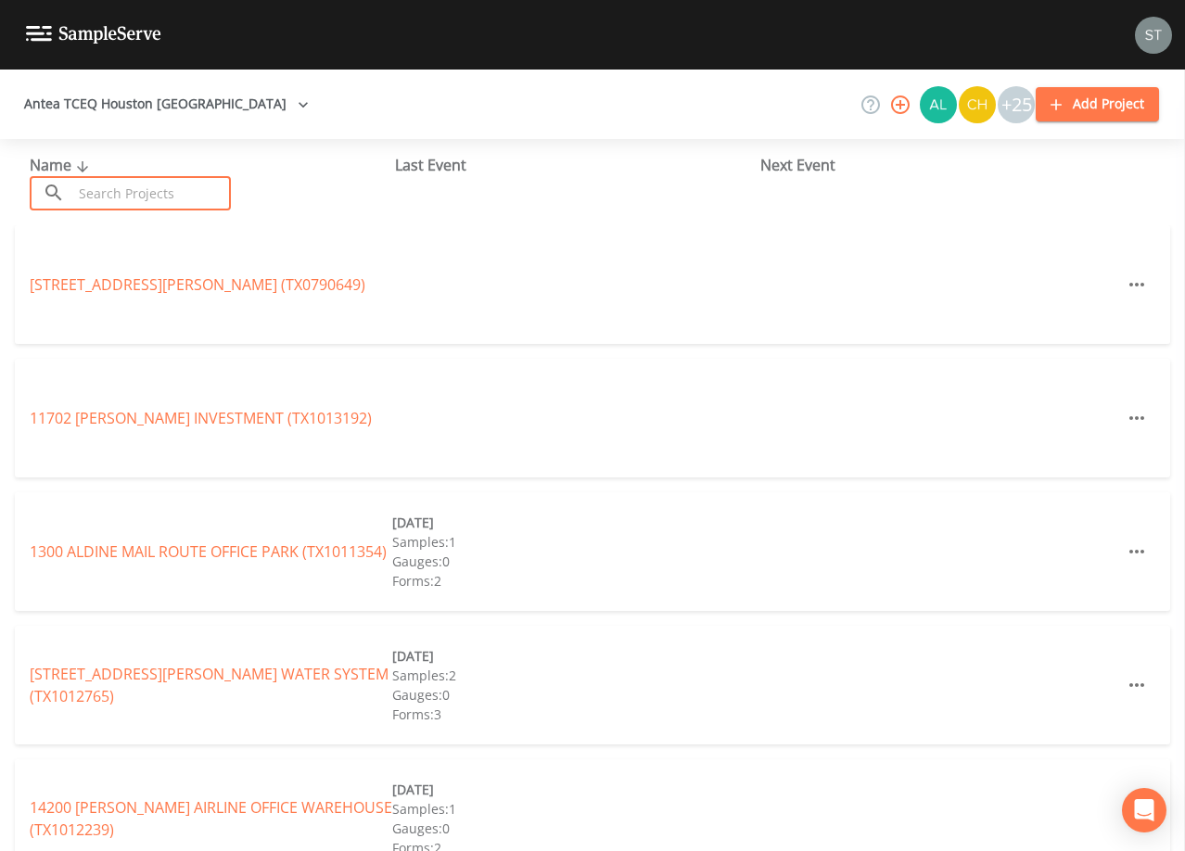
drag, startPoint x: 191, startPoint y: 192, endPoint x: 184, endPoint y: 184, distance: 10.5
click at [189, 188] on input "text" at bounding box center [151, 193] width 159 height 34
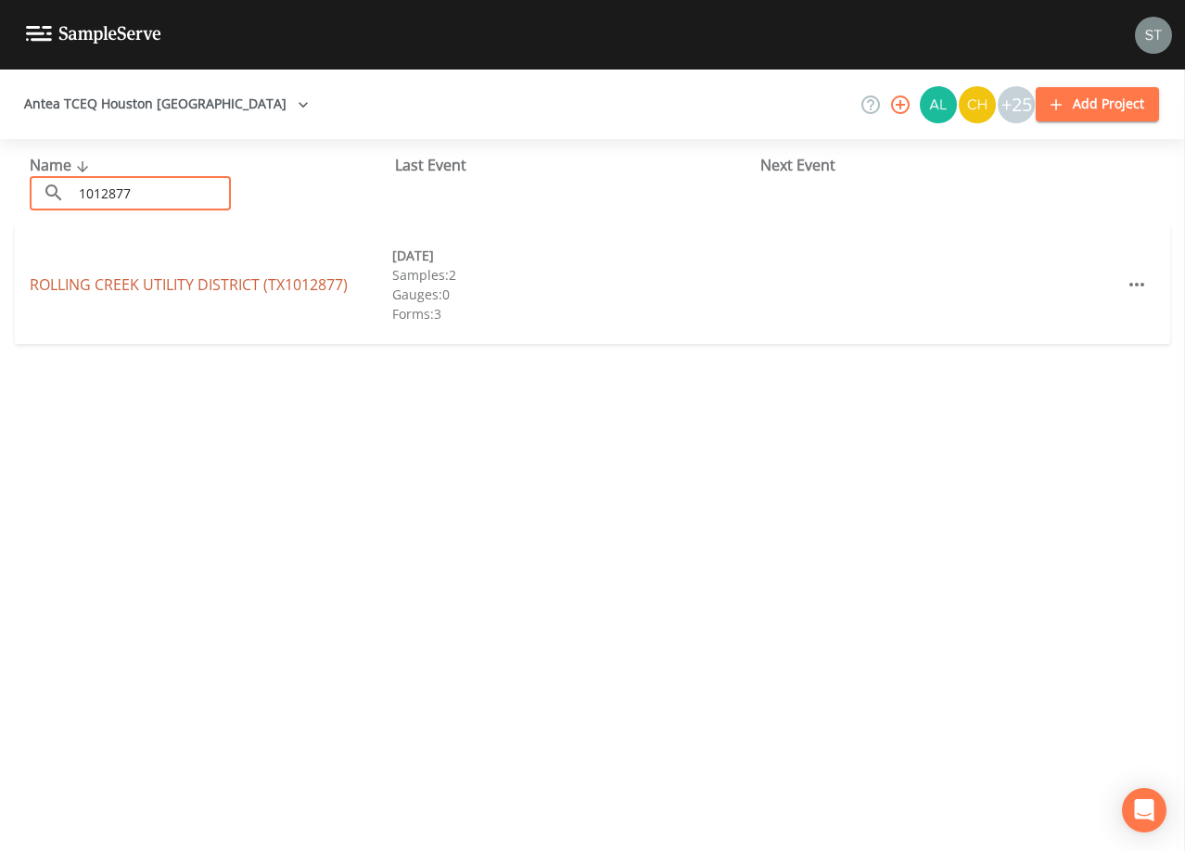
type input "1012877"
click at [264, 293] on link "[GEOGRAPHIC_DATA] (TX1012877)" at bounding box center [189, 284] width 318 height 20
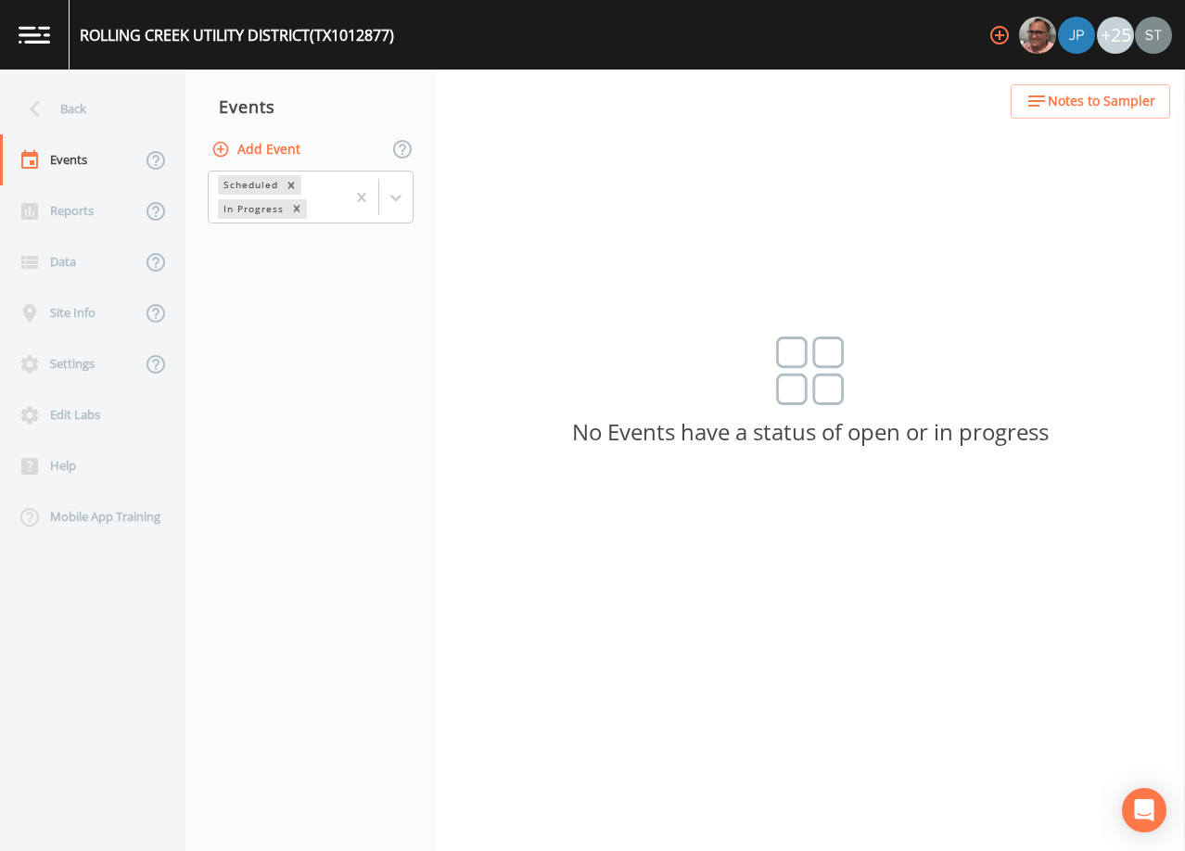
click at [1086, 107] on span "Notes to Sampler" at bounding box center [1102, 101] width 108 height 23
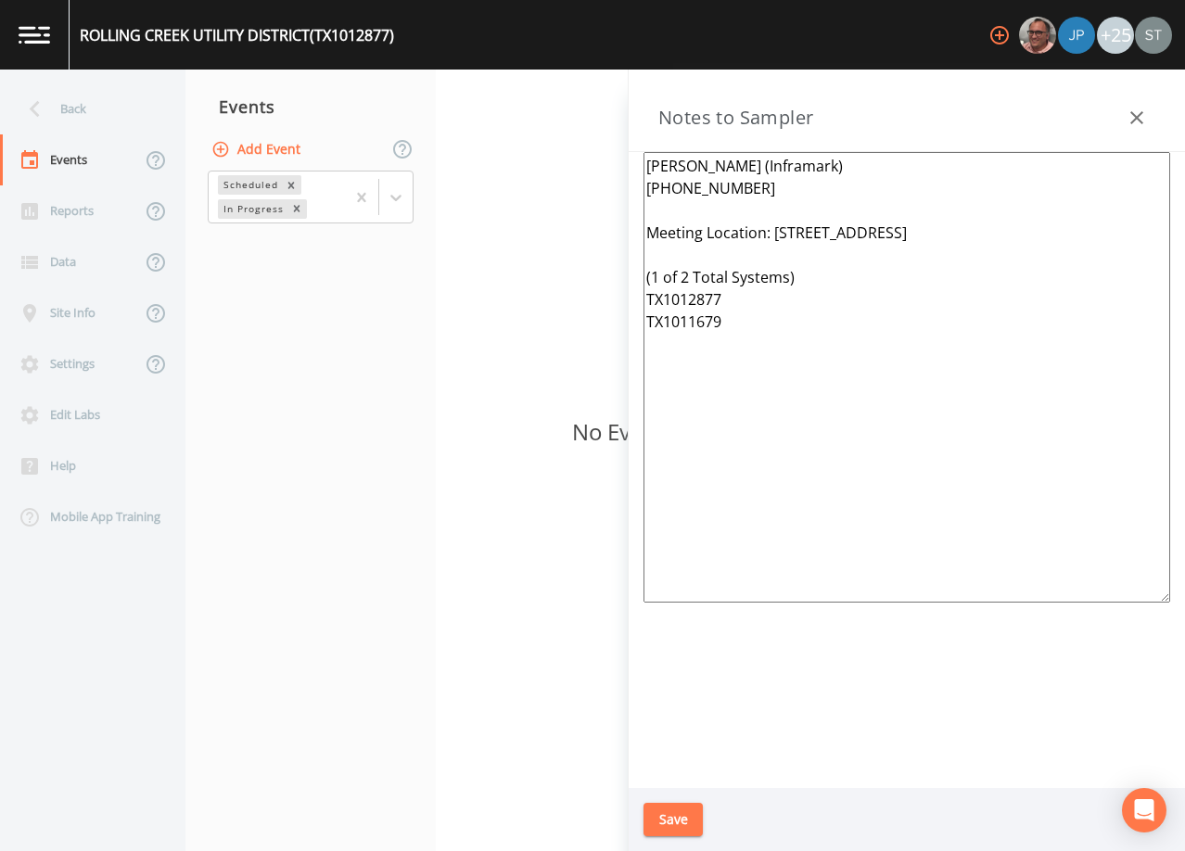
click at [1137, 113] on icon "button" at bounding box center [1136, 118] width 22 height 22
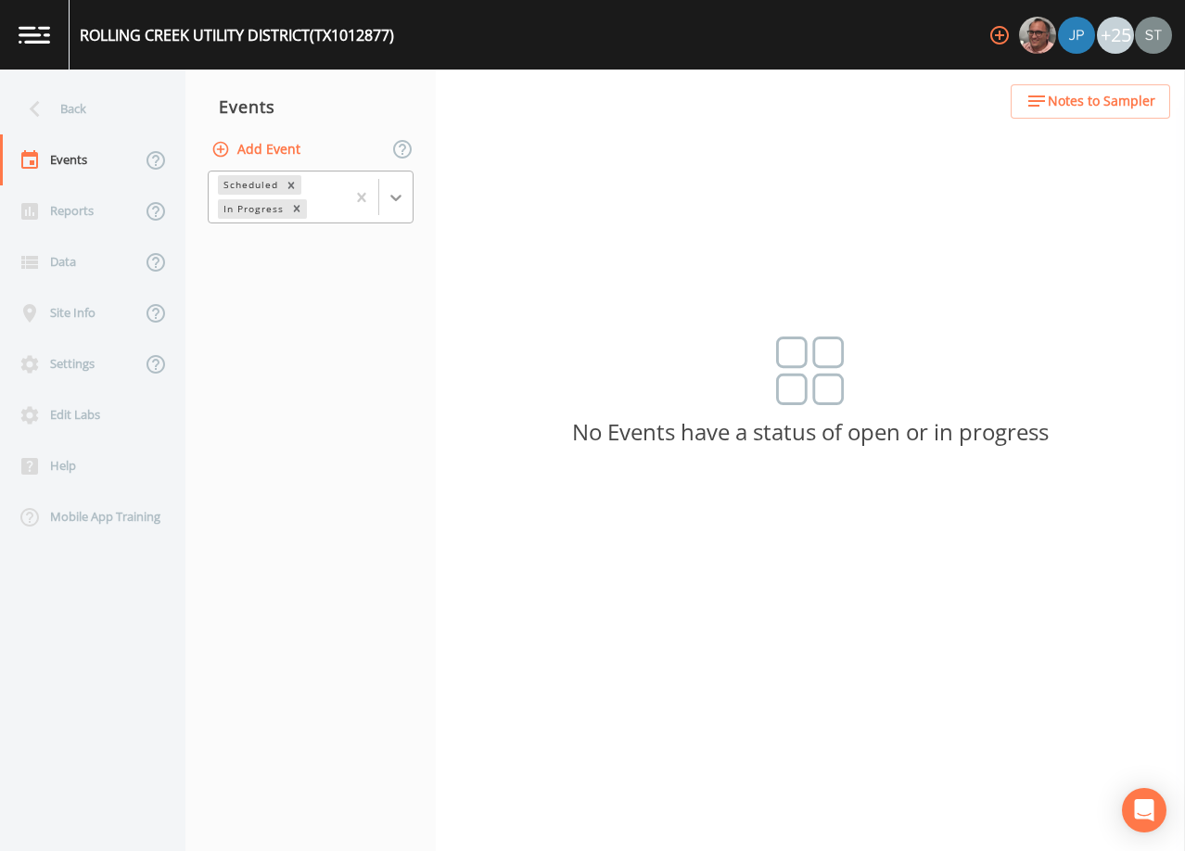
click at [398, 201] on icon at bounding box center [396, 197] width 19 height 19
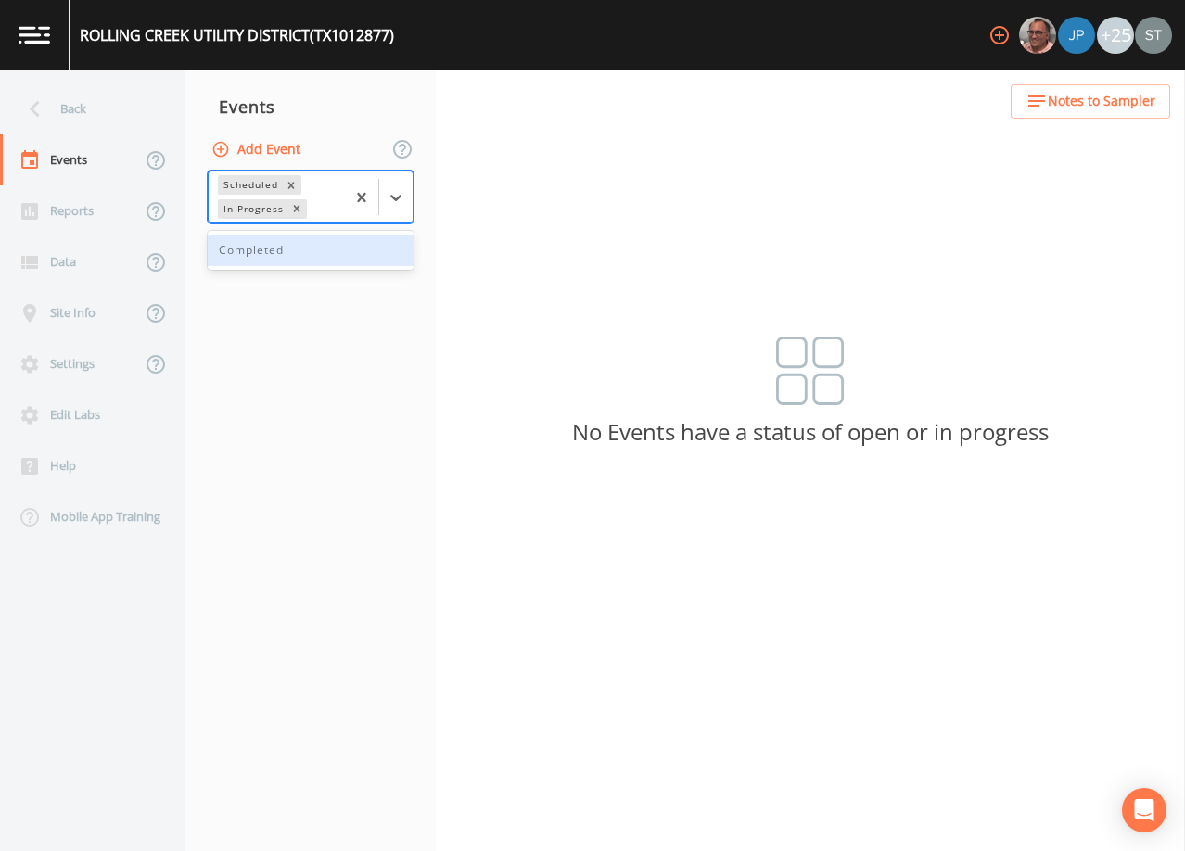
click at [355, 261] on div "Completed" at bounding box center [311, 251] width 206 height 32
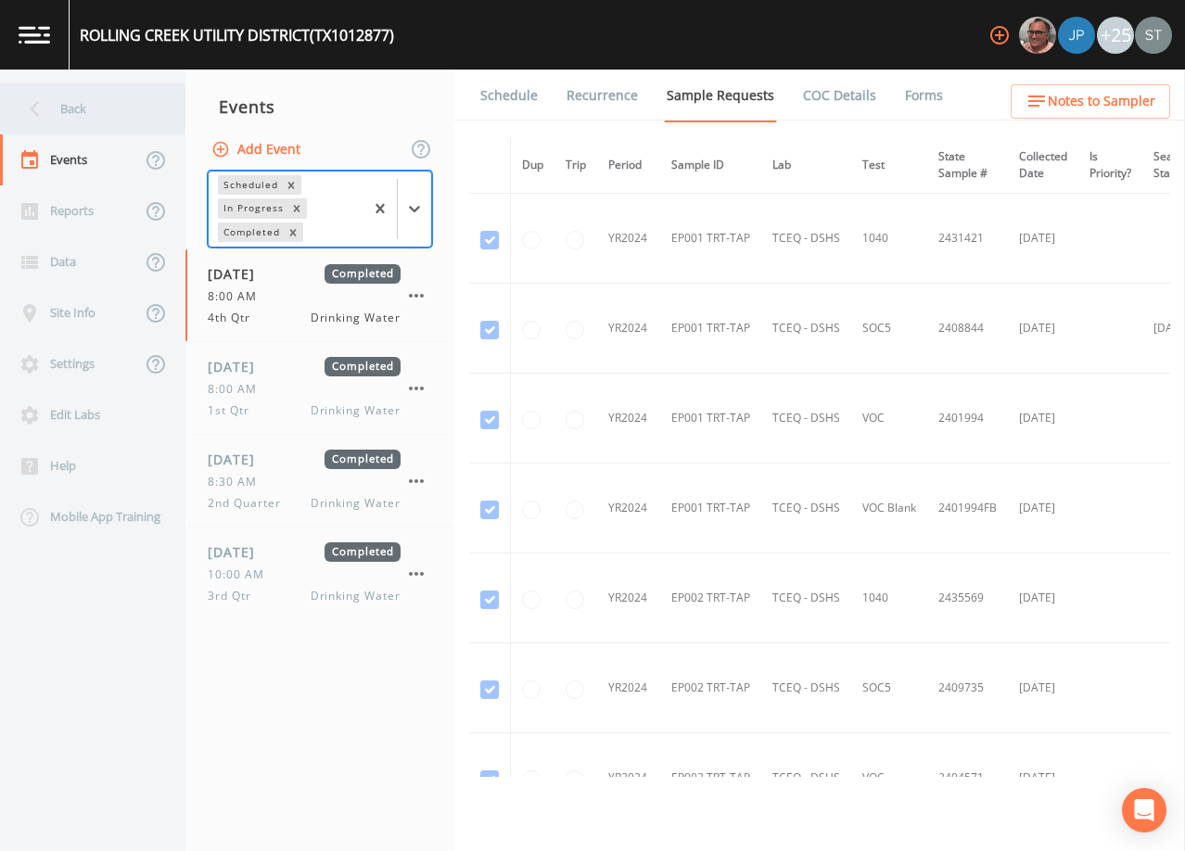
click at [68, 111] on div "Back" at bounding box center [83, 108] width 167 height 51
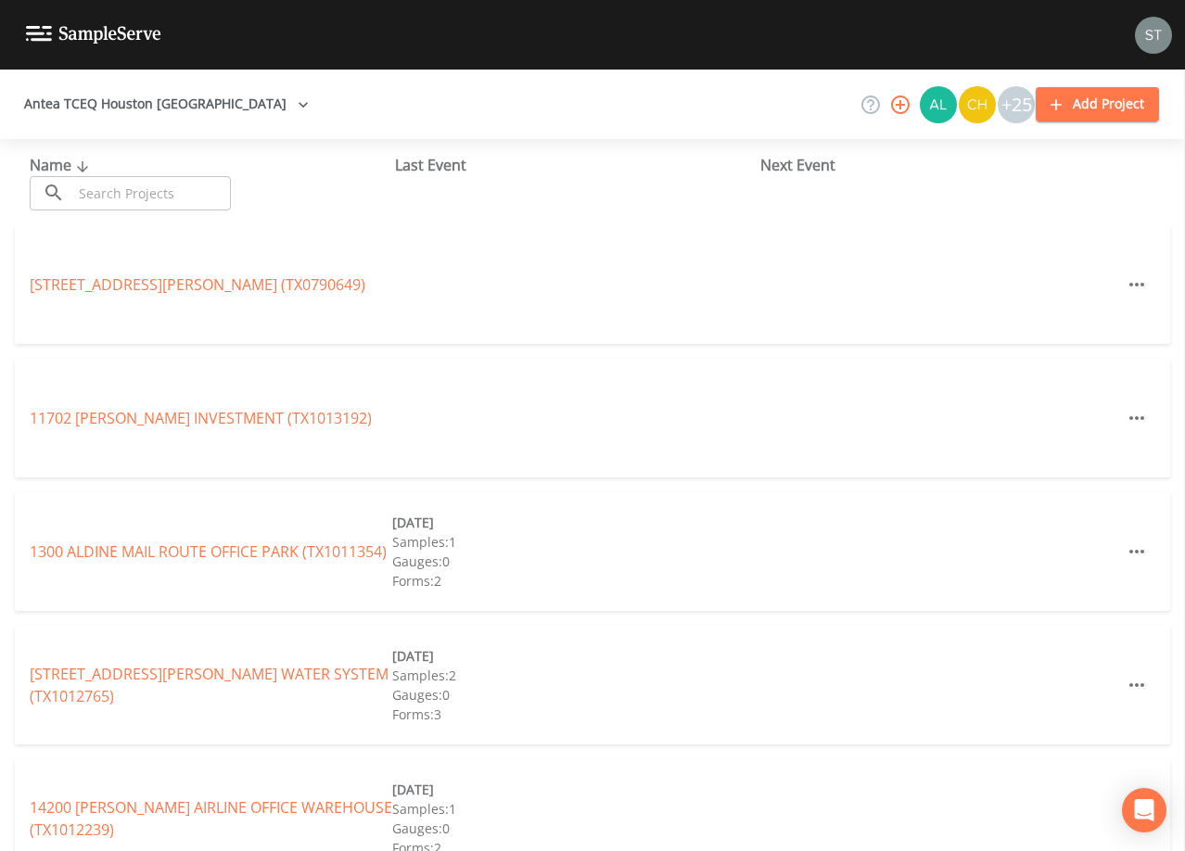
click at [209, 194] on input "text" at bounding box center [151, 193] width 159 height 34
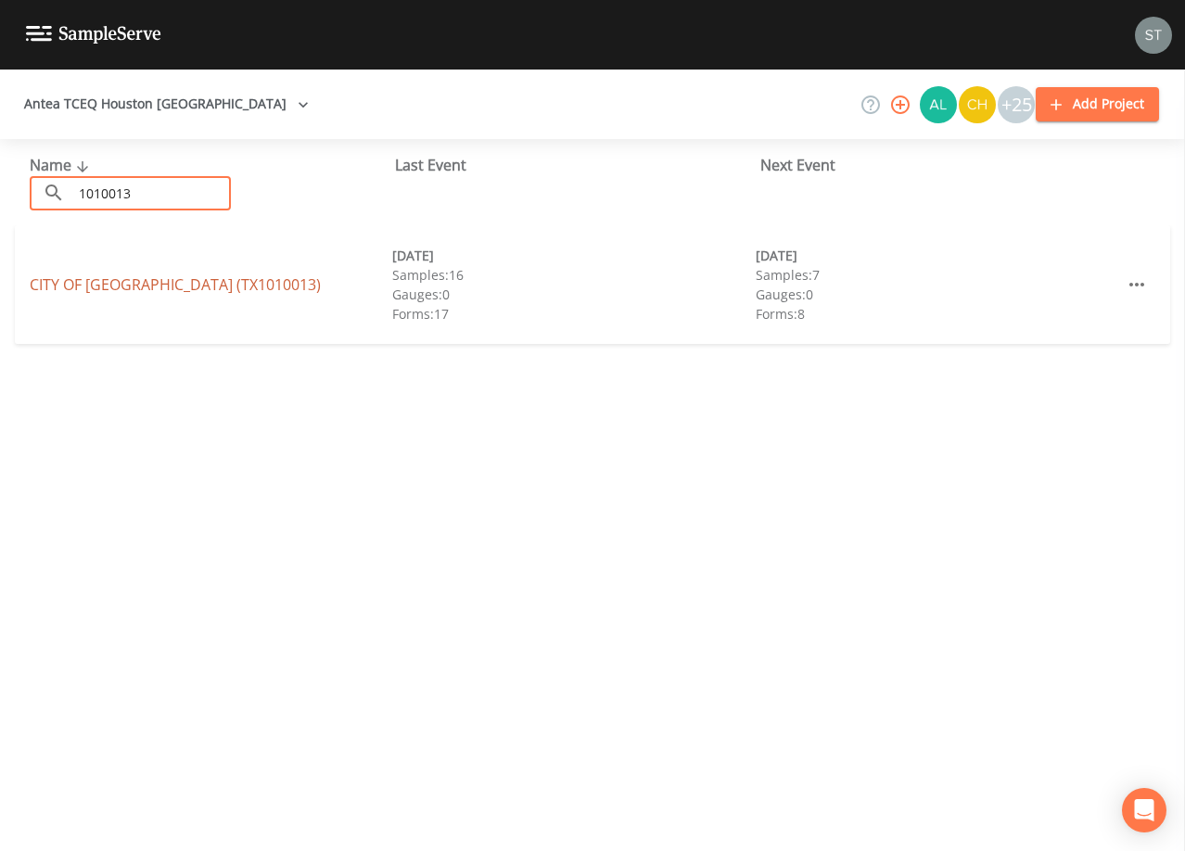
type input "1010013"
click at [184, 286] on link "CITY OF [GEOGRAPHIC_DATA] (TX1010013)" at bounding box center [175, 284] width 291 height 20
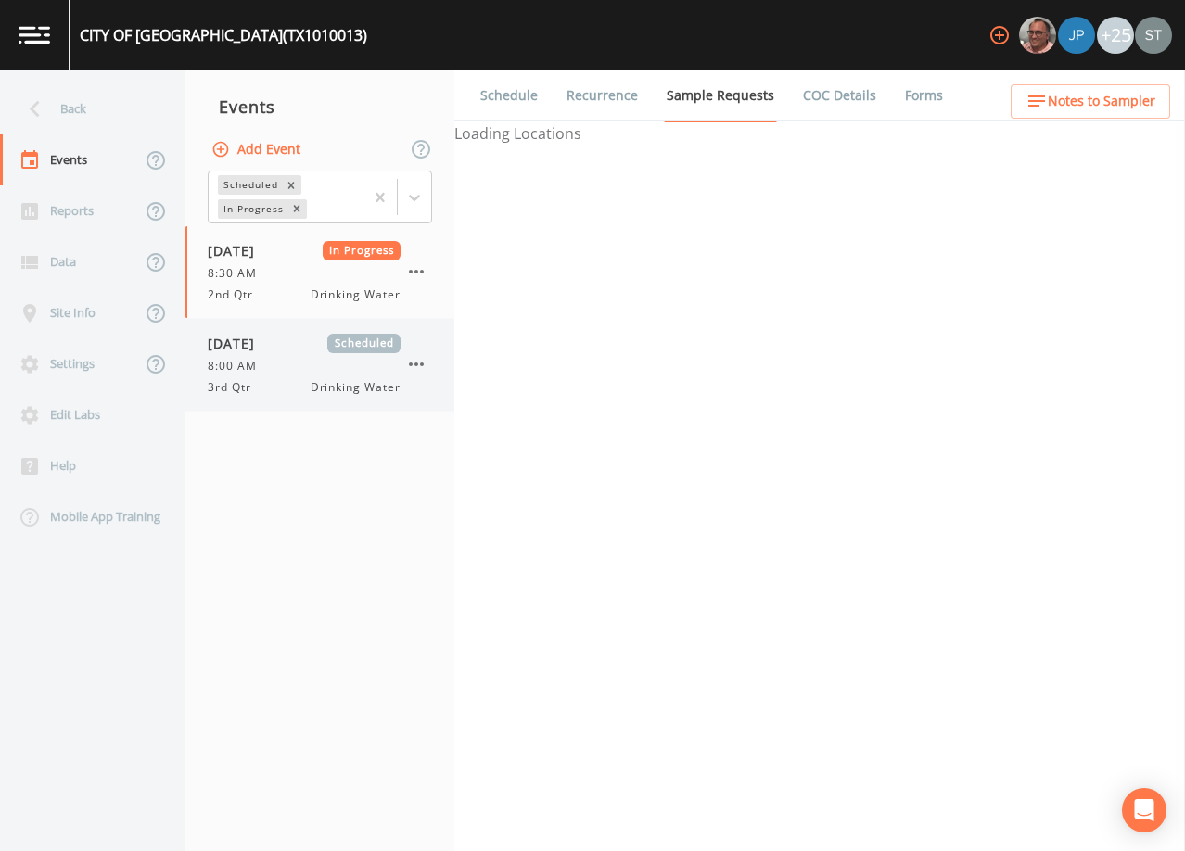
click at [303, 368] on div "8:00 AM" at bounding box center [304, 366] width 193 height 17
click at [506, 99] on link "Schedule" at bounding box center [508, 96] width 63 height 52
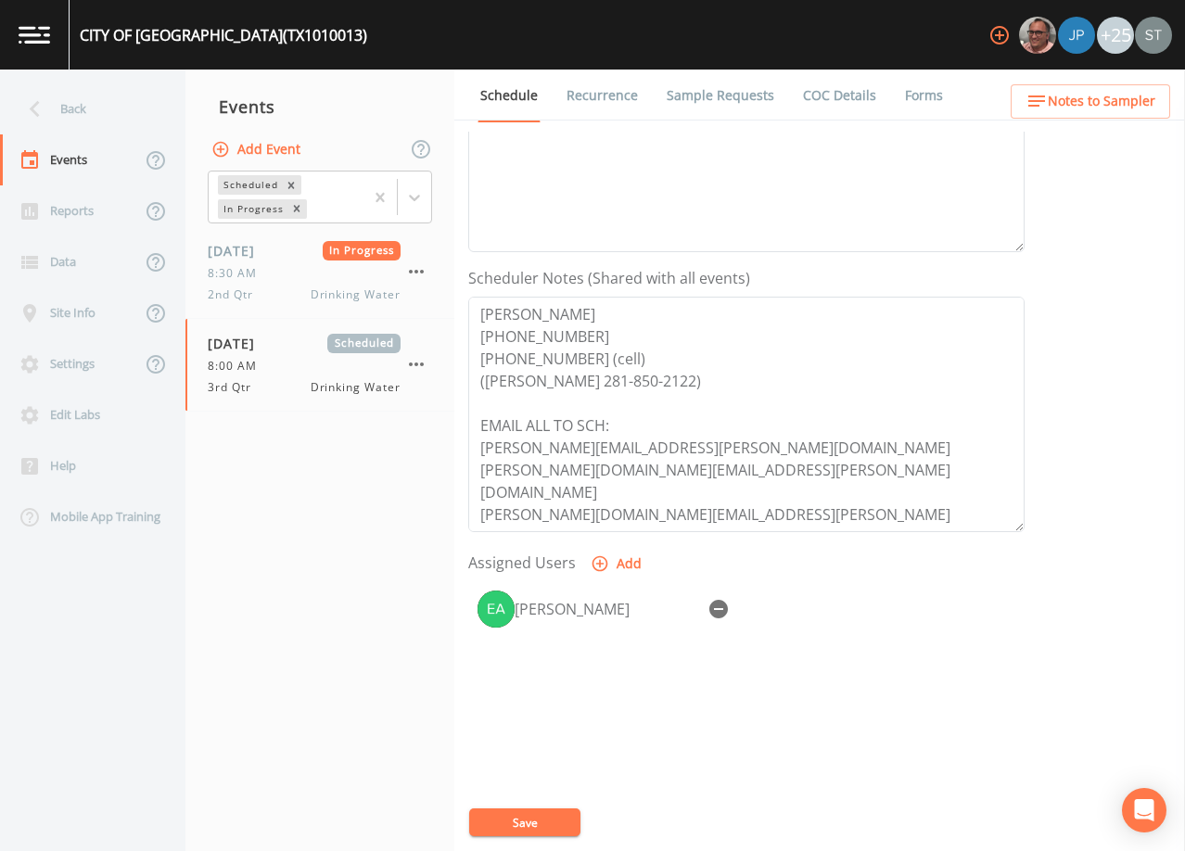
scroll to position [457, 0]
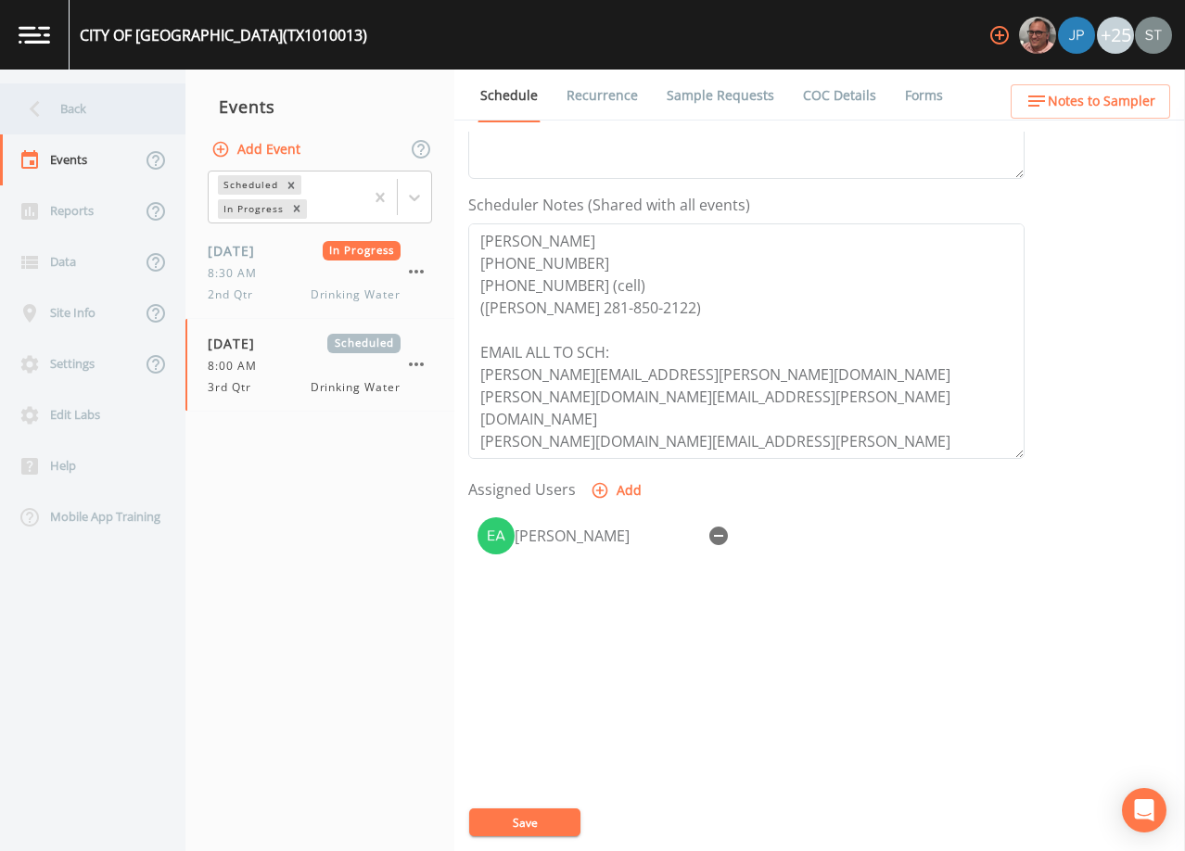
click at [62, 109] on div "Back" at bounding box center [83, 108] width 167 height 51
